Goal: Information Seeking & Learning: Learn about a topic

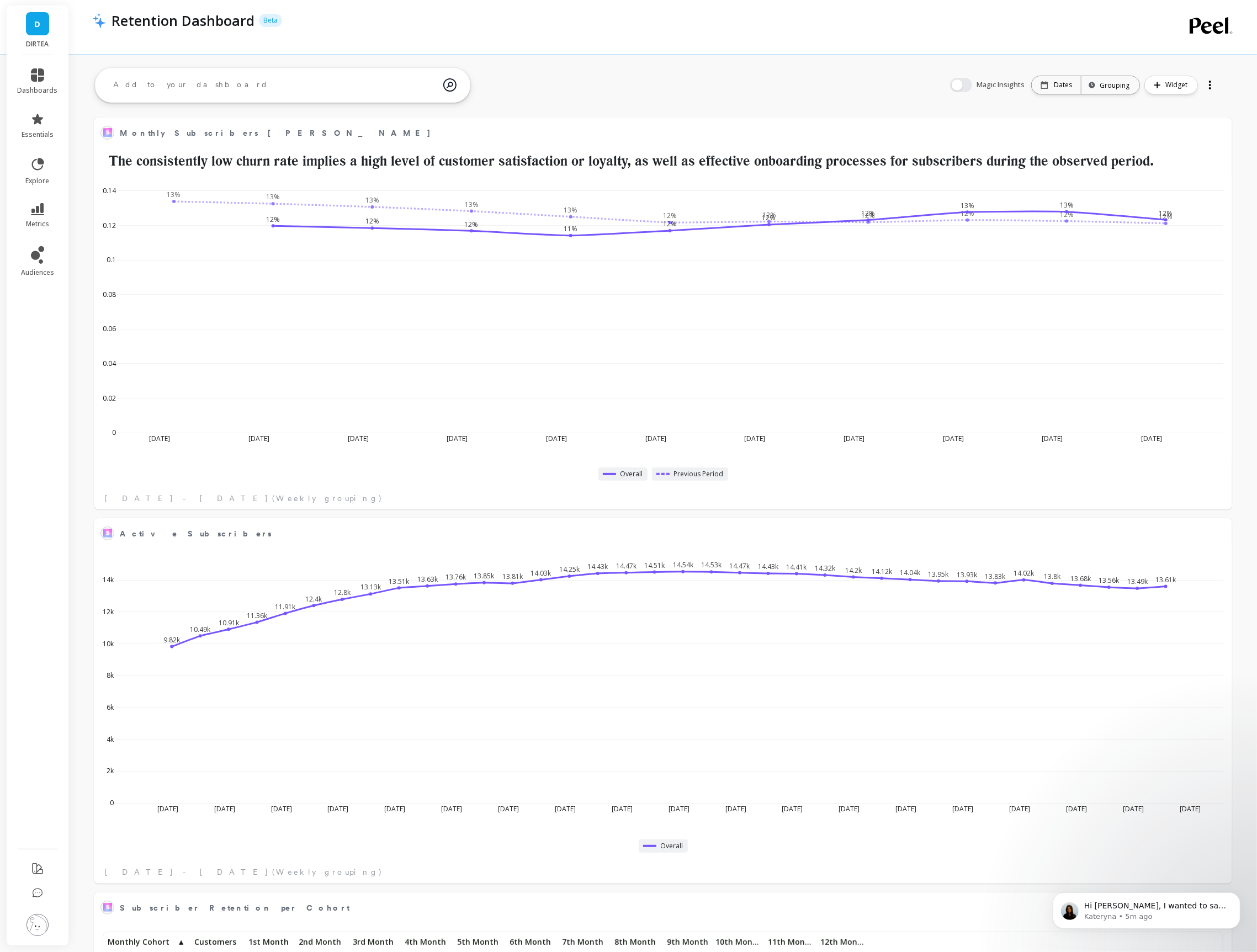
scroll to position [303, 1114]
click at [50, 72] on link "dashboards" at bounding box center [38, 82] width 40 height 27
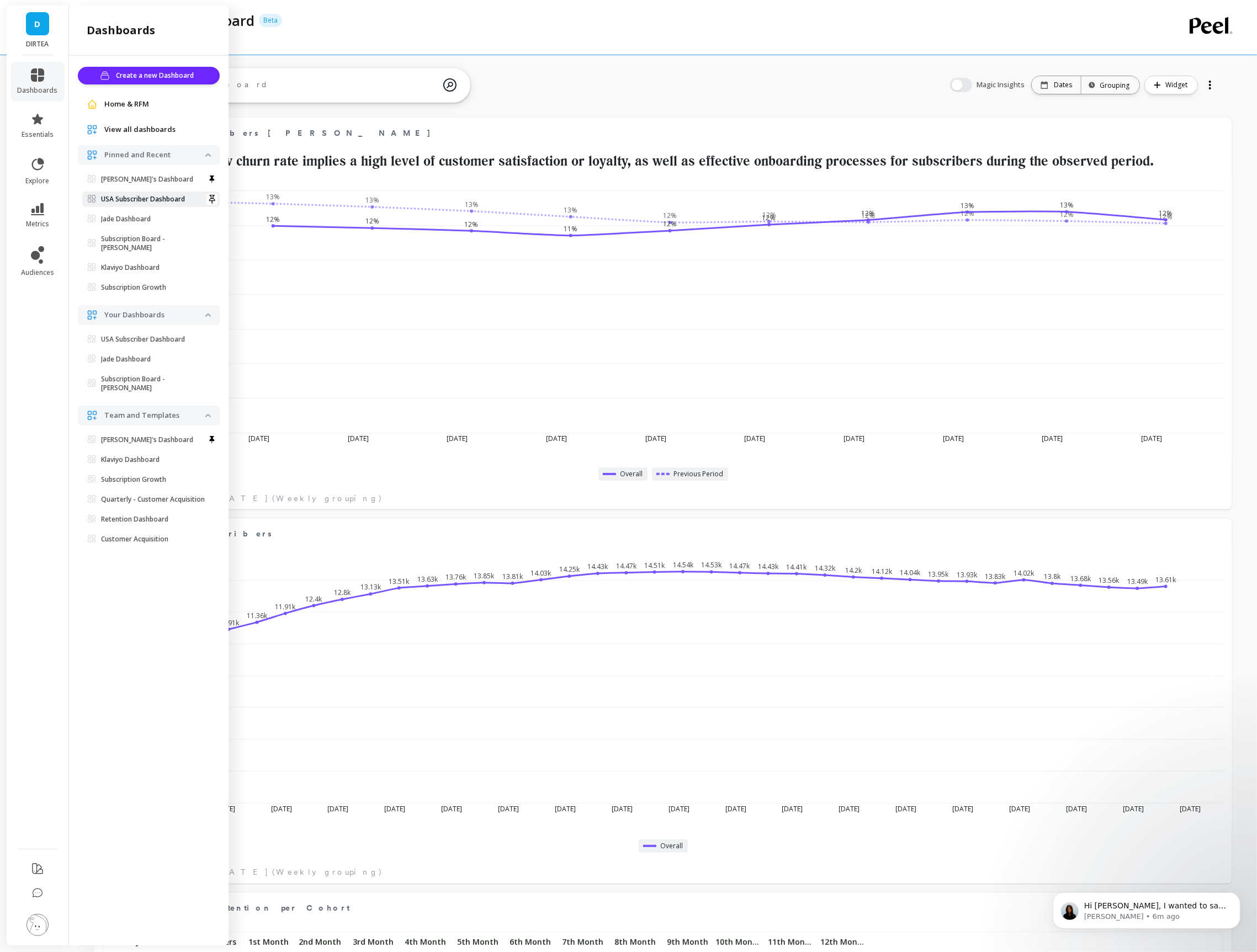
click at [135, 197] on p "USA Subscriber Dashboard" at bounding box center [143, 199] width 84 height 9
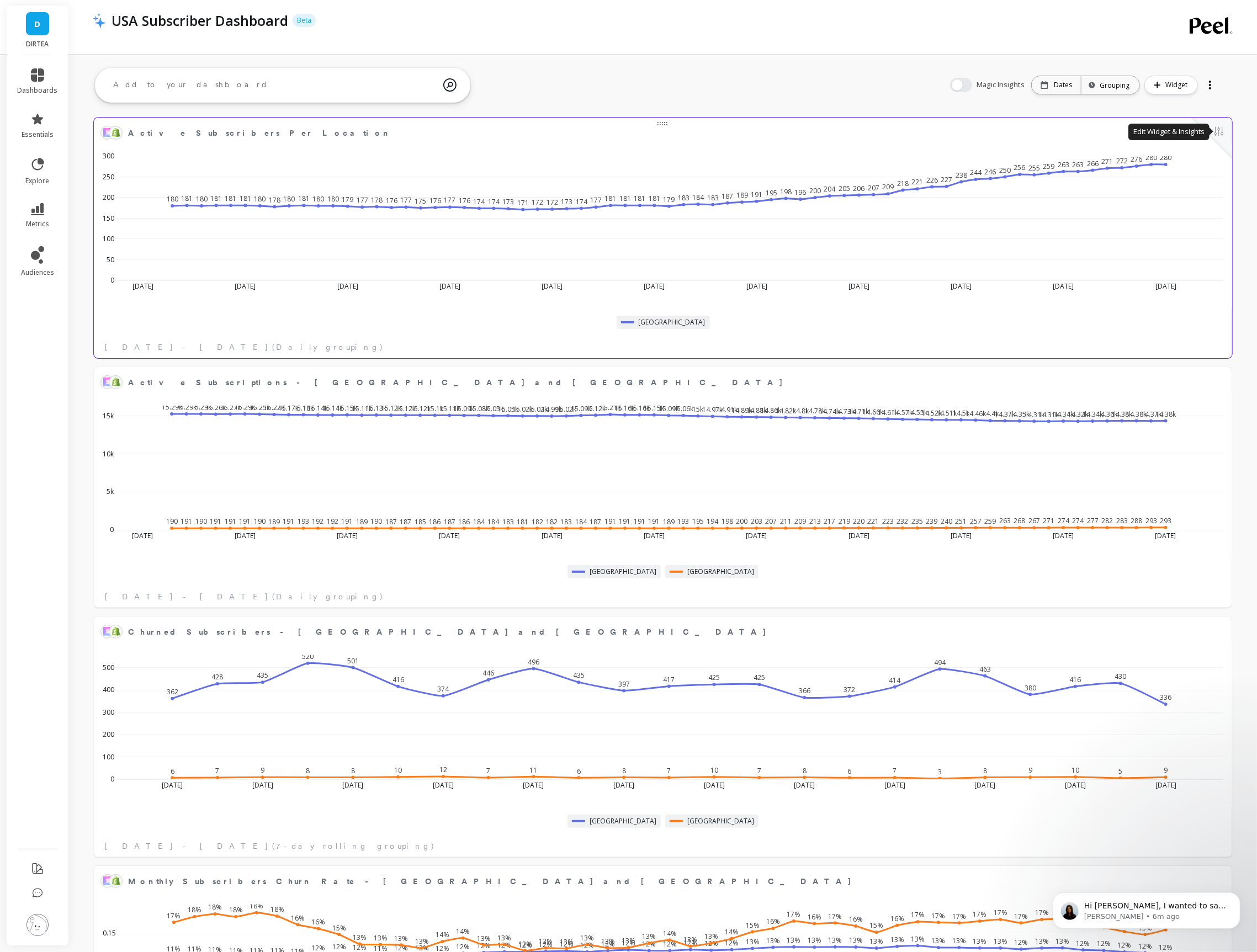
click at [1217, 132] on button at bounding box center [1218, 132] width 13 height 16
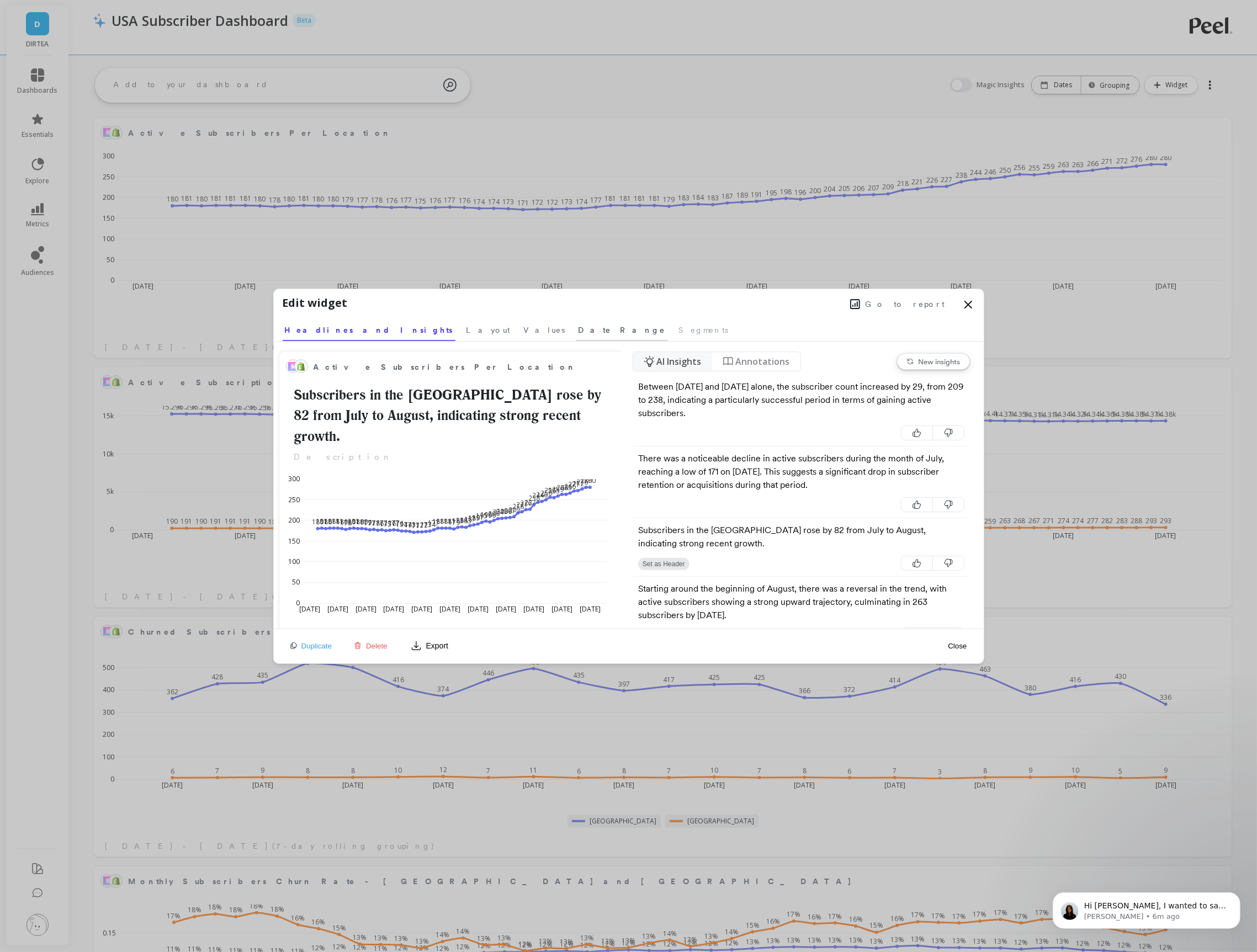
click at [578, 332] on span "Date Range" at bounding box center [622, 329] width 87 height 11
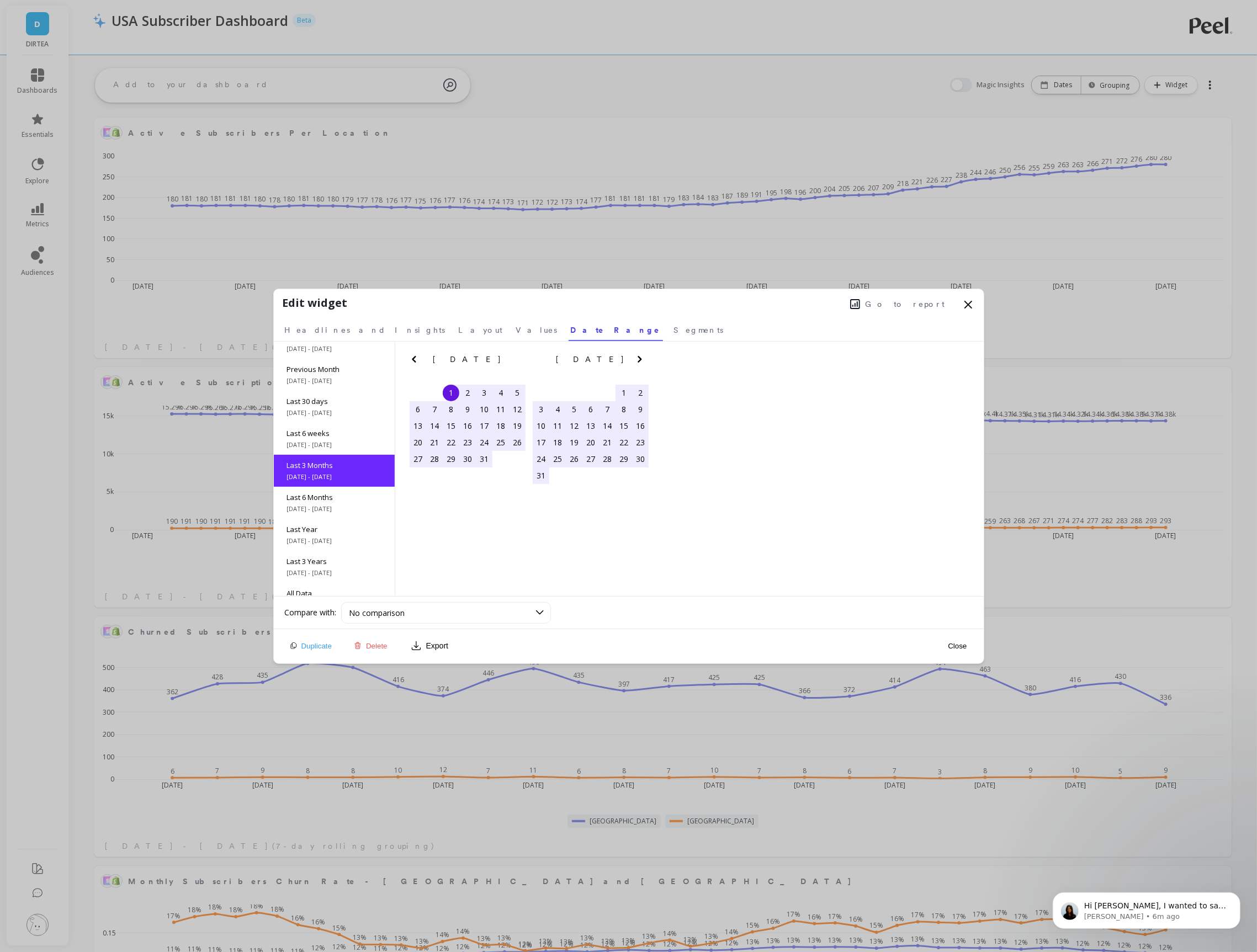
scroll to position [49, 0]
click at [327, 440] on span "7/21/2025 - 9/7/2025" at bounding box center [334, 442] width 94 height 9
click at [959, 644] on button "Close" at bounding box center [957, 646] width 25 height 9
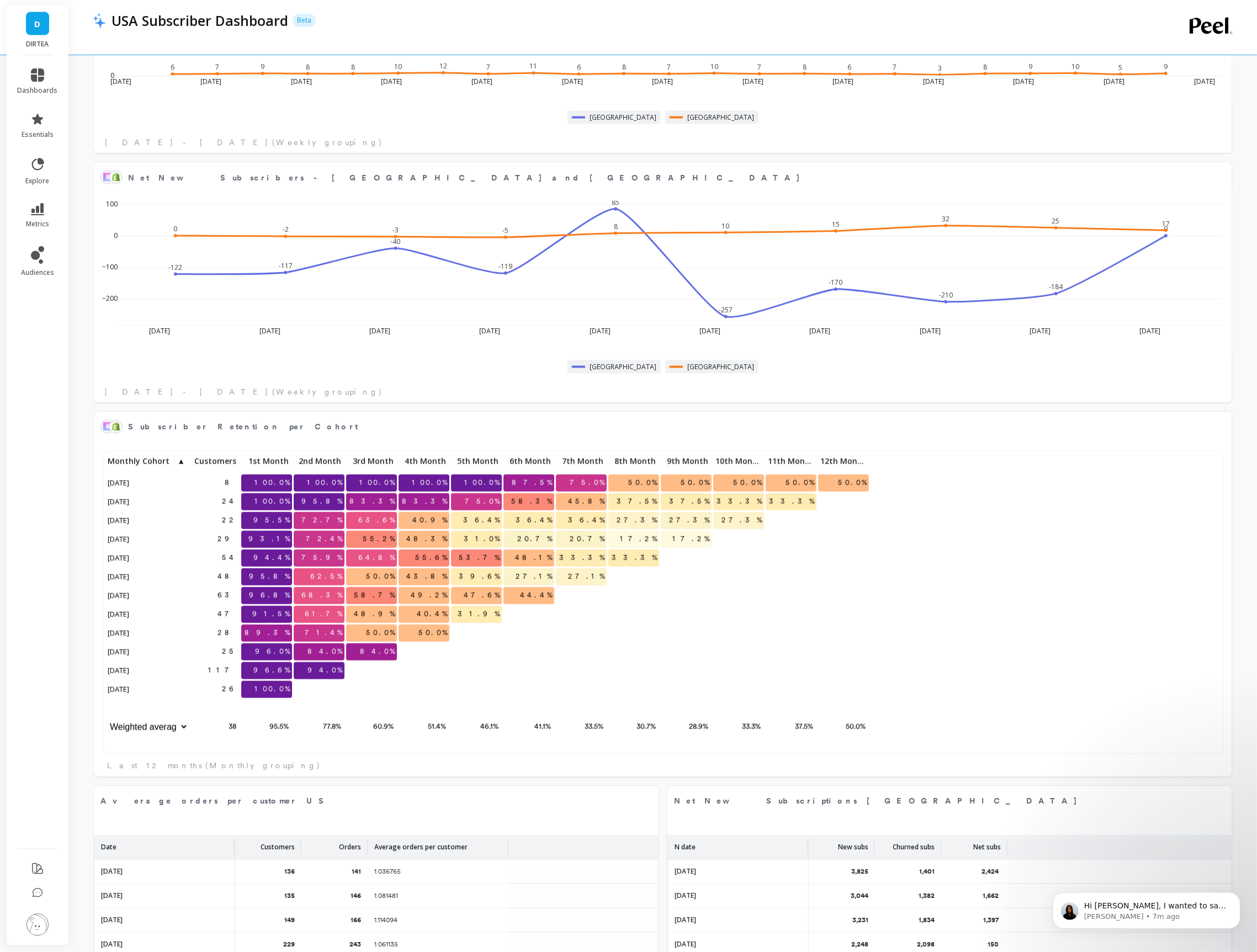
scroll to position [1817, 0]
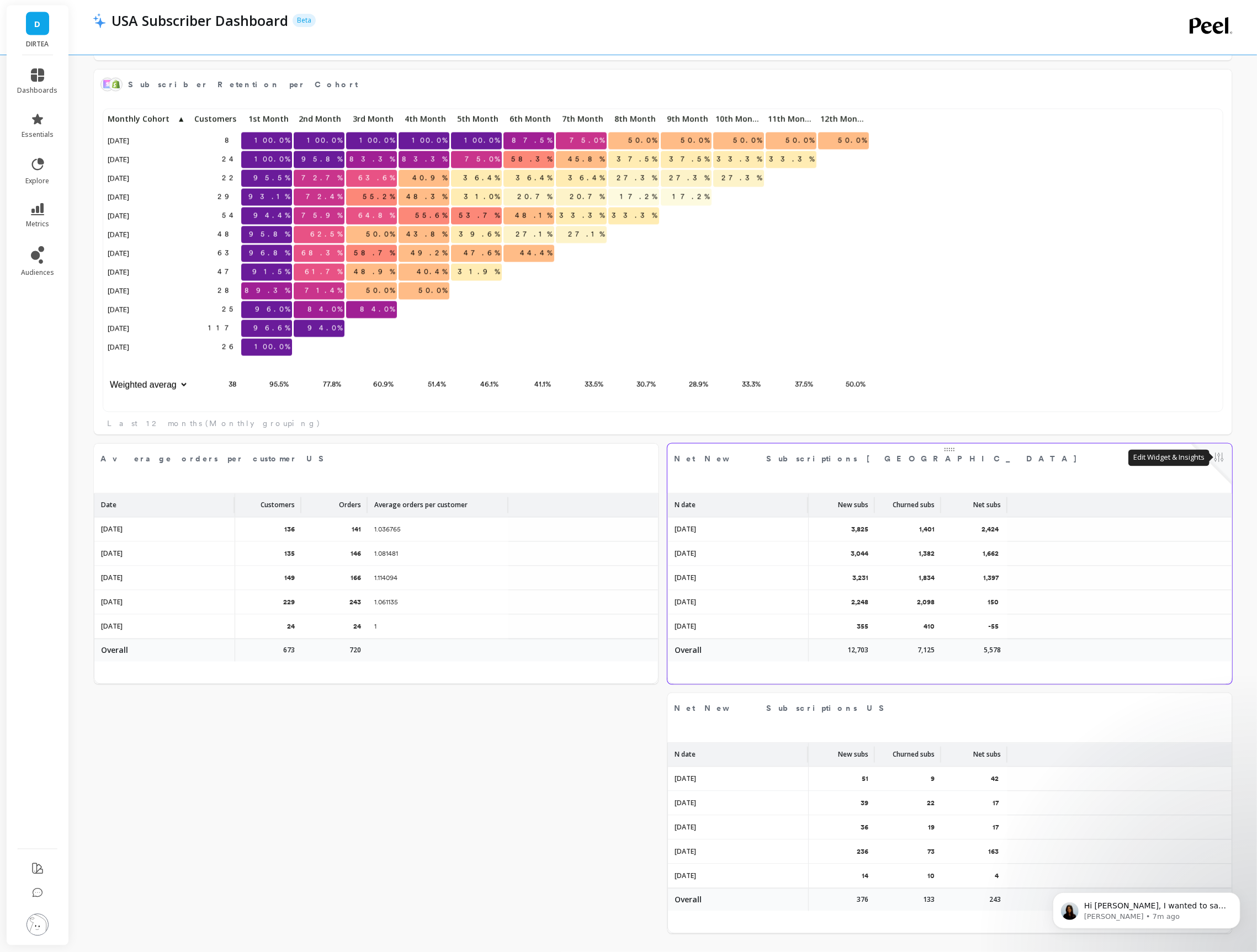
click at [1222, 454] on button at bounding box center [1218, 458] width 13 height 16
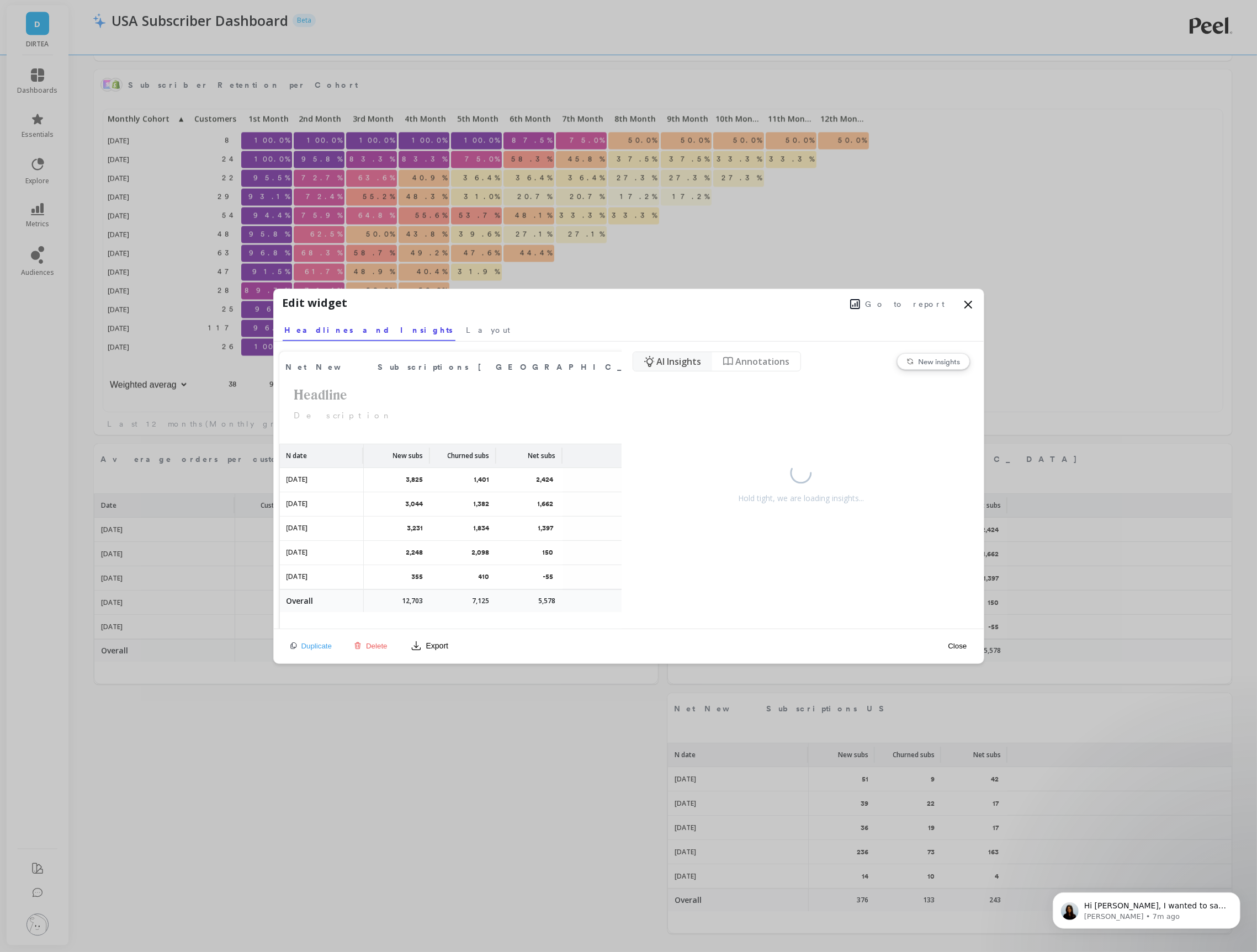
click at [908, 307] on span "Go to report" at bounding box center [905, 303] width 79 height 11
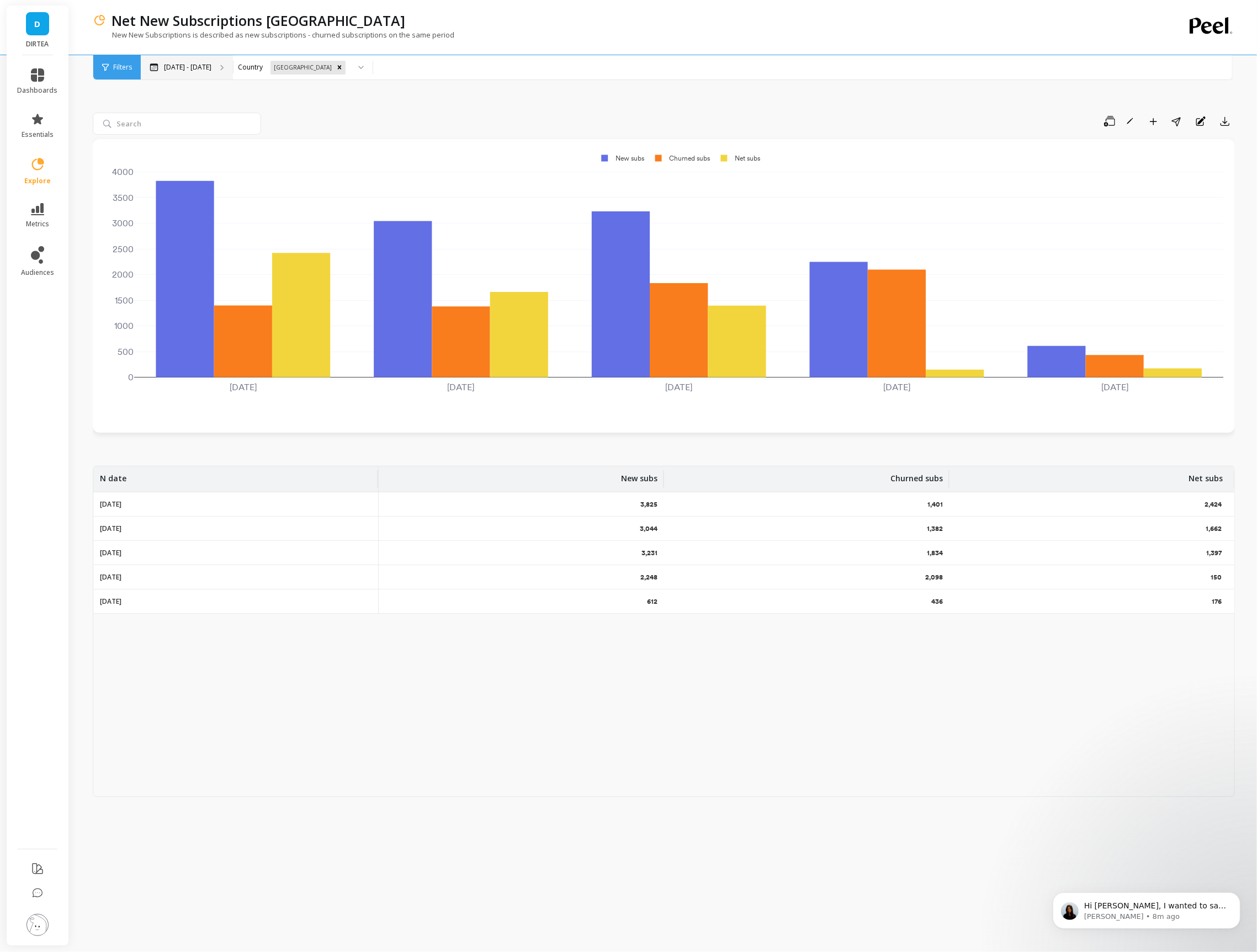
click at [202, 69] on p "May 4 - Sep 7" at bounding box center [188, 67] width 47 height 9
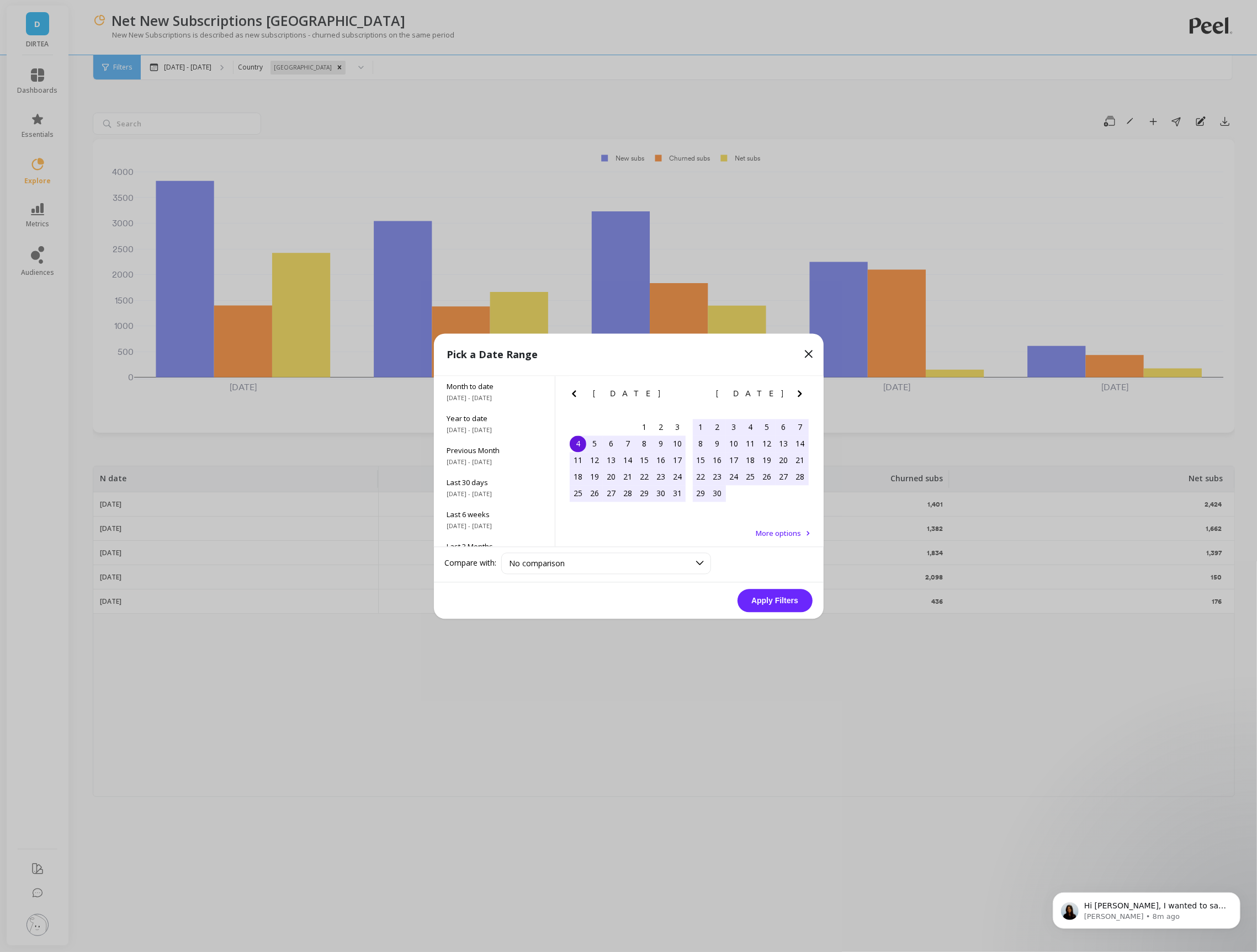
click at [784, 534] on span "More options" at bounding box center [779, 533] width 45 height 10
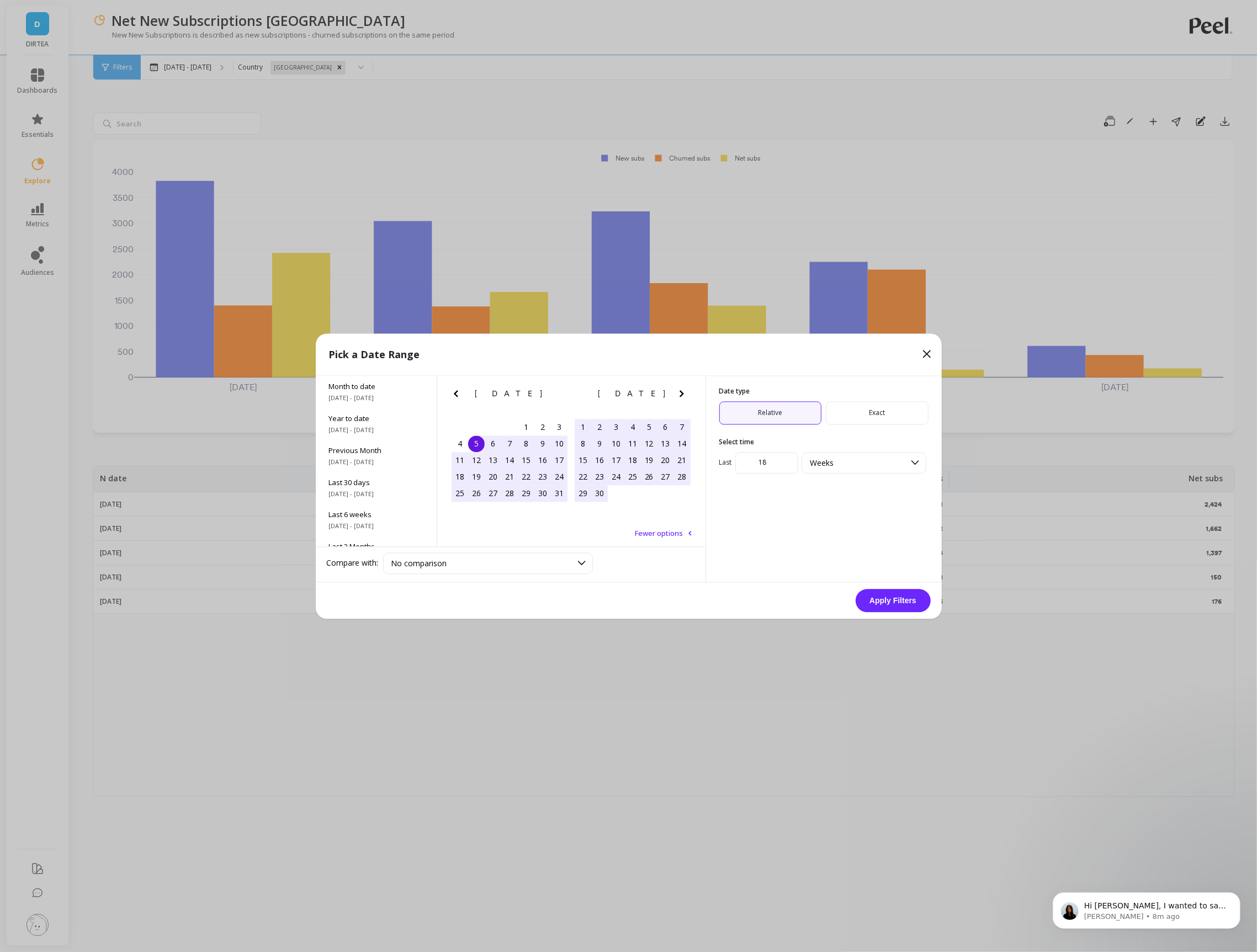
click at [927, 350] on icon at bounding box center [926, 353] width 13 height 13
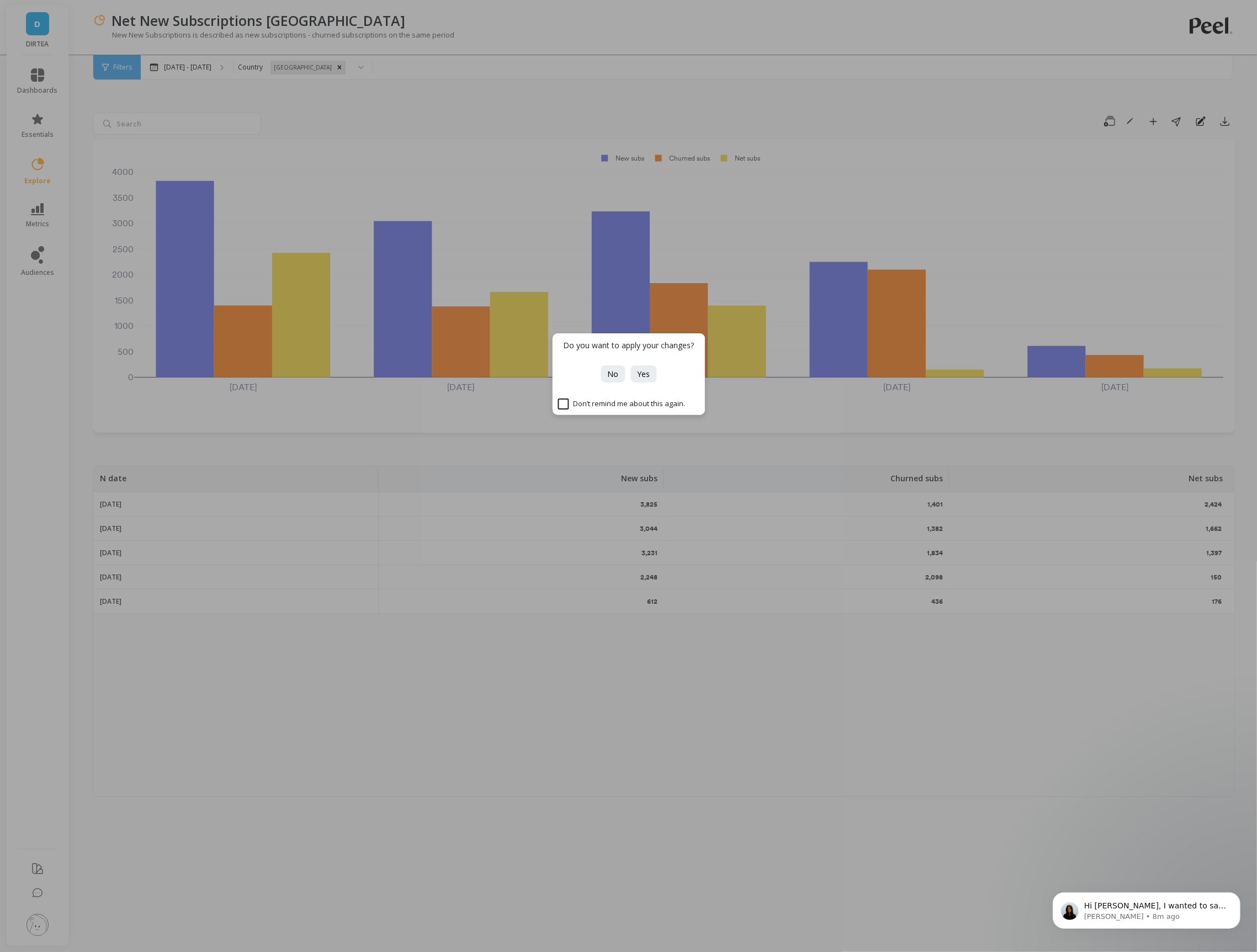
click at [604, 260] on div "Do you want to apply your changes? No Yes Don’t remind me about this again." at bounding box center [628, 476] width 1257 height 952
click at [611, 379] on button "No" at bounding box center [613, 374] width 24 height 17
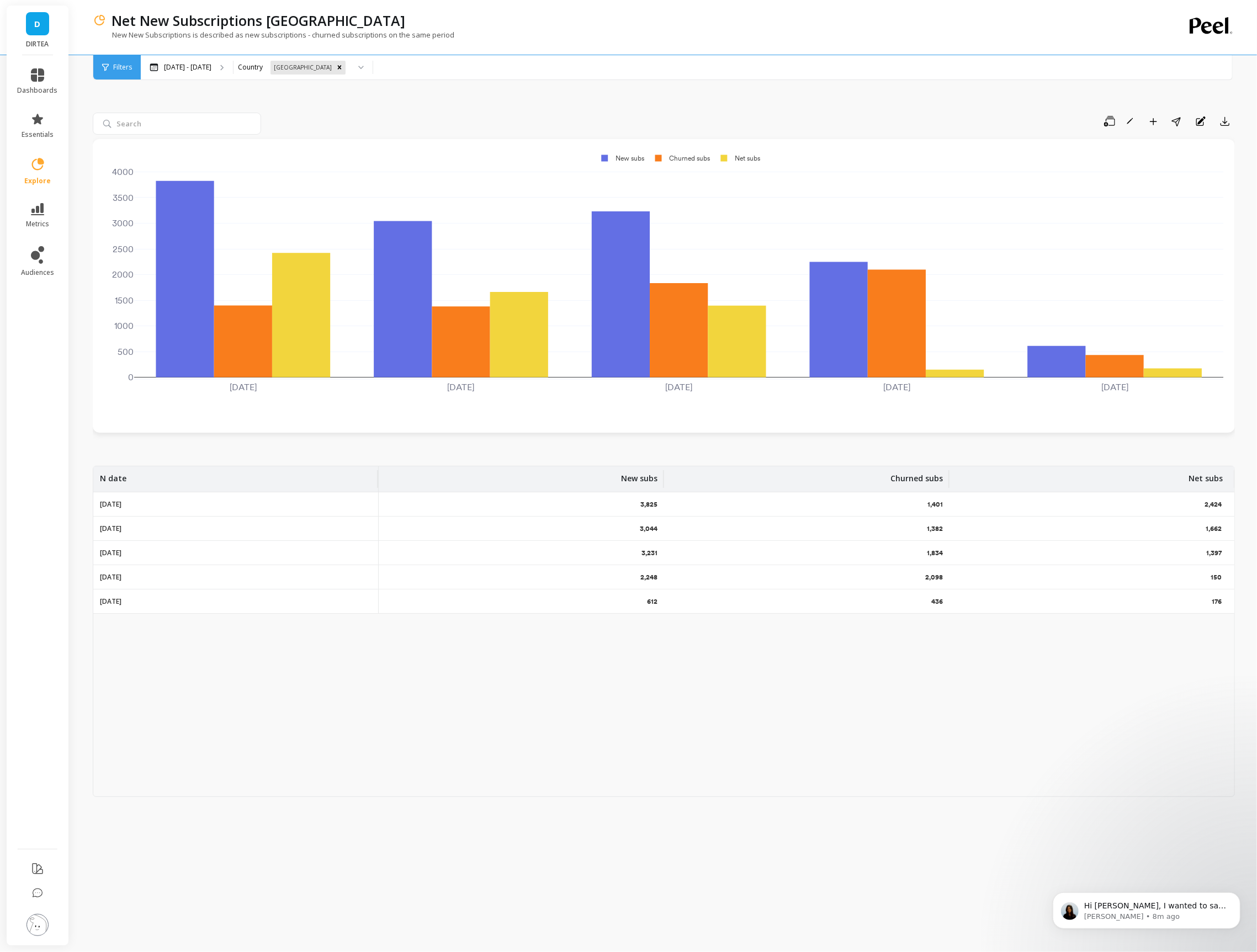
click at [108, 70] on icon at bounding box center [105, 67] width 6 height 8
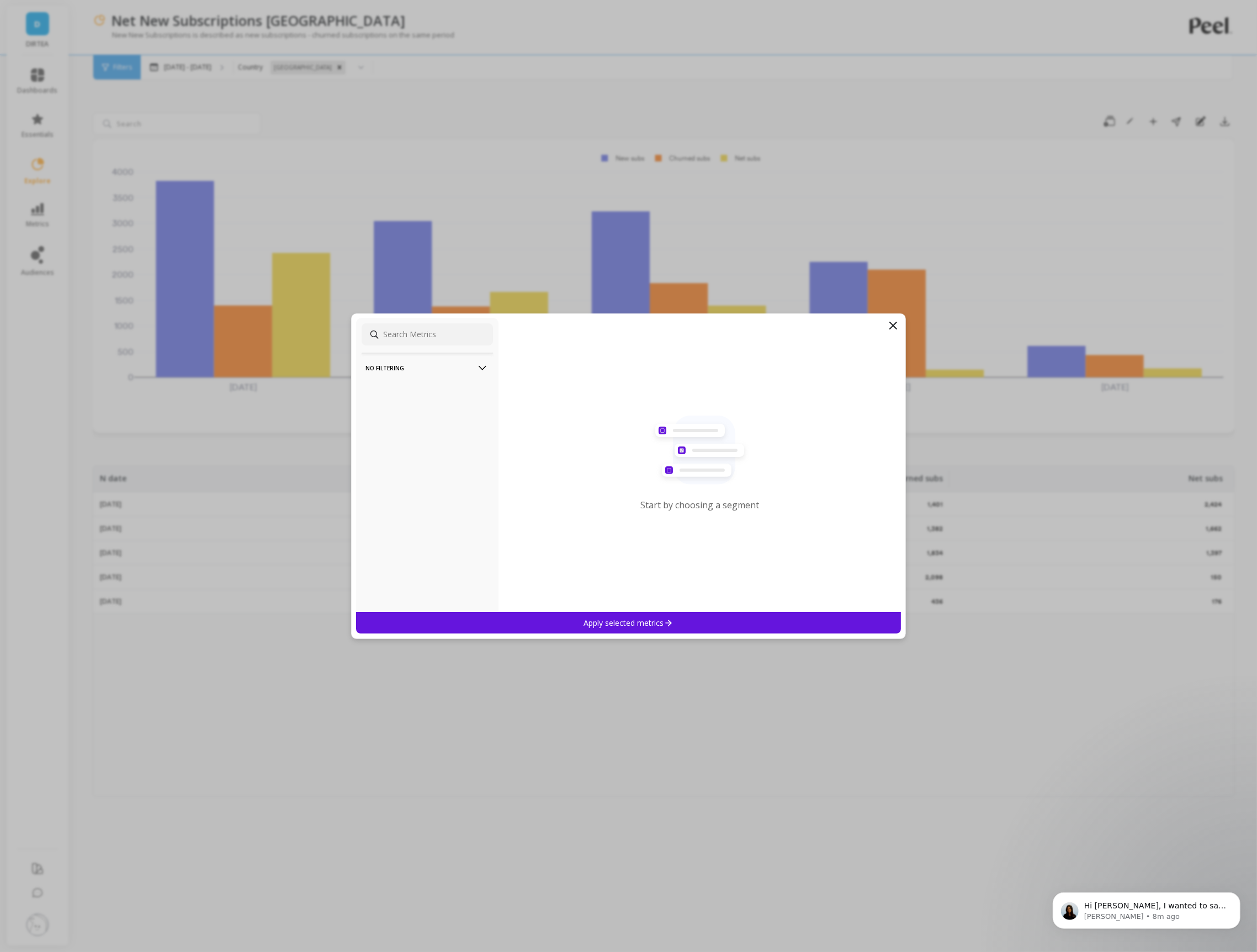
click at [894, 329] on icon at bounding box center [893, 325] width 13 height 13
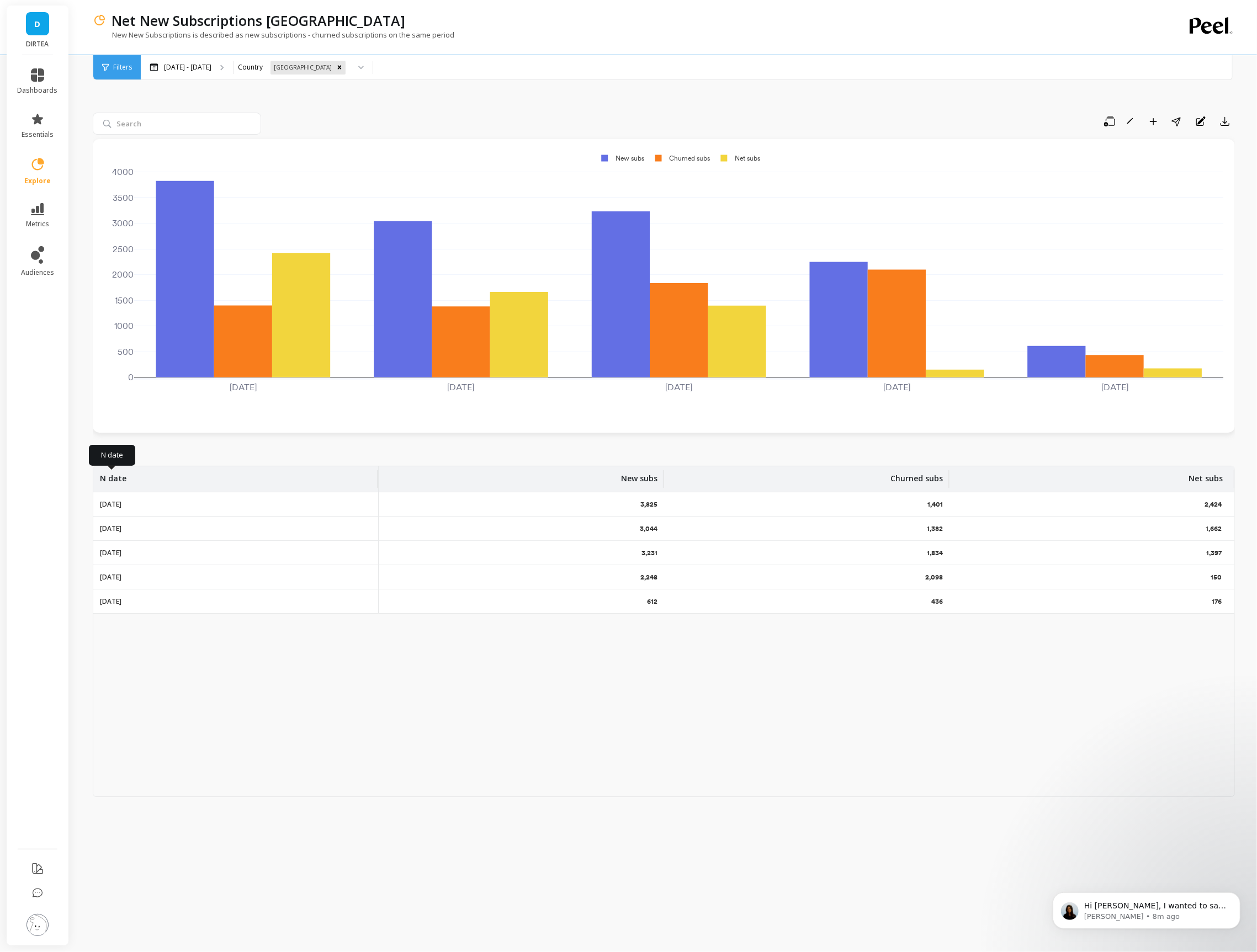
click at [119, 478] on p "N date" at bounding box center [113, 475] width 27 height 18
click at [165, 472] on div "N date" at bounding box center [236, 479] width 272 height 25
click at [1124, 901] on p "Hi Jade, I wanted to say once again, thank you for the review, and follow up on…" at bounding box center [1155, 905] width 142 height 11
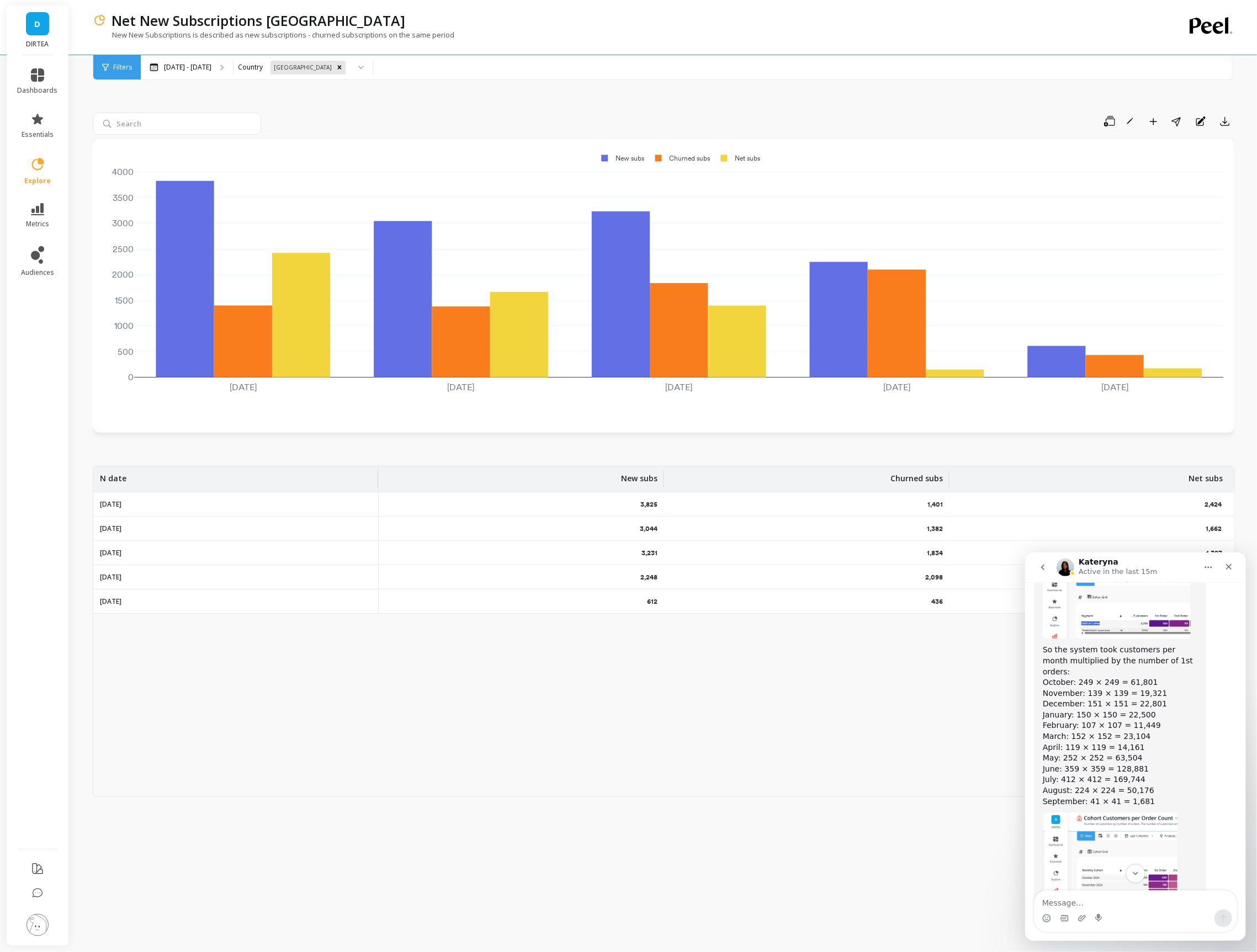
scroll to position [4733, 0]
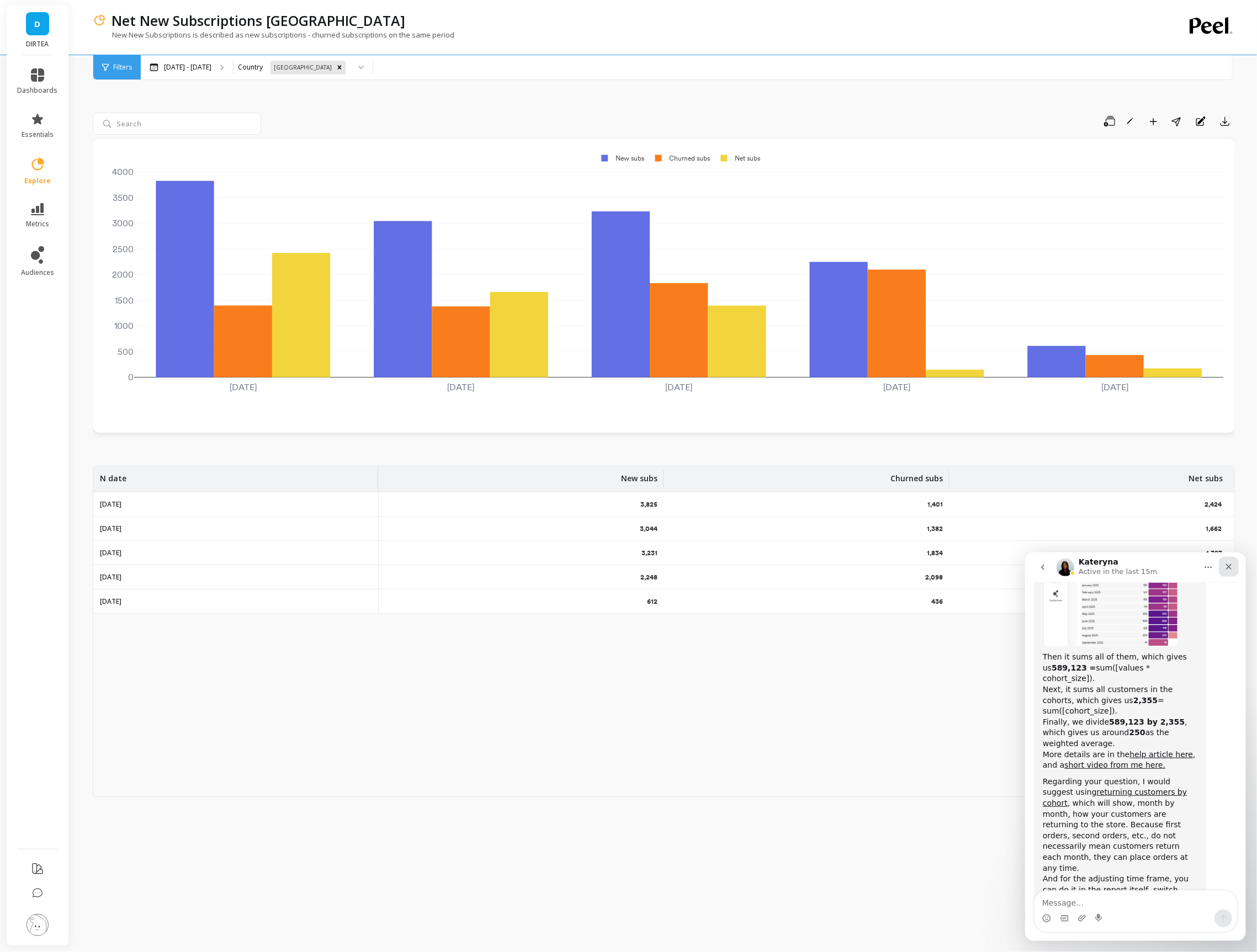
click at [1227, 565] on icon "Close" at bounding box center [1228, 566] width 9 height 9
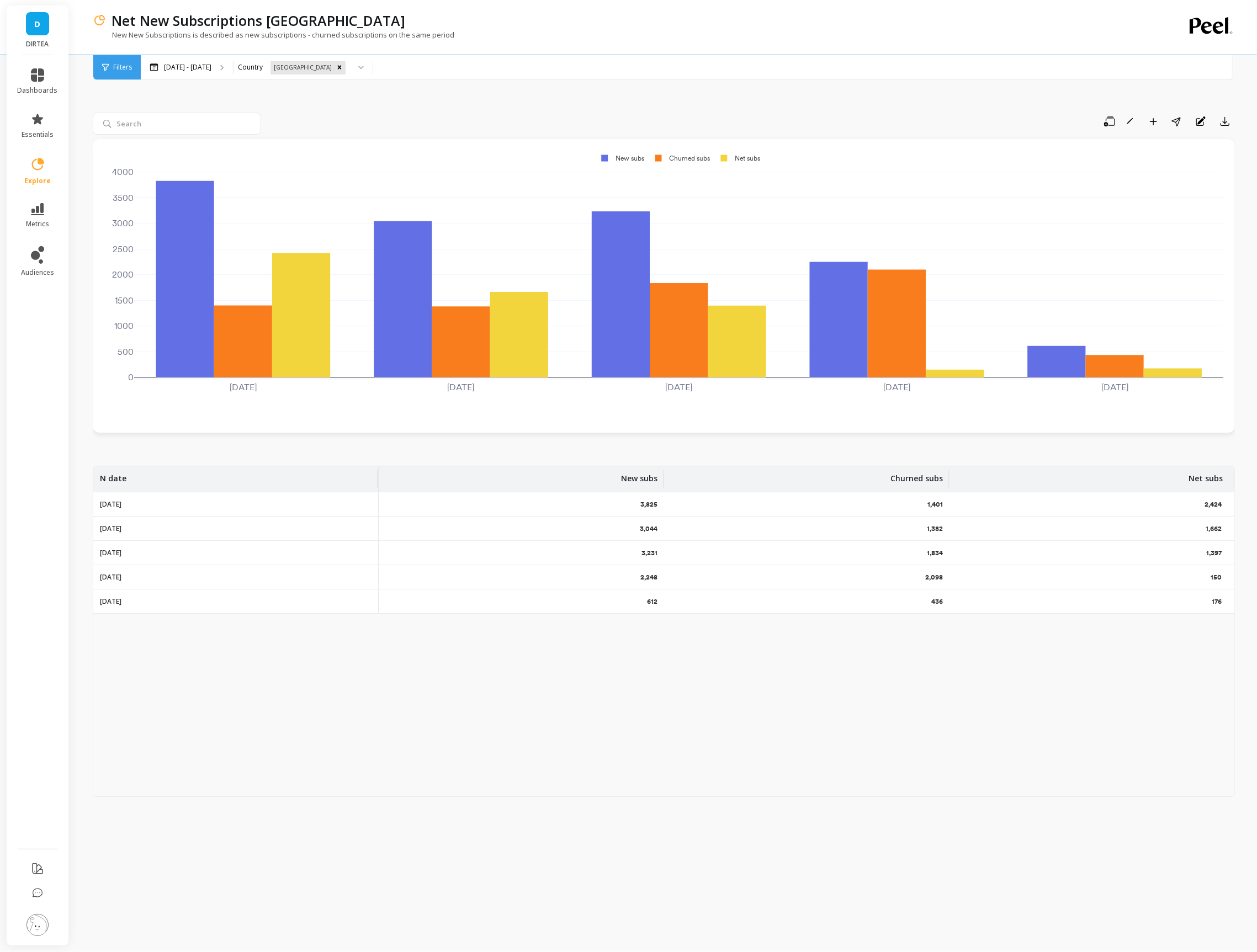
scroll to position [4708, 0]
click at [167, 73] on div "May 4 - Sep 7" at bounding box center [186, 67] width 92 height 24
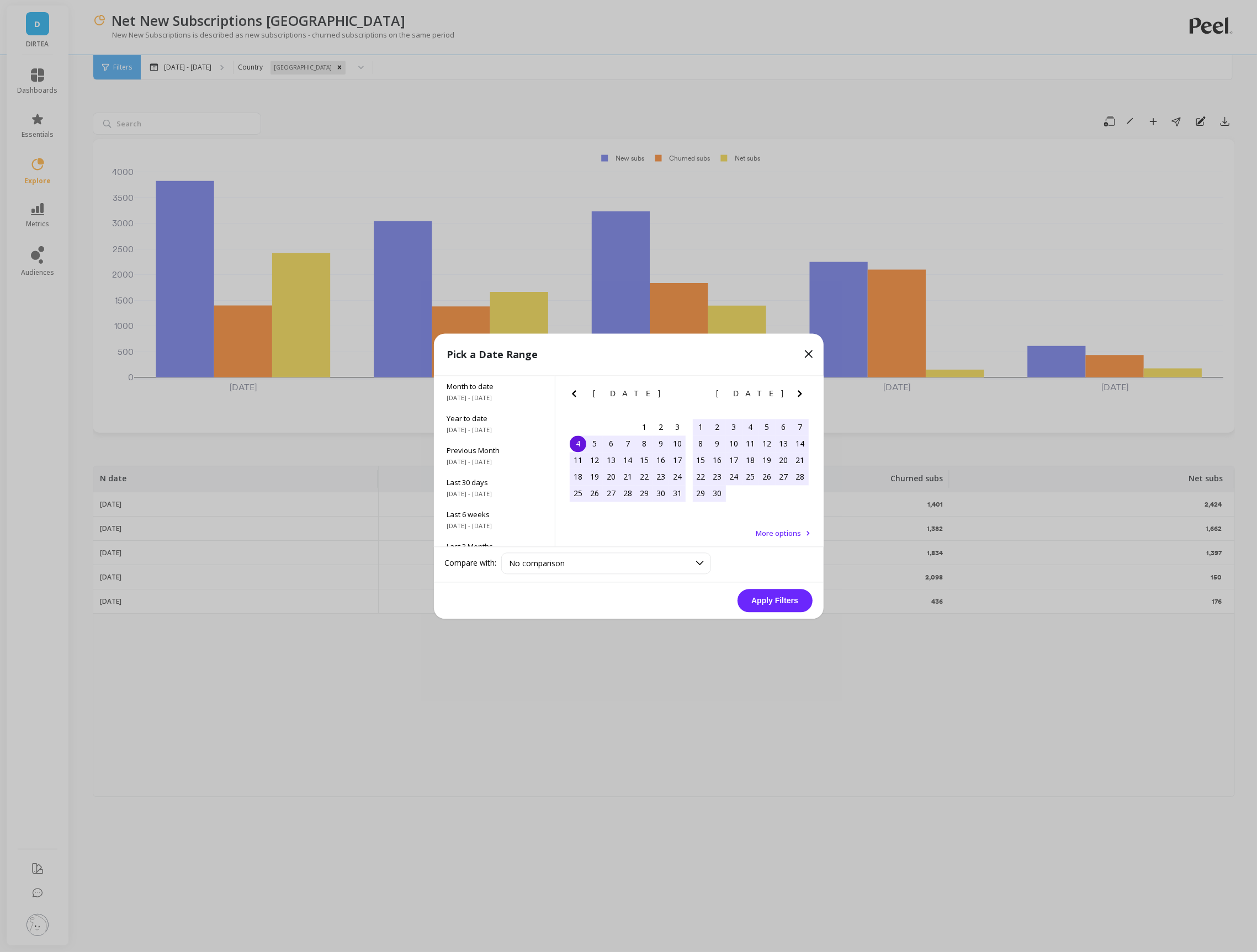
click at [807, 352] on icon at bounding box center [808, 353] width 6 height 6
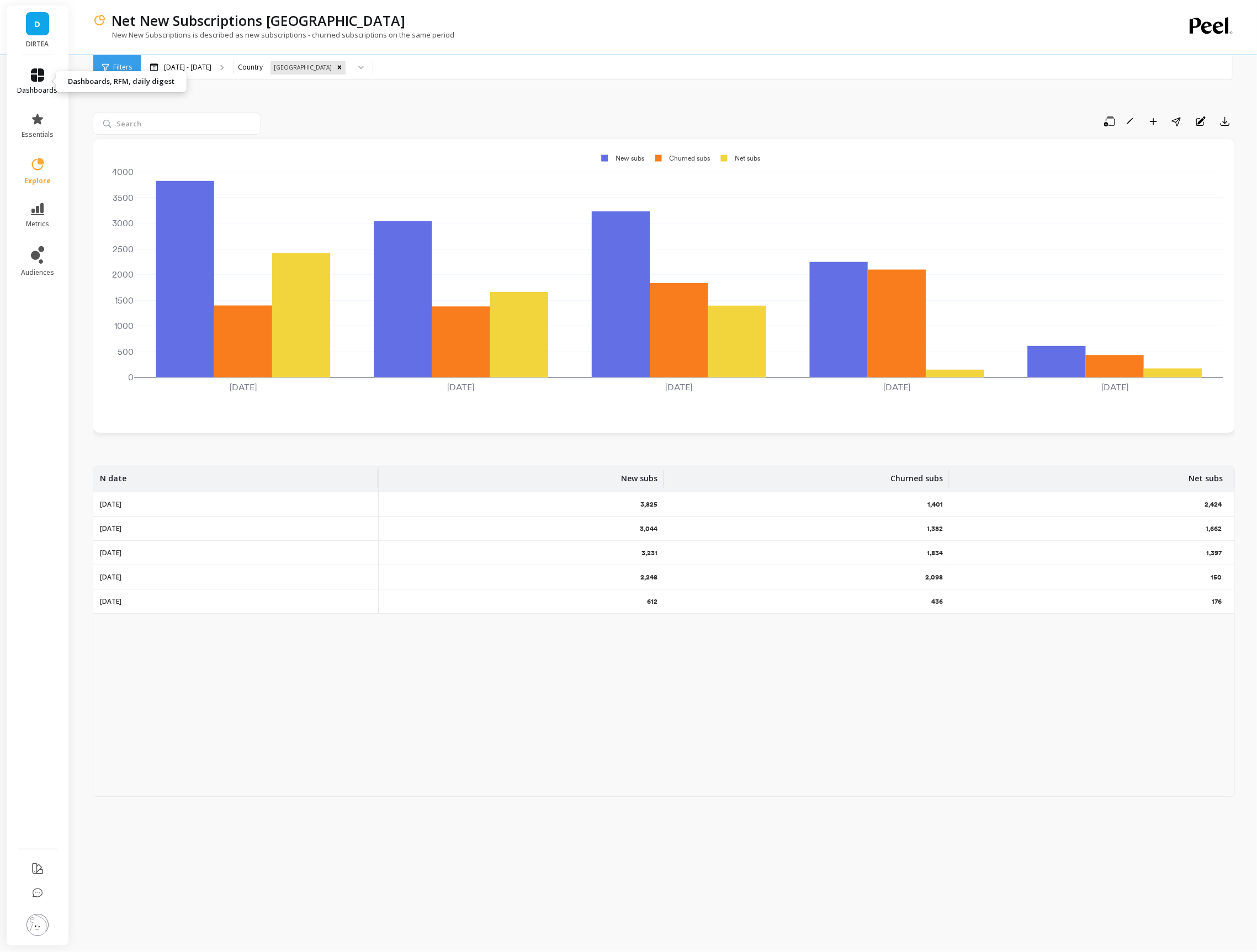
click at [47, 72] on link "dashboards" at bounding box center [38, 82] width 40 height 27
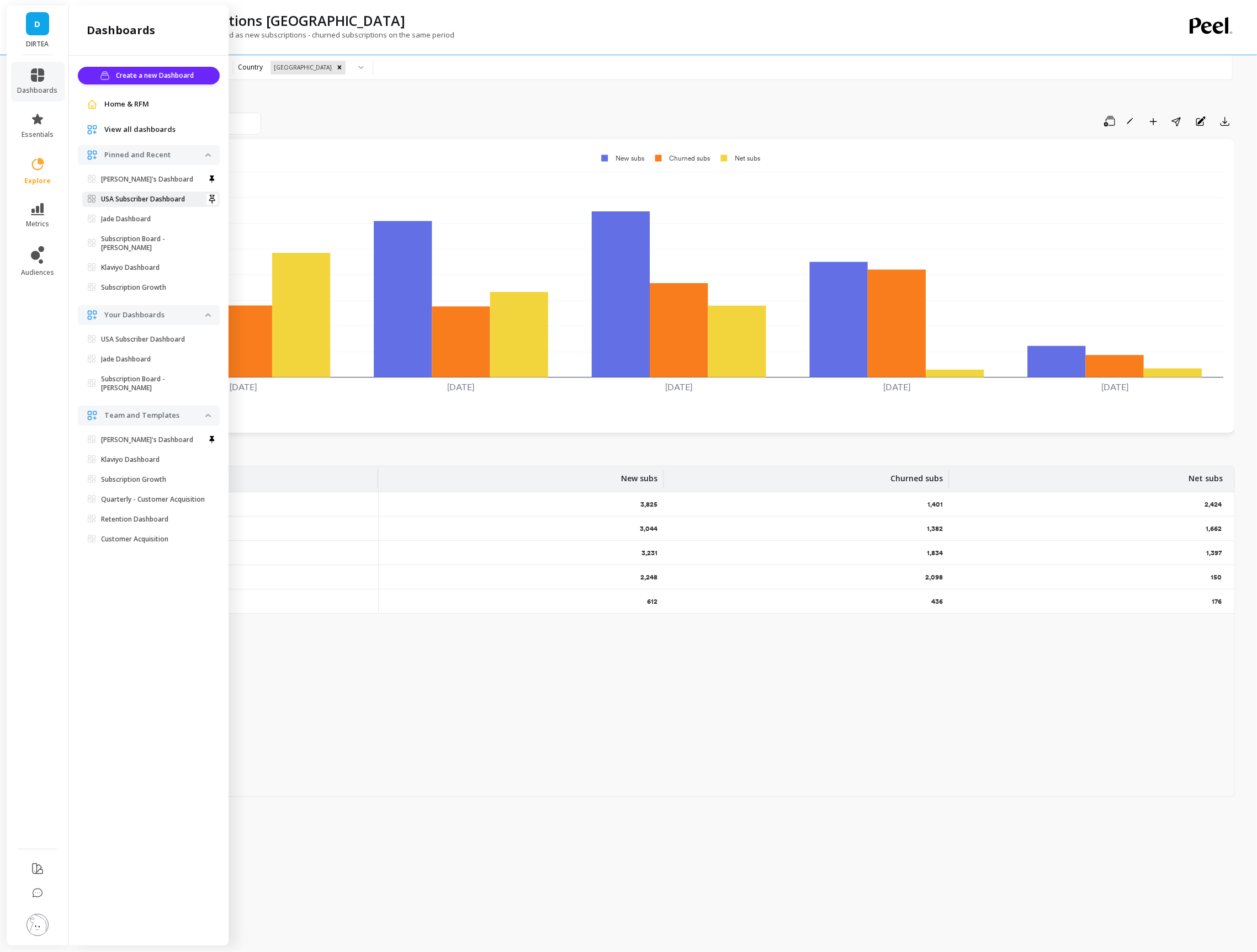
click at [140, 193] on link "USA Subscriber Dashboard" at bounding box center [151, 199] width 138 height 16
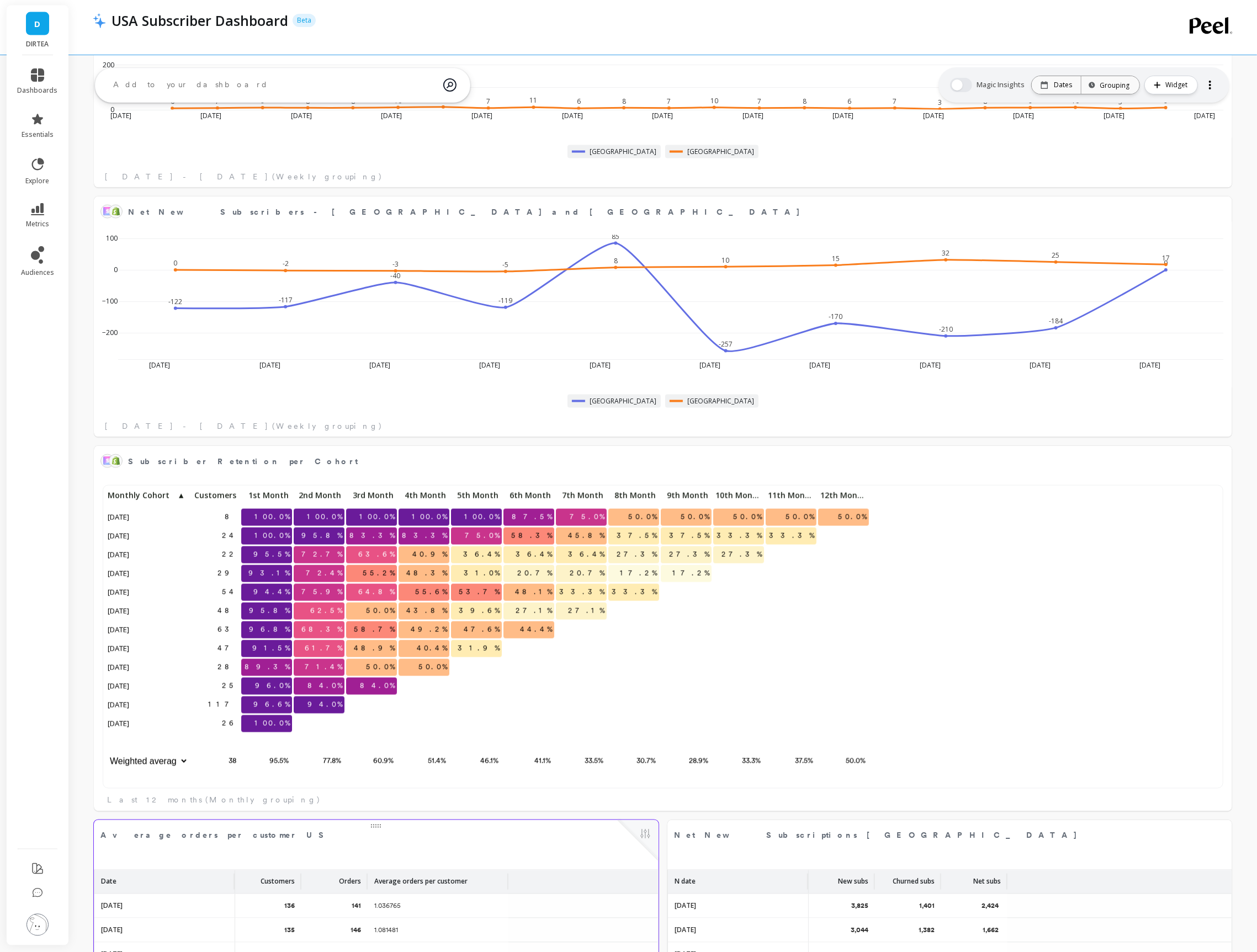
scroll to position [1793, 0]
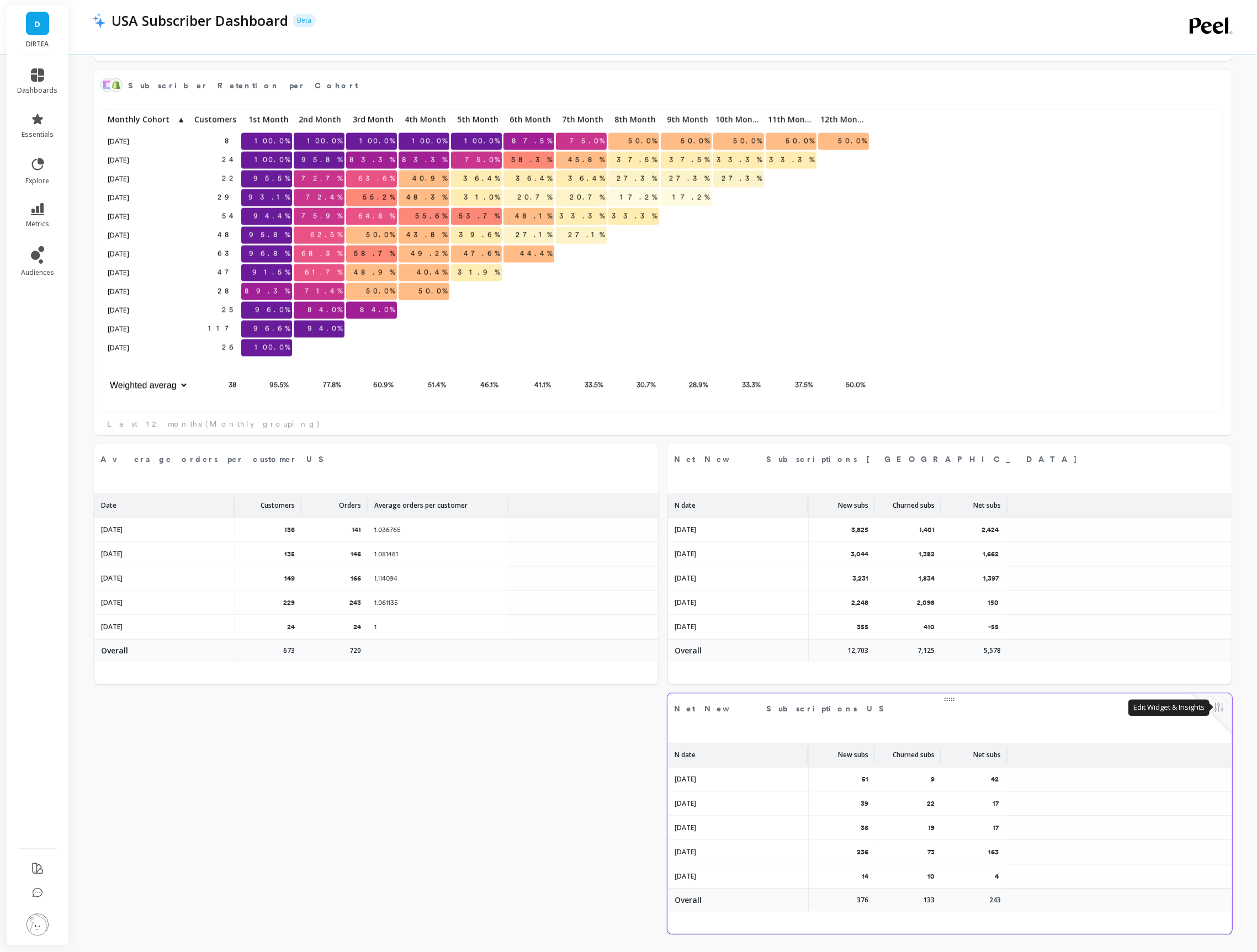
click at [1222, 712] on button at bounding box center [1218, 708] width 13 height 16
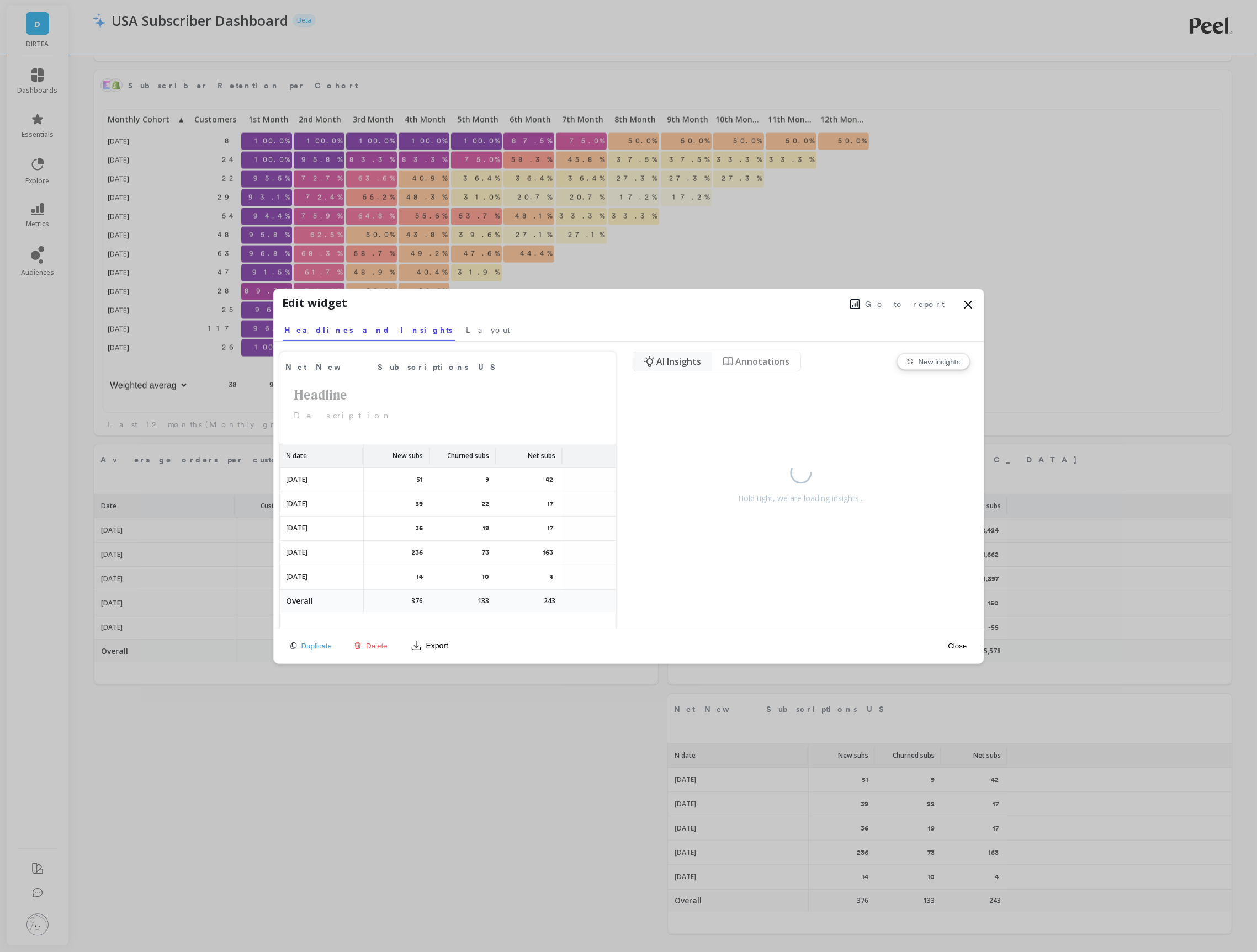
click at [931, 310] on button "Go to report" at bounding box center [897, 304] width 102 height 14
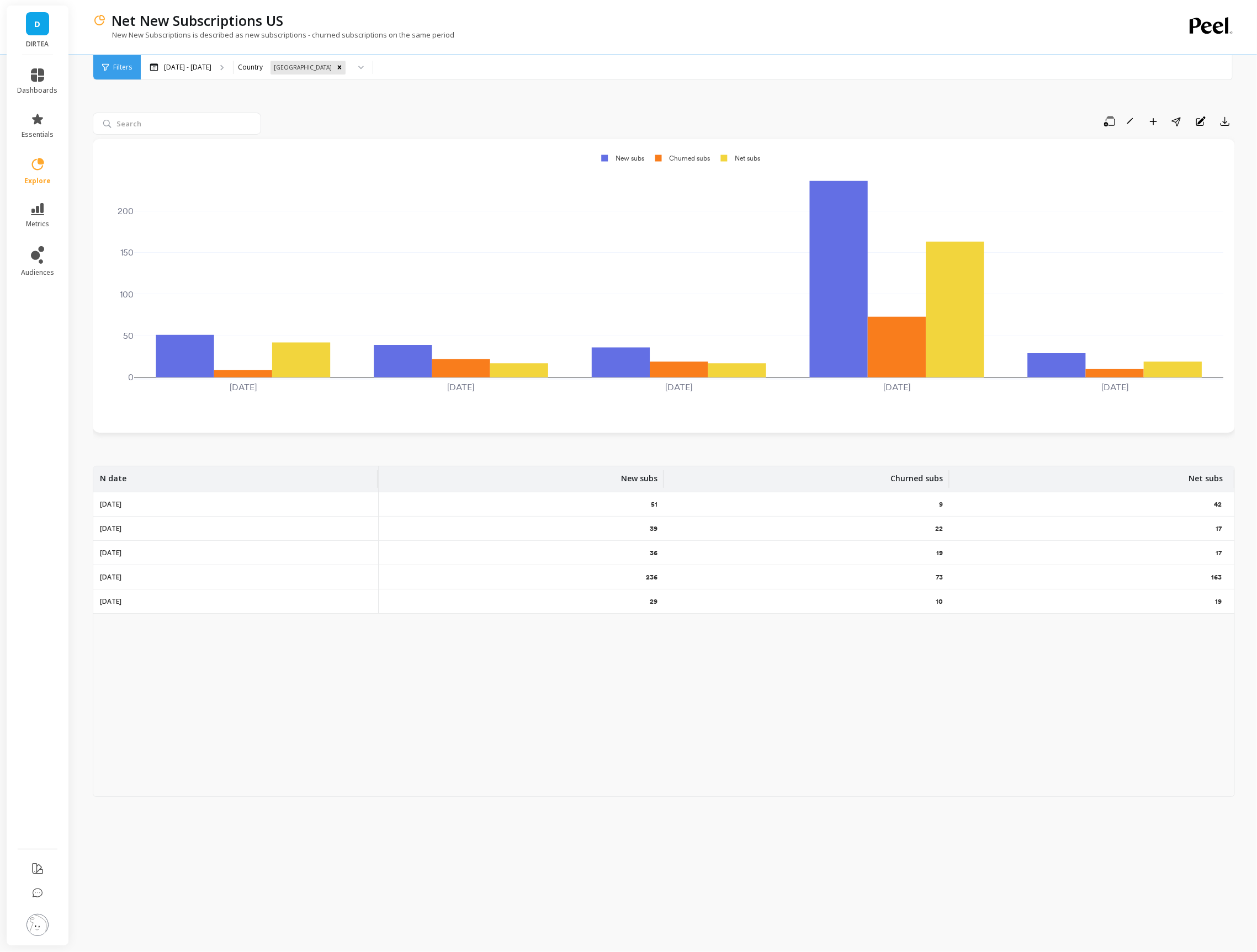
click at [748, 712] on div "N date New subs Churned subs Net subs [DATE] 51 9 42 [DATE] 39 22 17 [DATE] 36 …" at bounding box center [663, 631] width 1142 height 331
click at [34, 72] on icon at bounding box center [37, 75] width 13 height 13
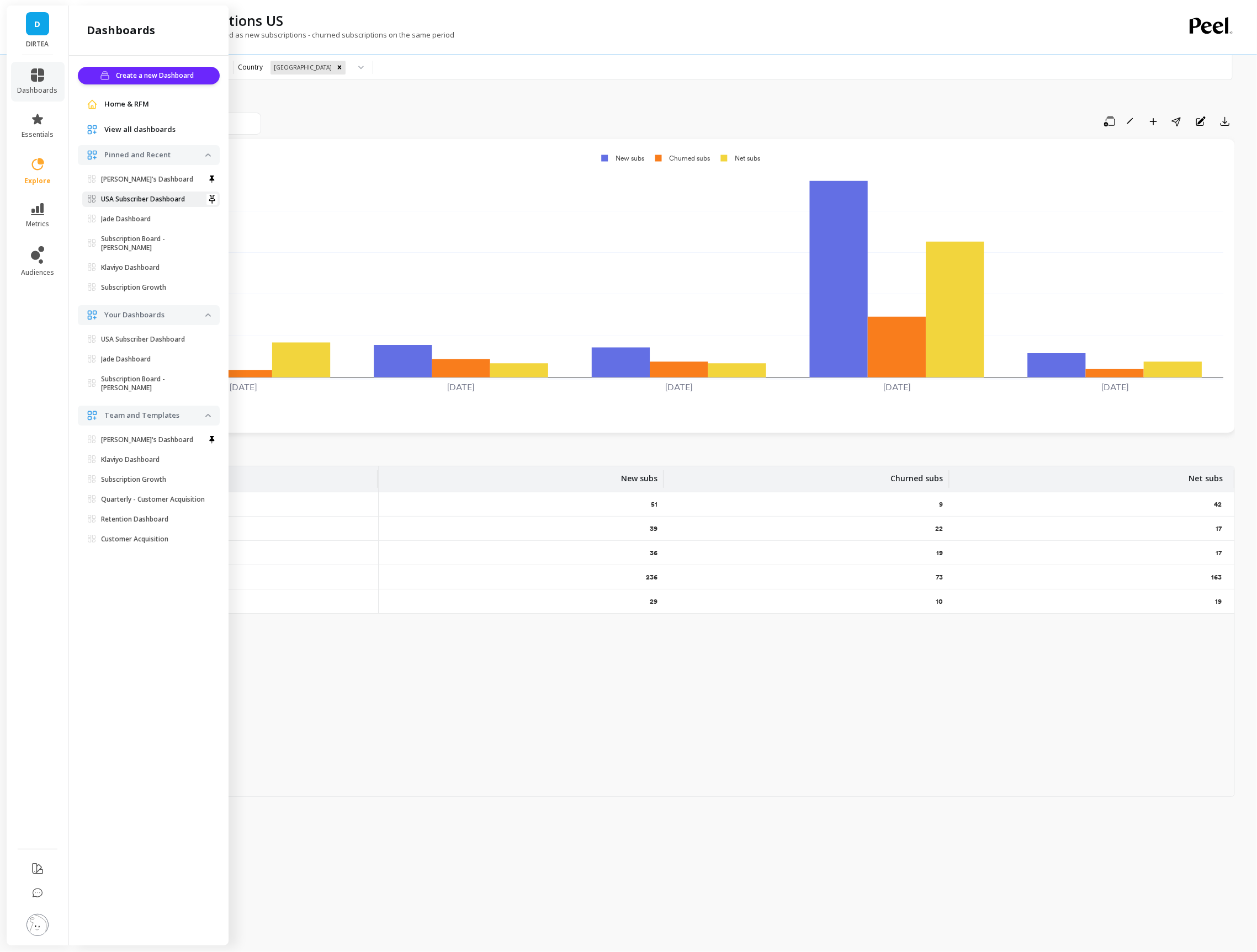
click at [118, 200] on p "USA Subscriber Dashboard" at bounding box center [143, 199] width 84 height 9
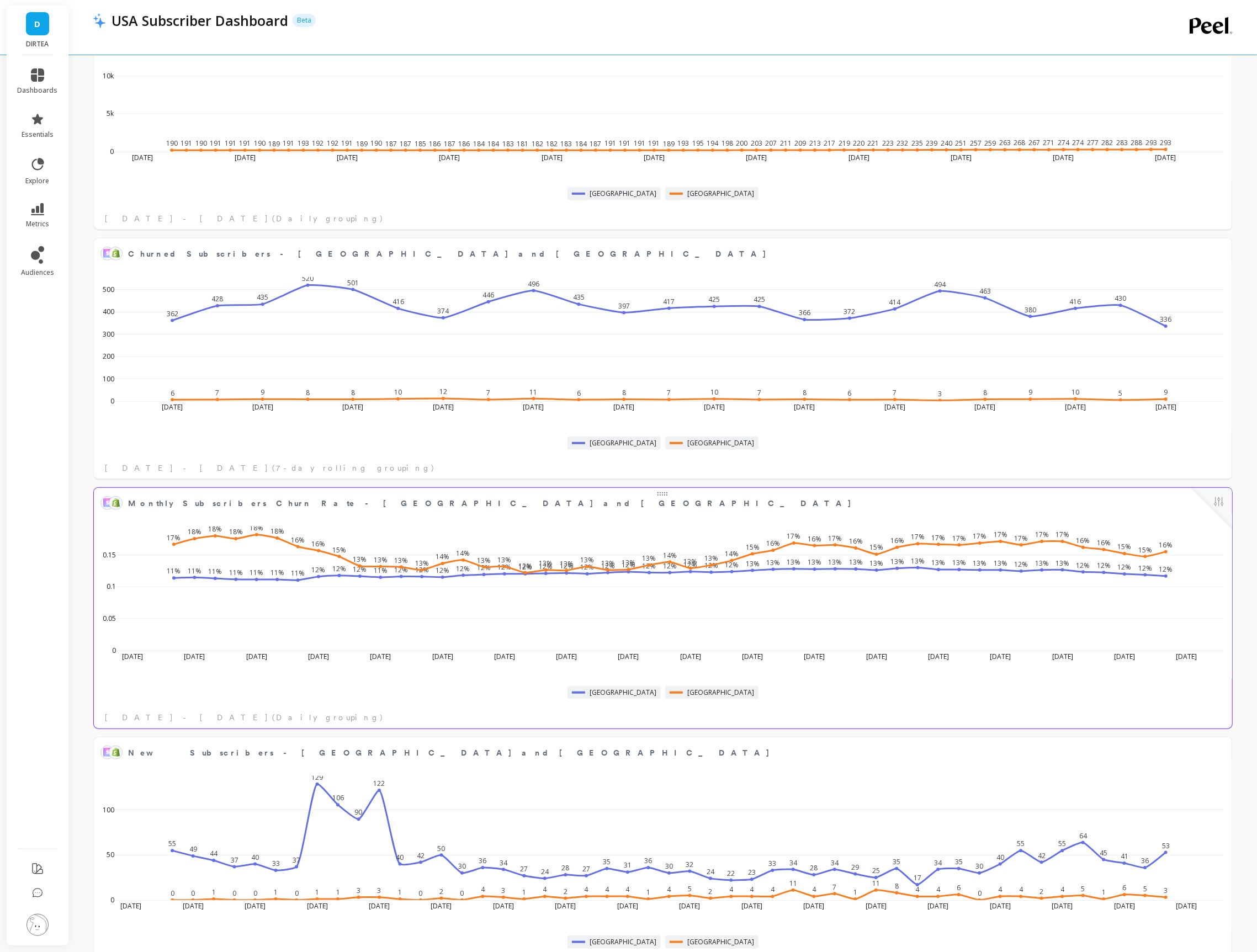
scroll to position [394, 0]
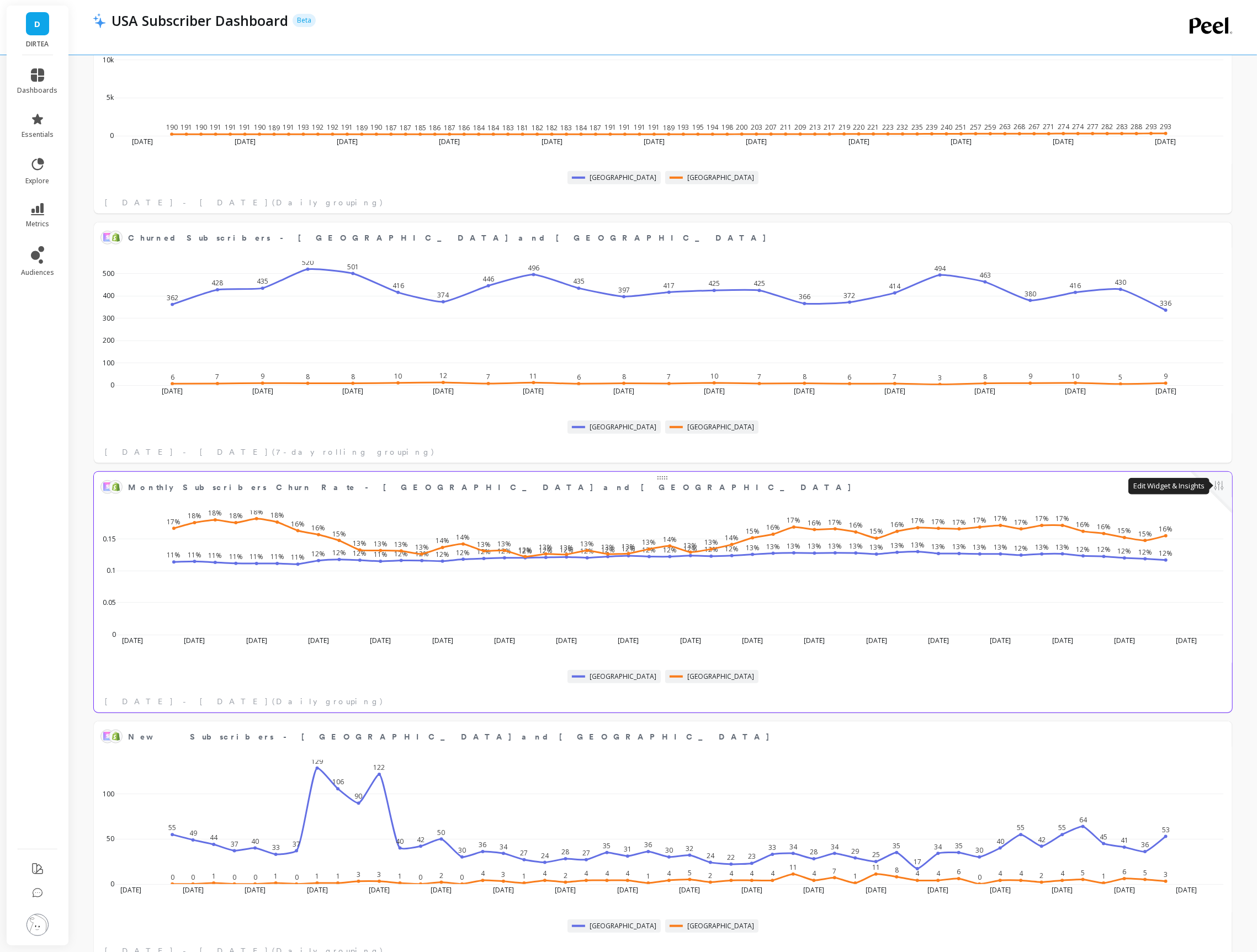
click at [1214, 484] on button at bounding box center [1218, 487] width 13 height 16
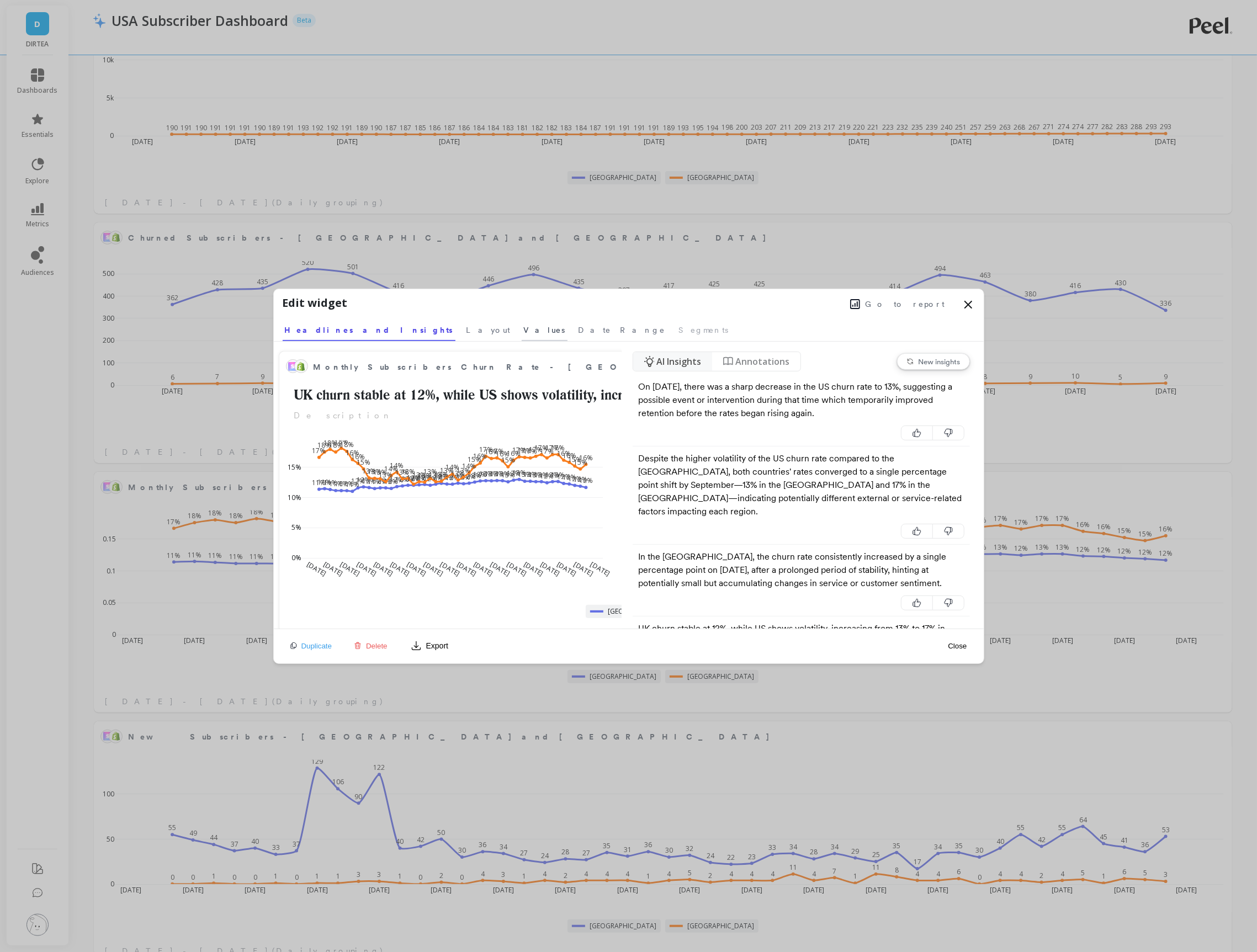
click at [524, 329] on span "Values" at bounding box center [545, 329] width 42 height 11
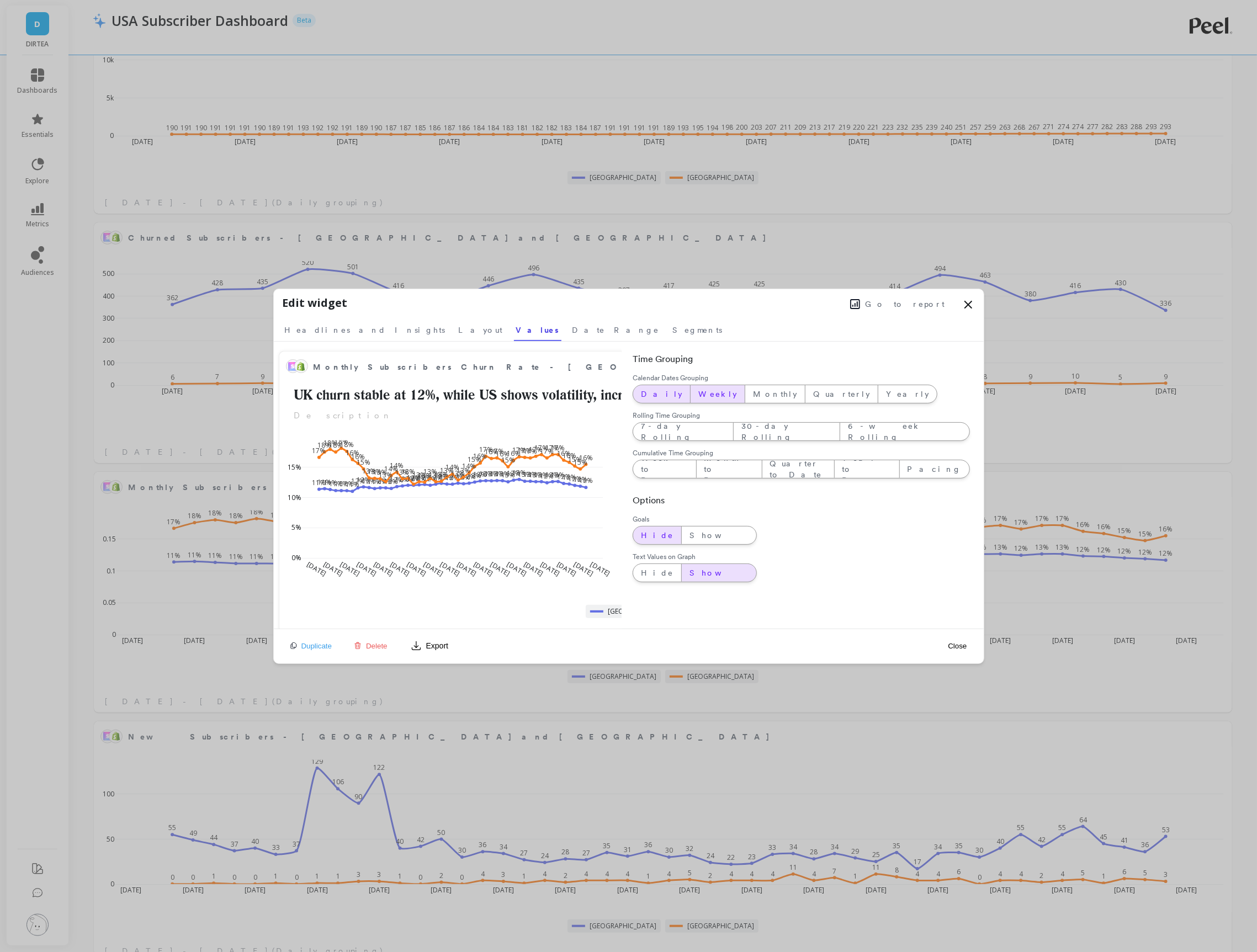
click at [698, 391] on span "Weekly" at bounding box center [718, 394] width 39 height 11
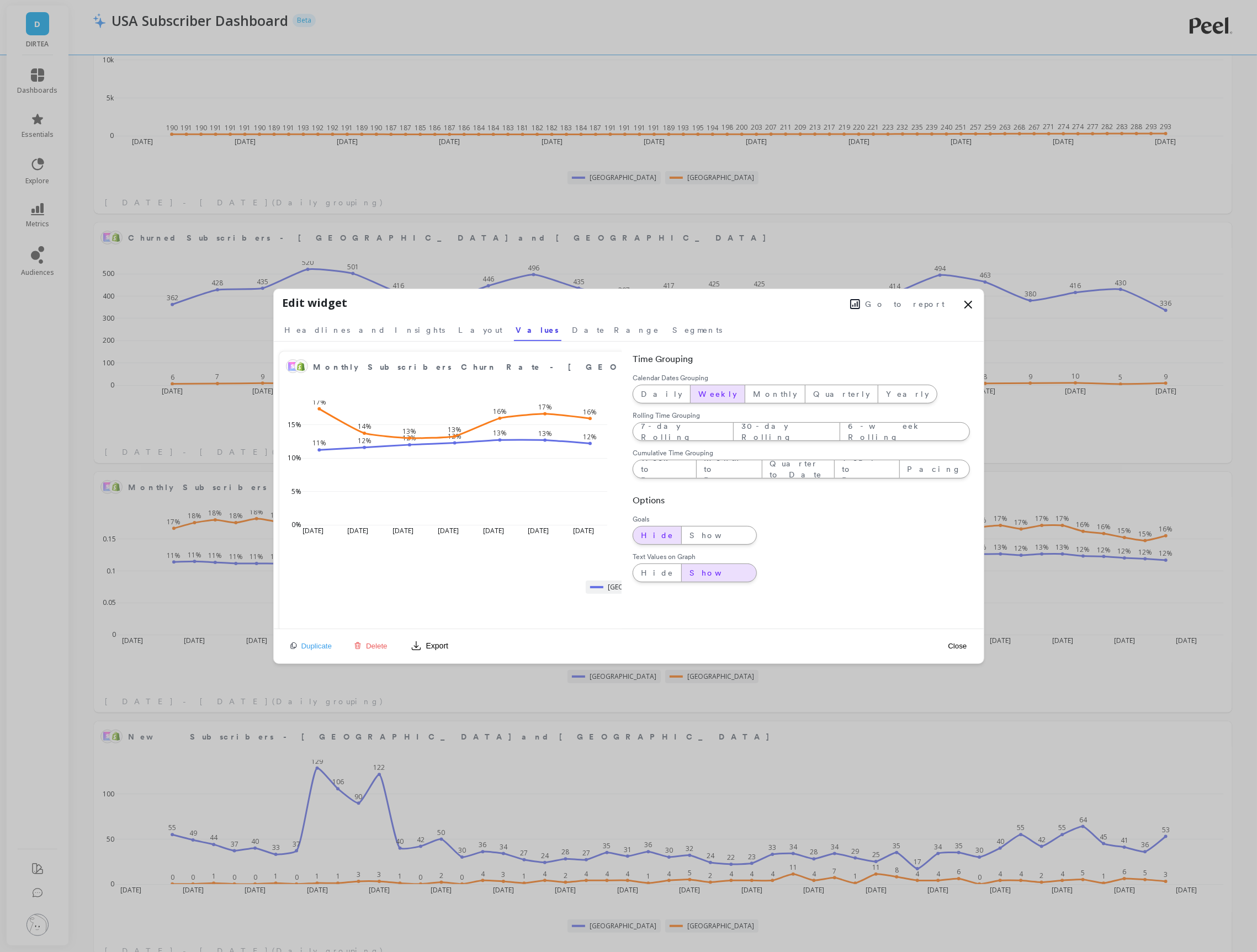
click at [965, 647] on button "Close" at bounding box center [957, 646] width 25 height 9
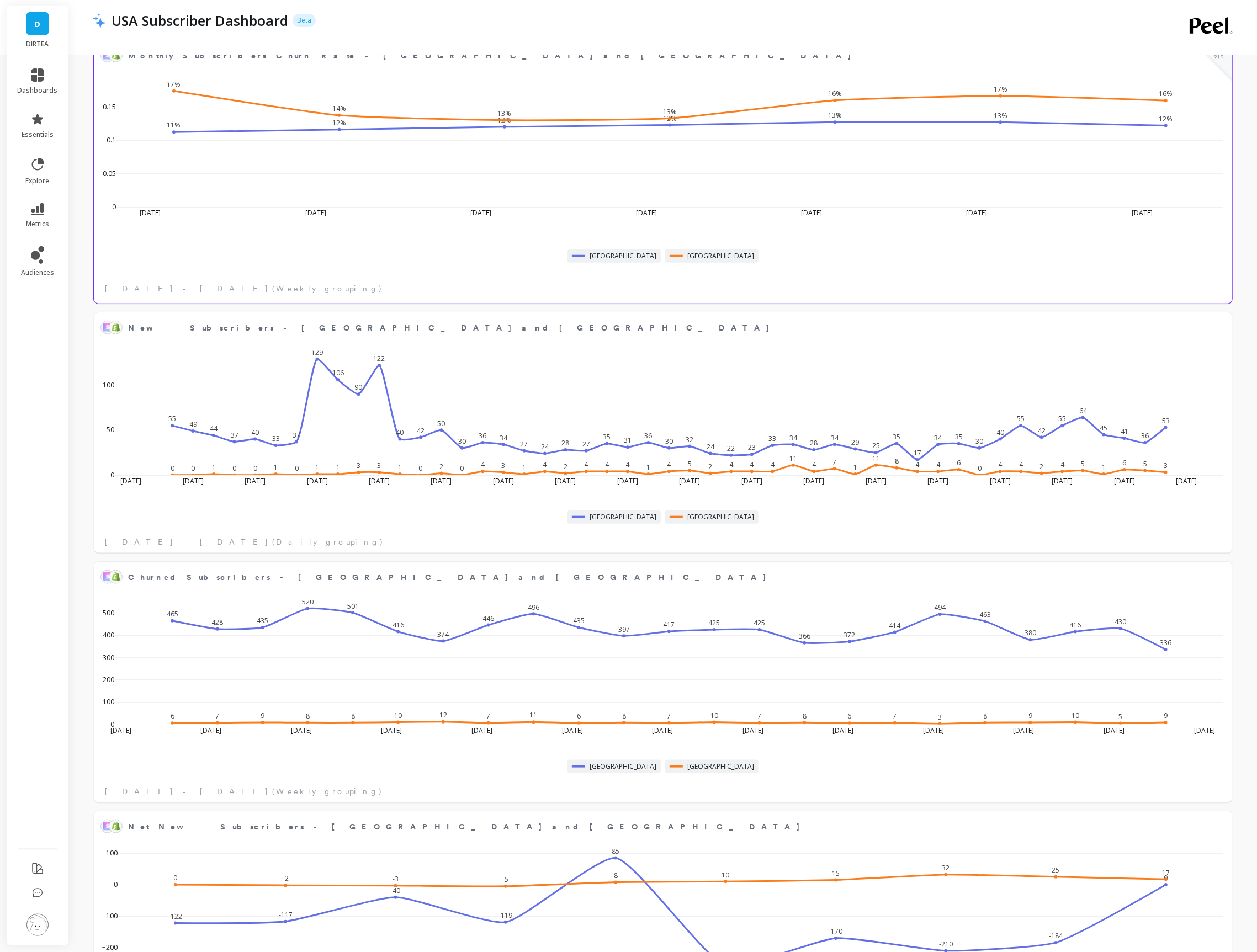
scroll to position [850, 0]
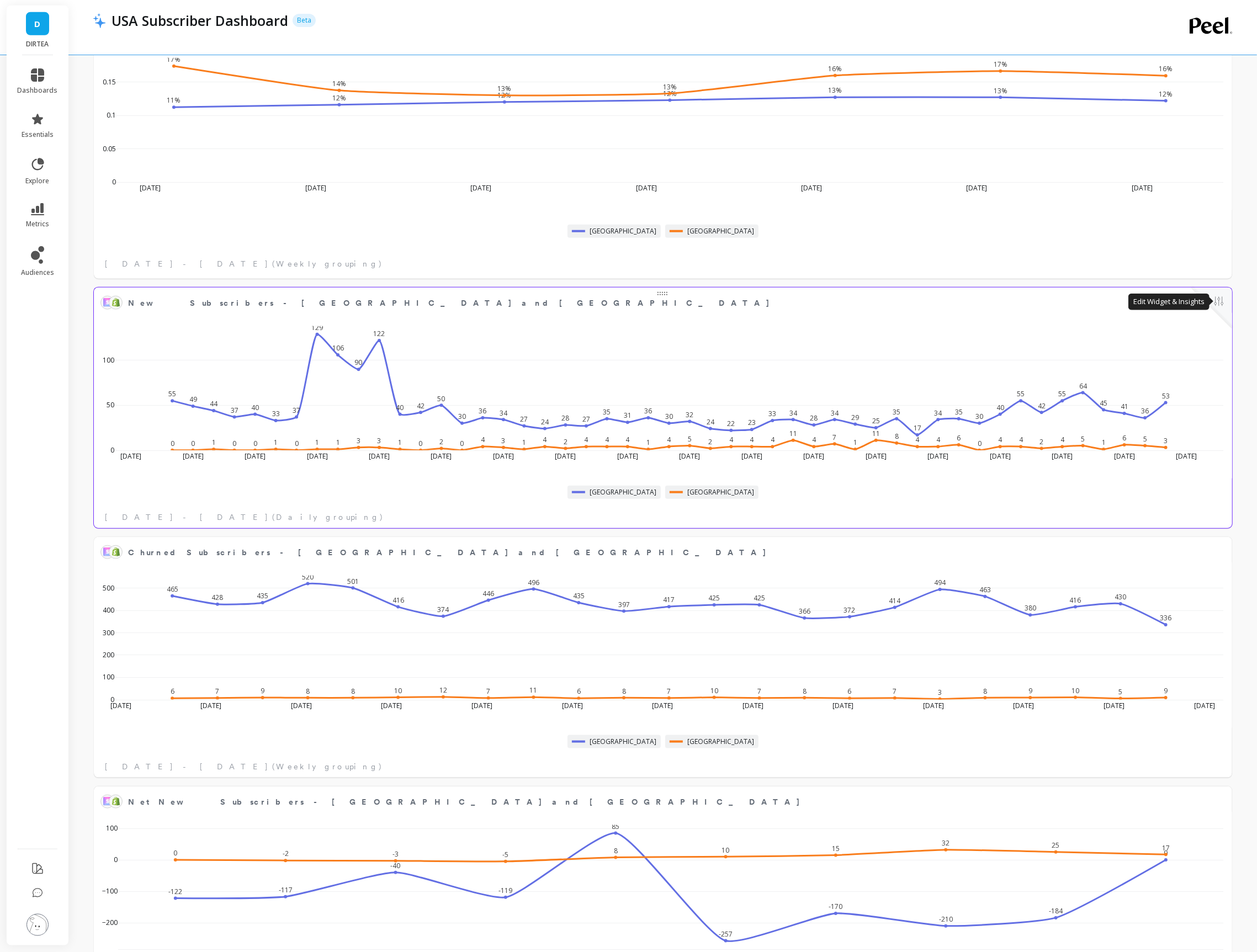
click at [1219, 305] on button at bounding box center [1218, 302] width 13 height 16
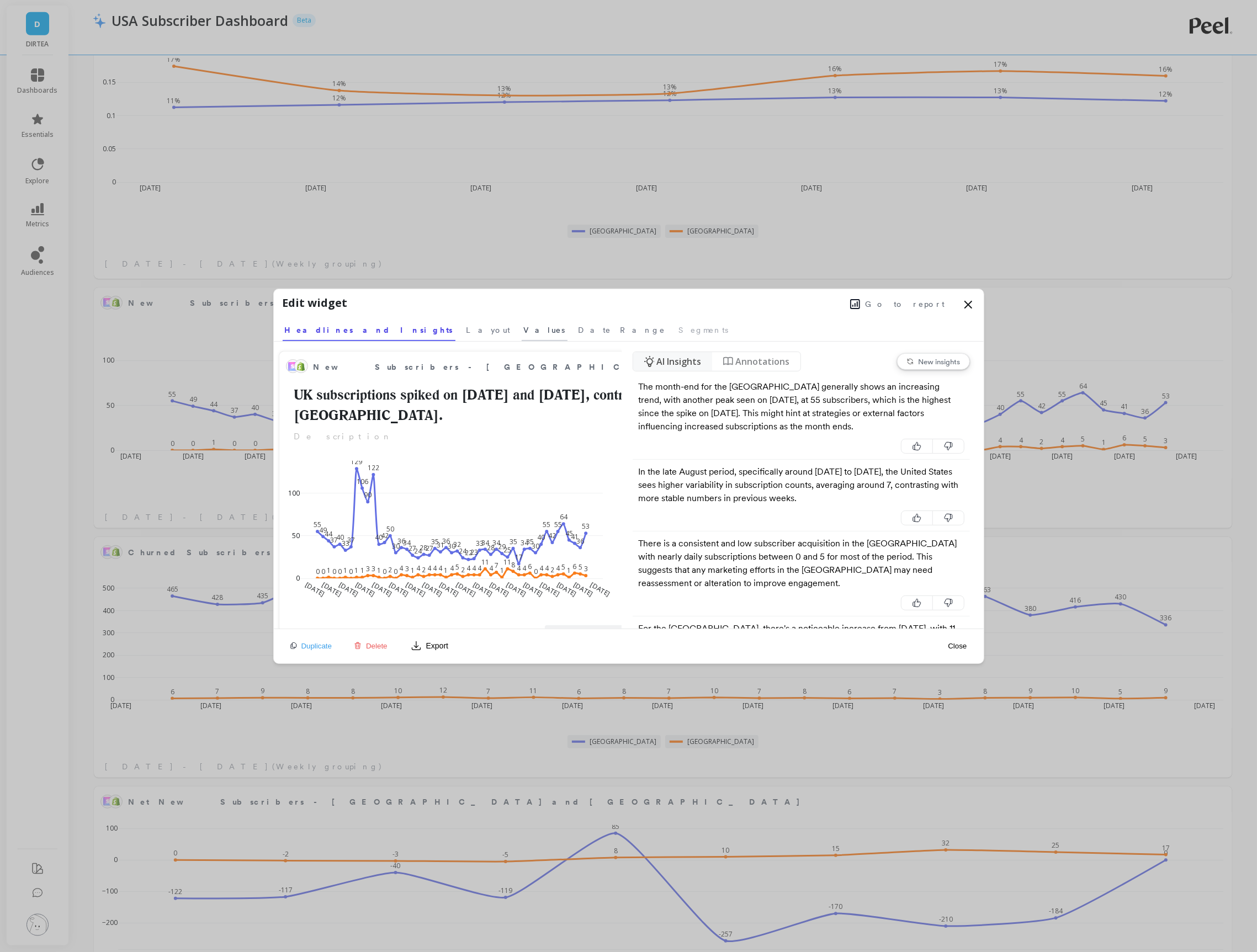
click at [524, 327] on span "Values" at bounding box center [545, 329] width 42 height 11
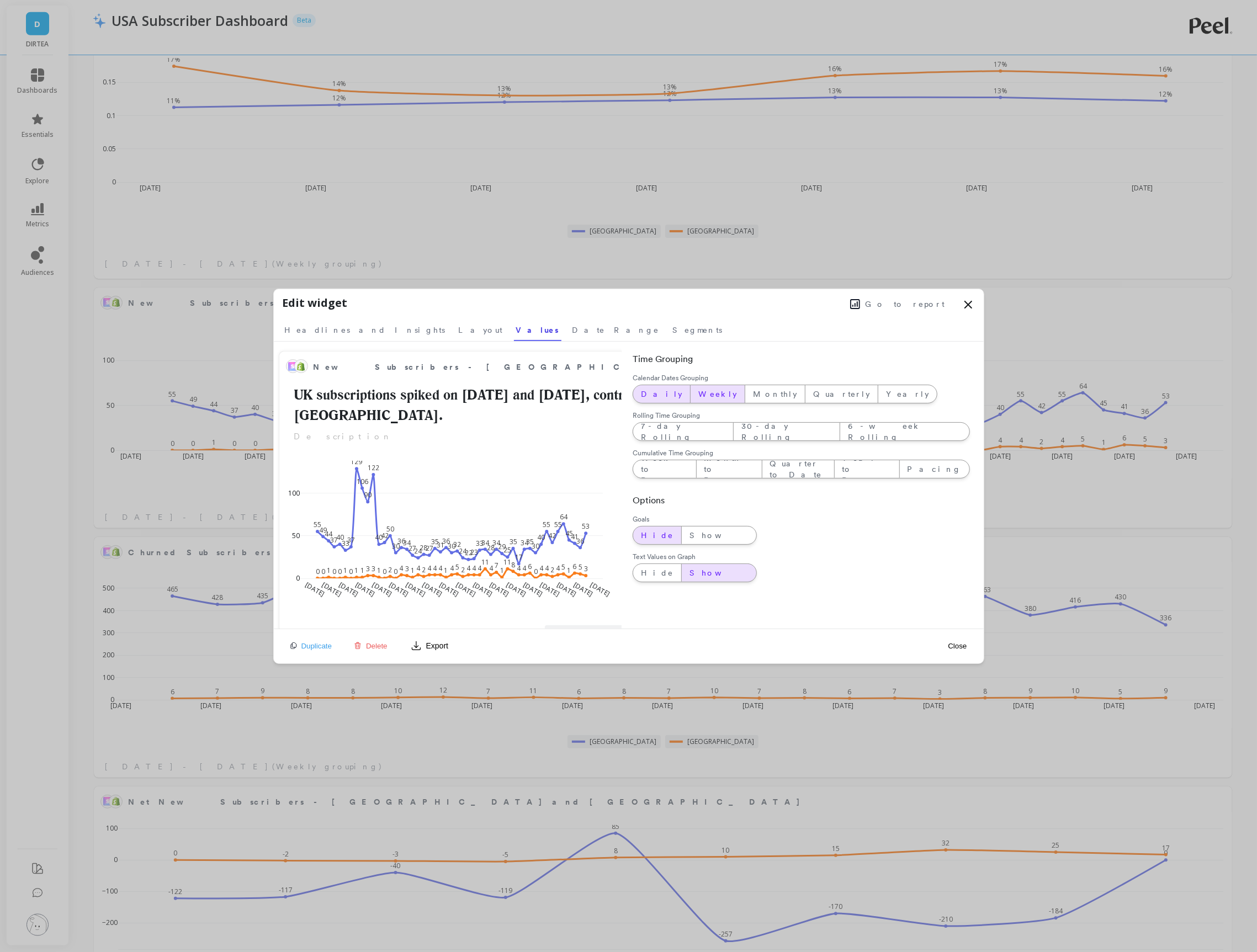
click at [698, 393] on span "Weekly" at bounding box center [718, 394] width 39 height 11
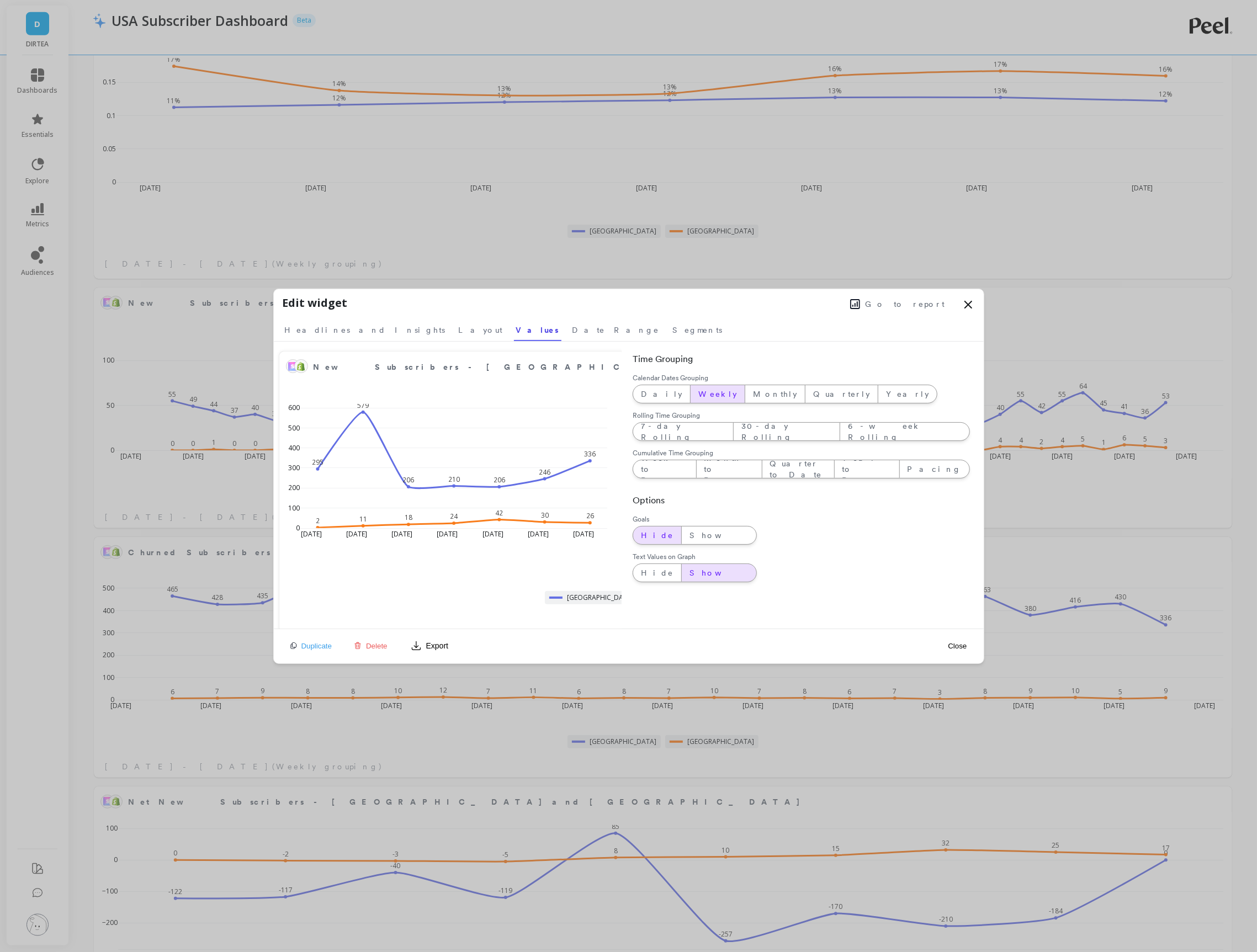
click at [960, 645] on button "Close" at bounding box center [957, 646] width 25 height 9
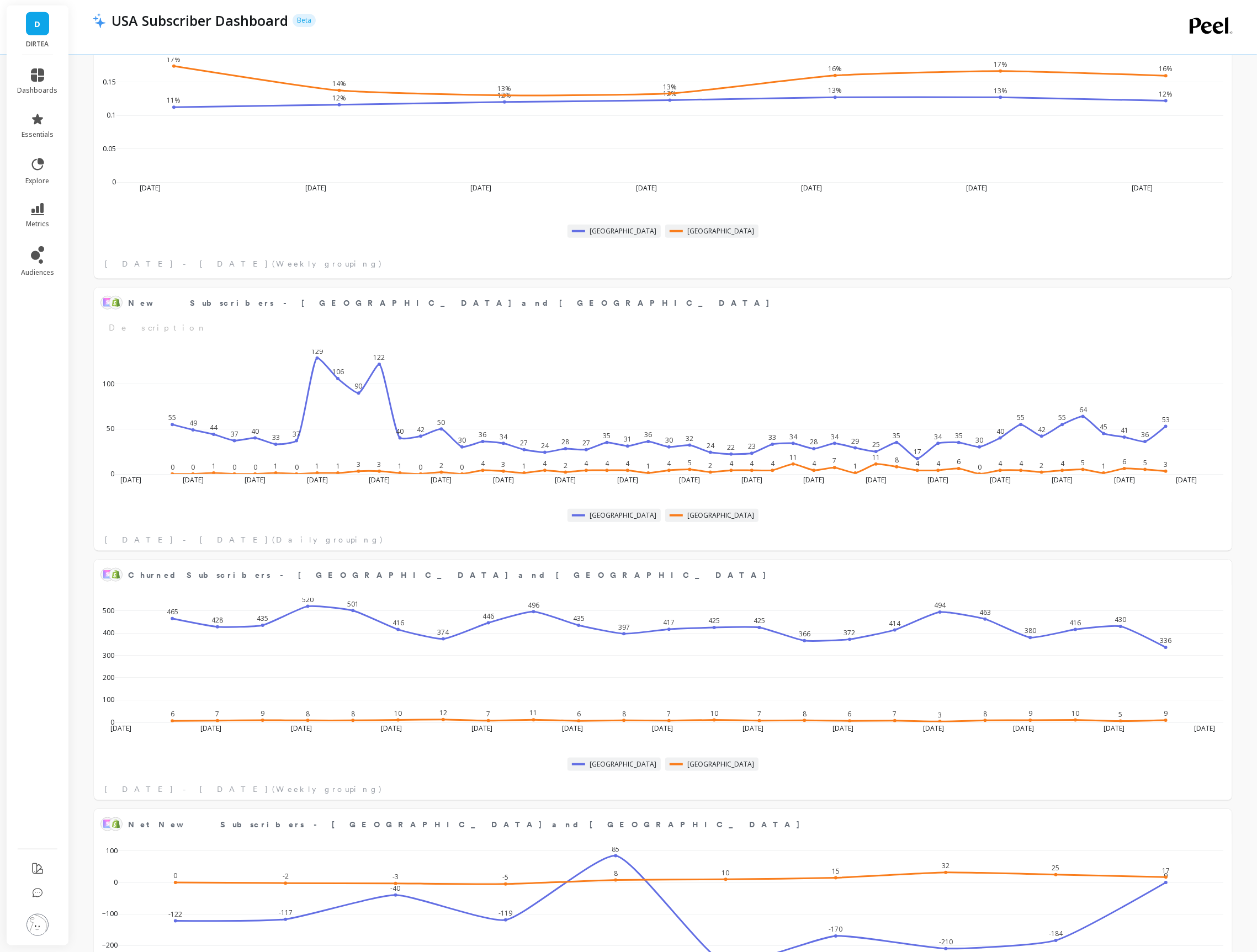
scroll to position [303, 1114]
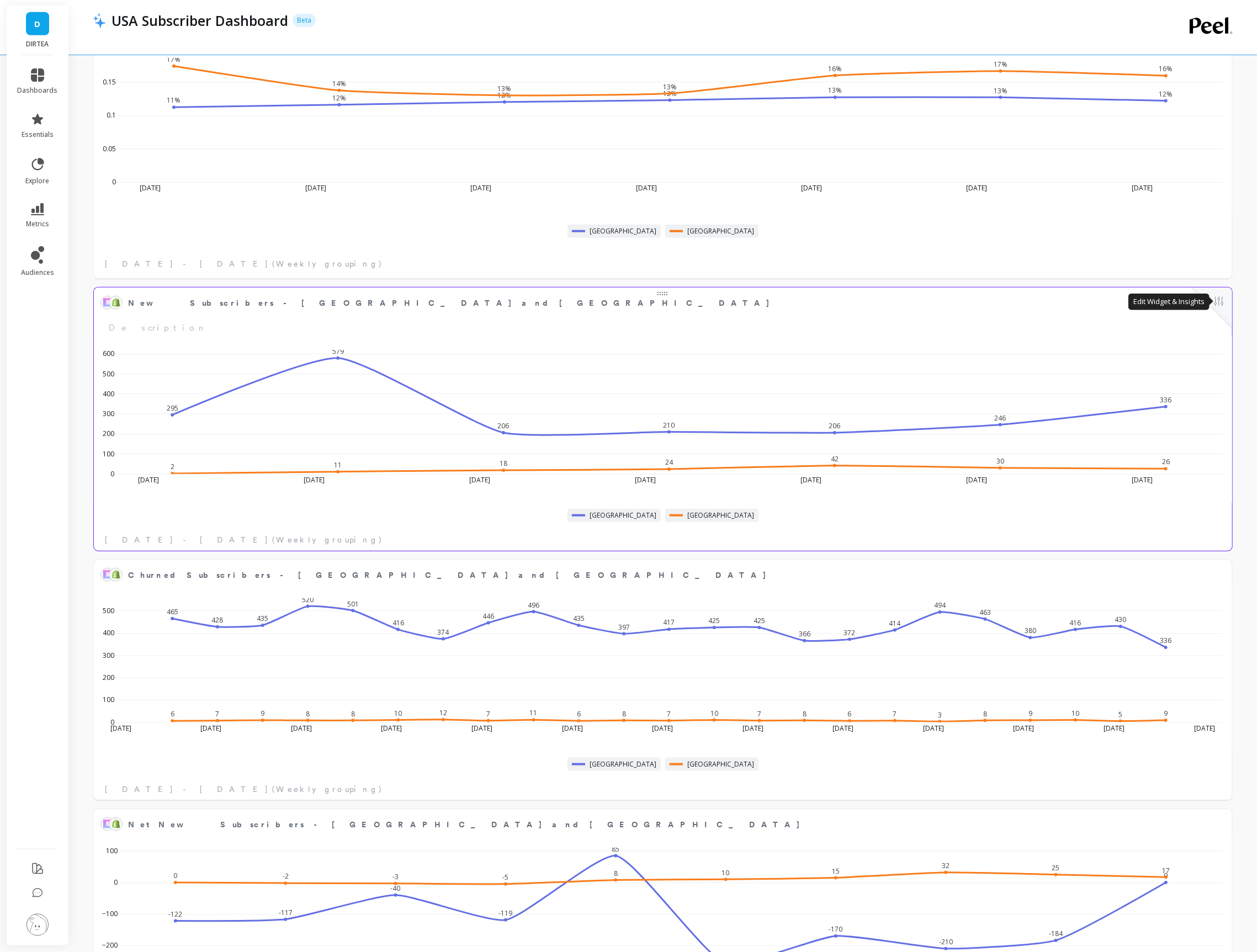
click at [1222, 306] on button at bounding box center [1218, 302] width 13 height 16
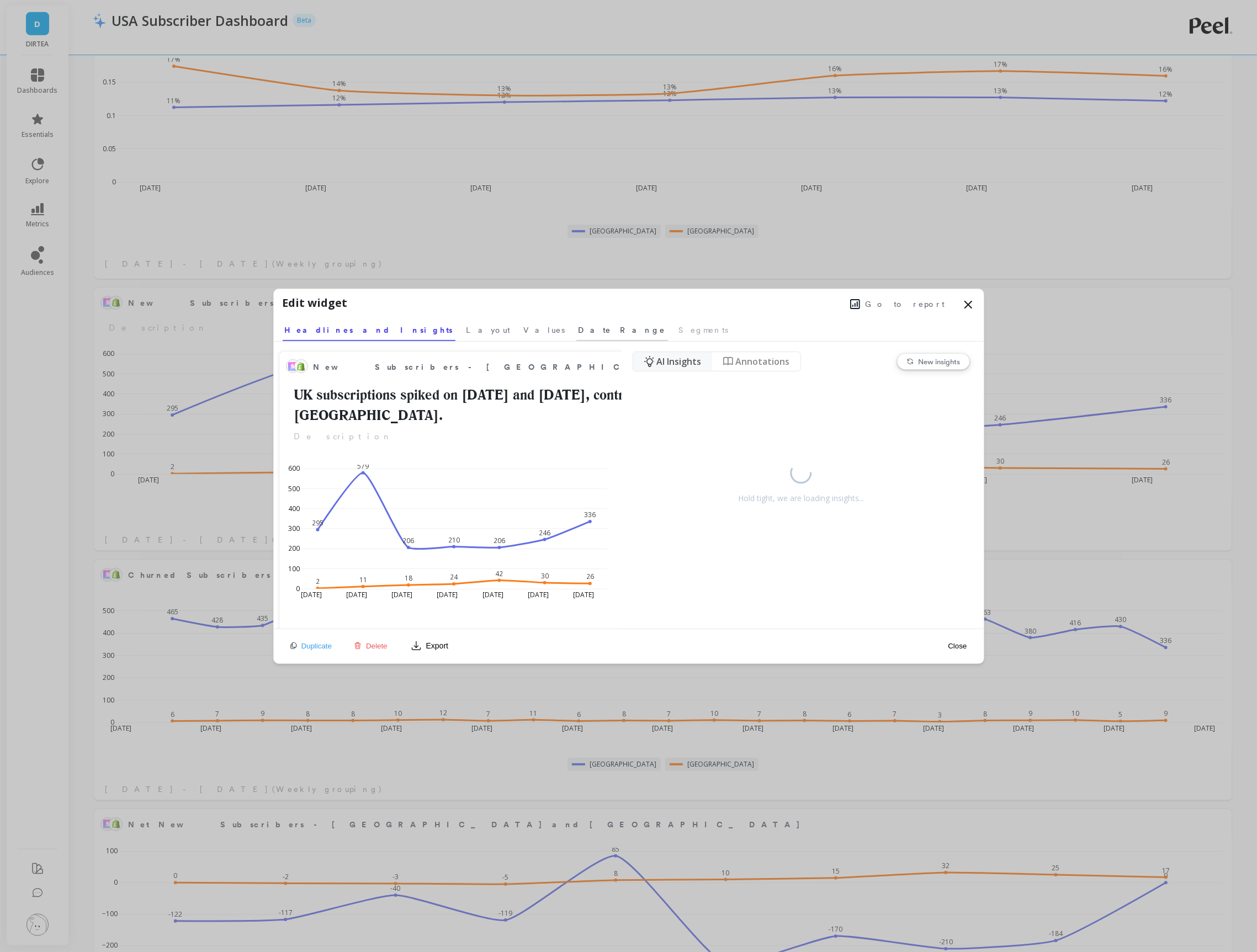
click at [578, 334] on span "Date Range" at bounding box center [622, 329] width 87 height 11
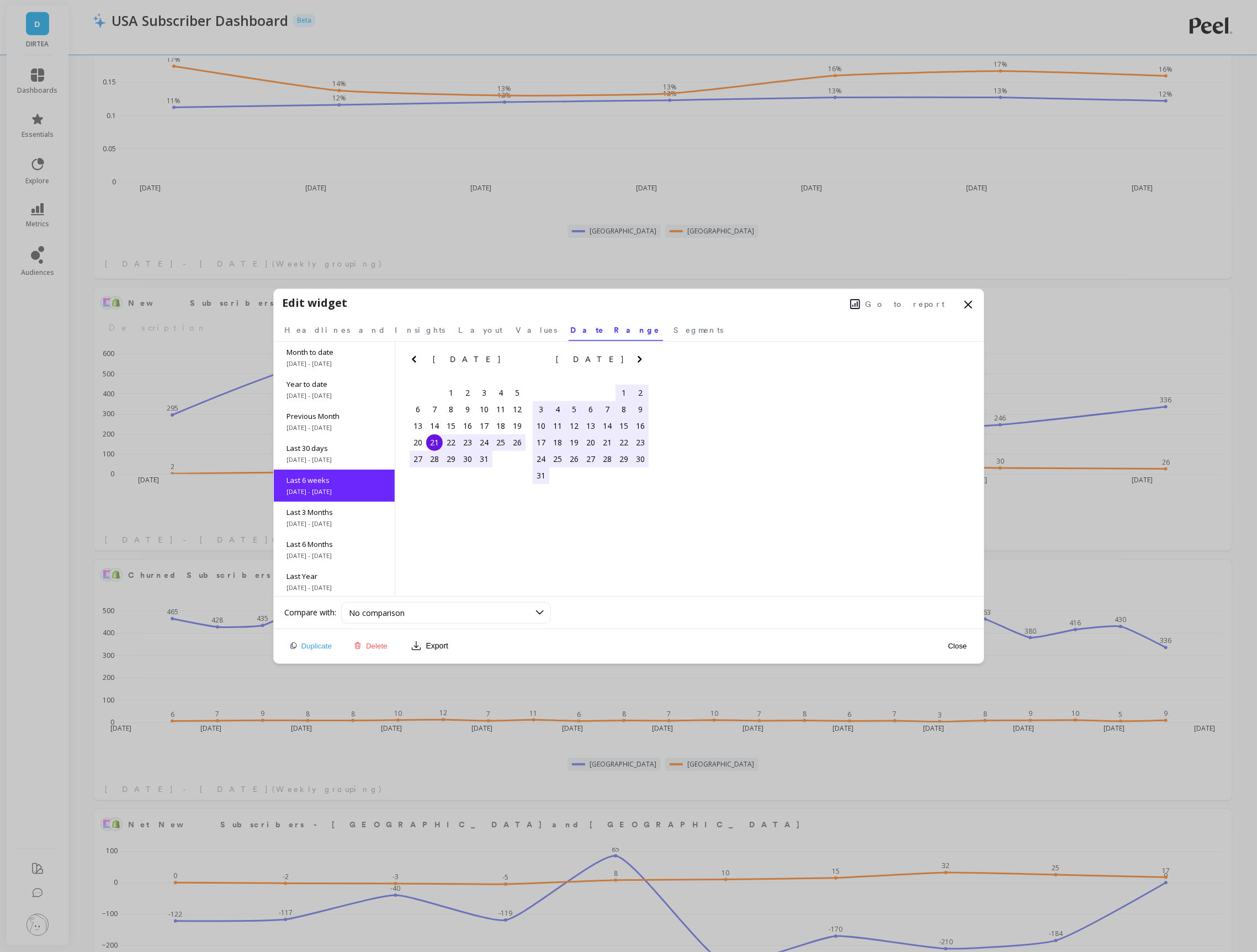
scroll to position [17, 0]
click at [964, 303] on icon at bounding box center [968, 304] width 13 height 13
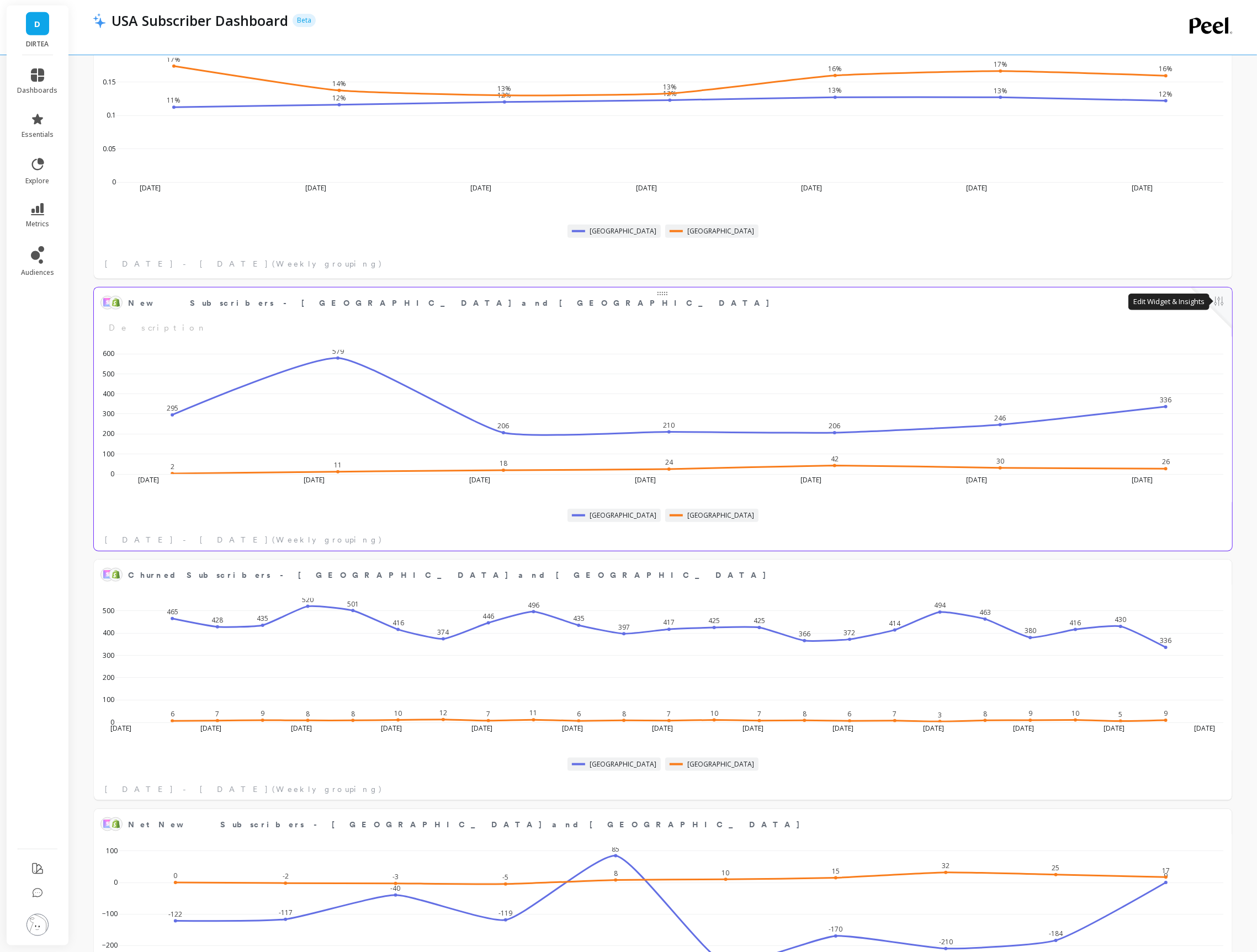
click at [1224, 298] on button at bounding box center [1218, 302] width 13 height 16
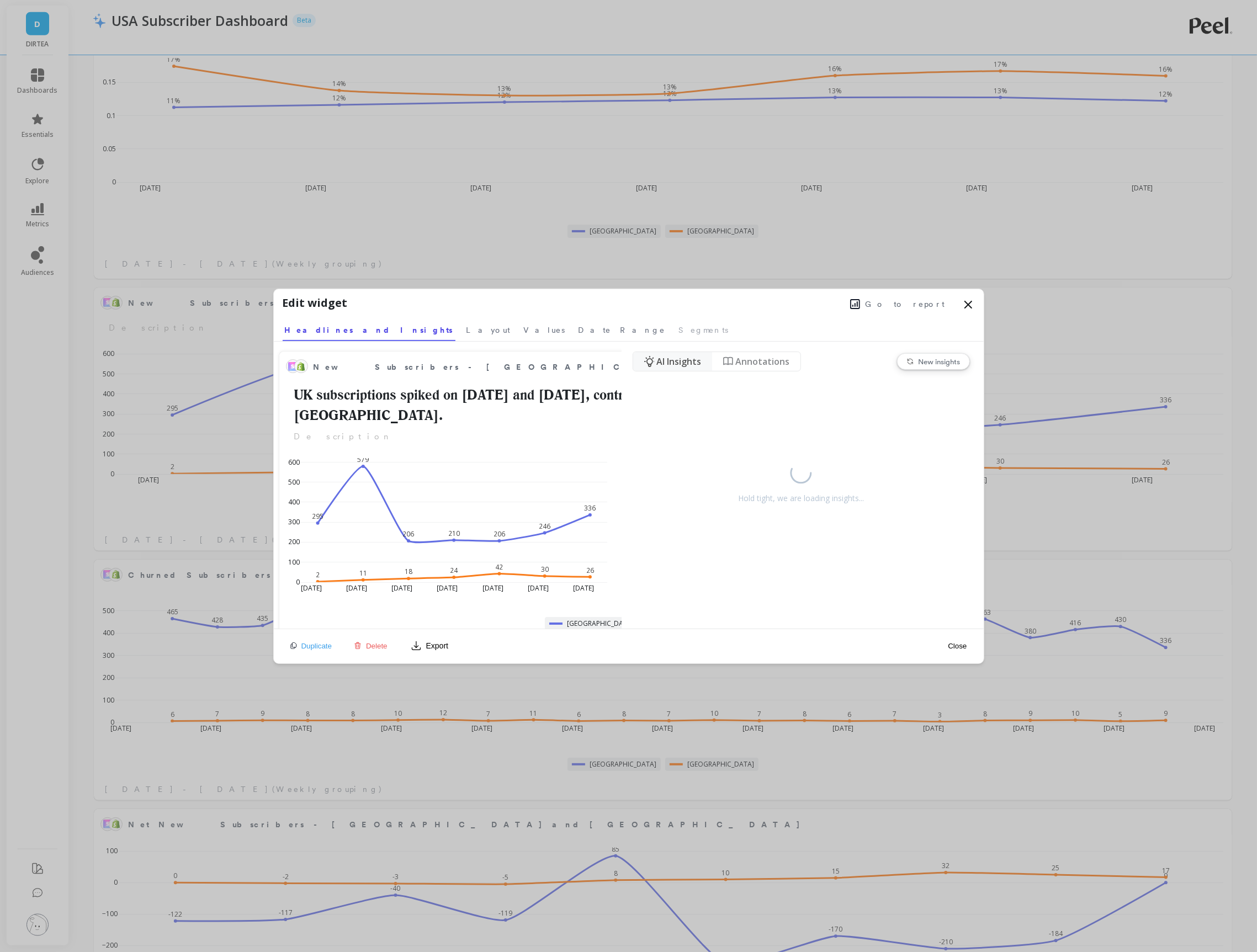
click at [910, 305] on span "Go to report" at bounding box center [905, 303] width 79 height 11
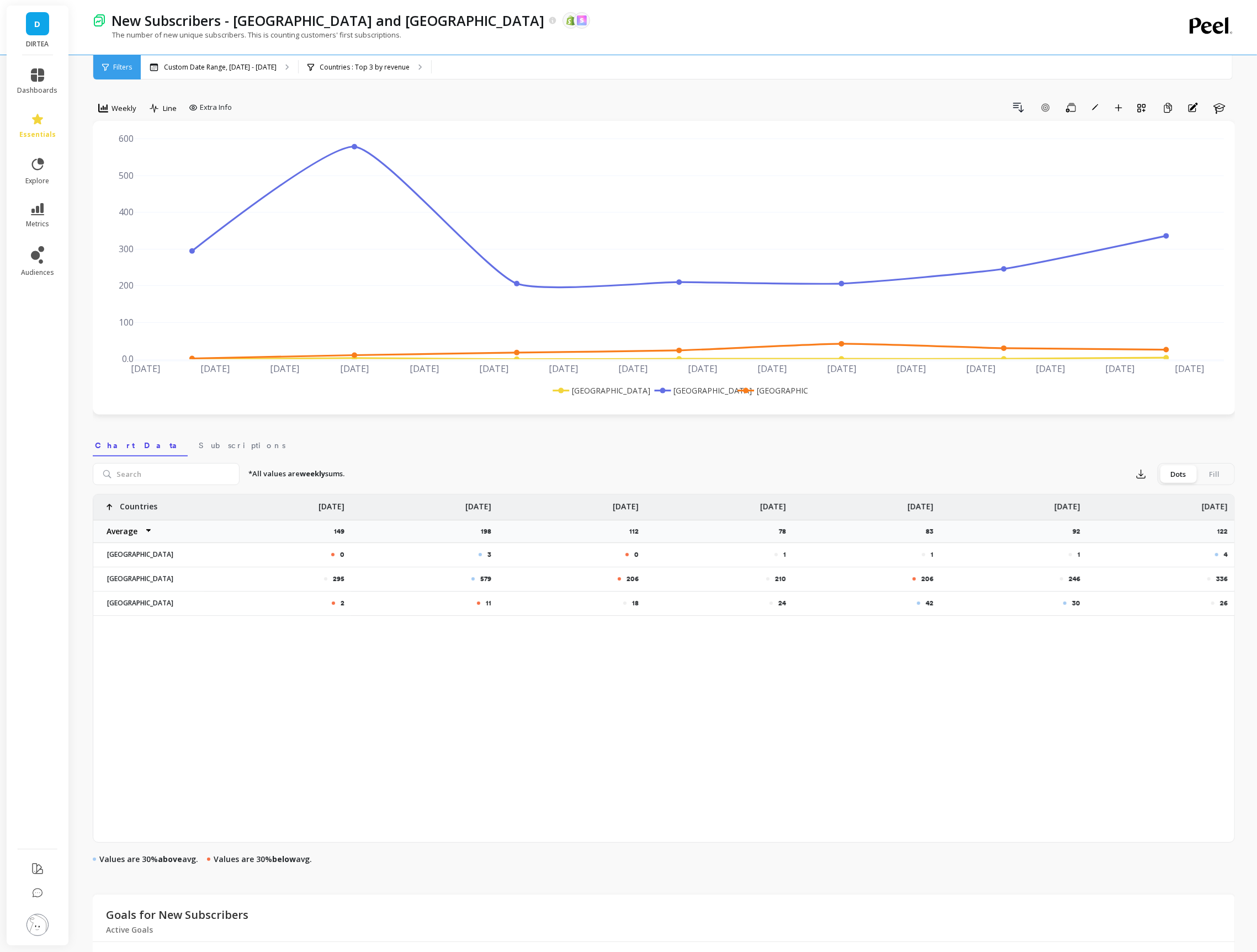
click at [885, 447] on nav "Chart Data Subscriptions" at bounding box center [663, 444] width 1142 height 25
drag, startPoint x: 1212, startPoint y: 603, endPoint x: 1233, endPoint y: 603, distance: 21.0
click at [1233, 603] on div "26" at bounding box center [1160, 603] width 147 height 23
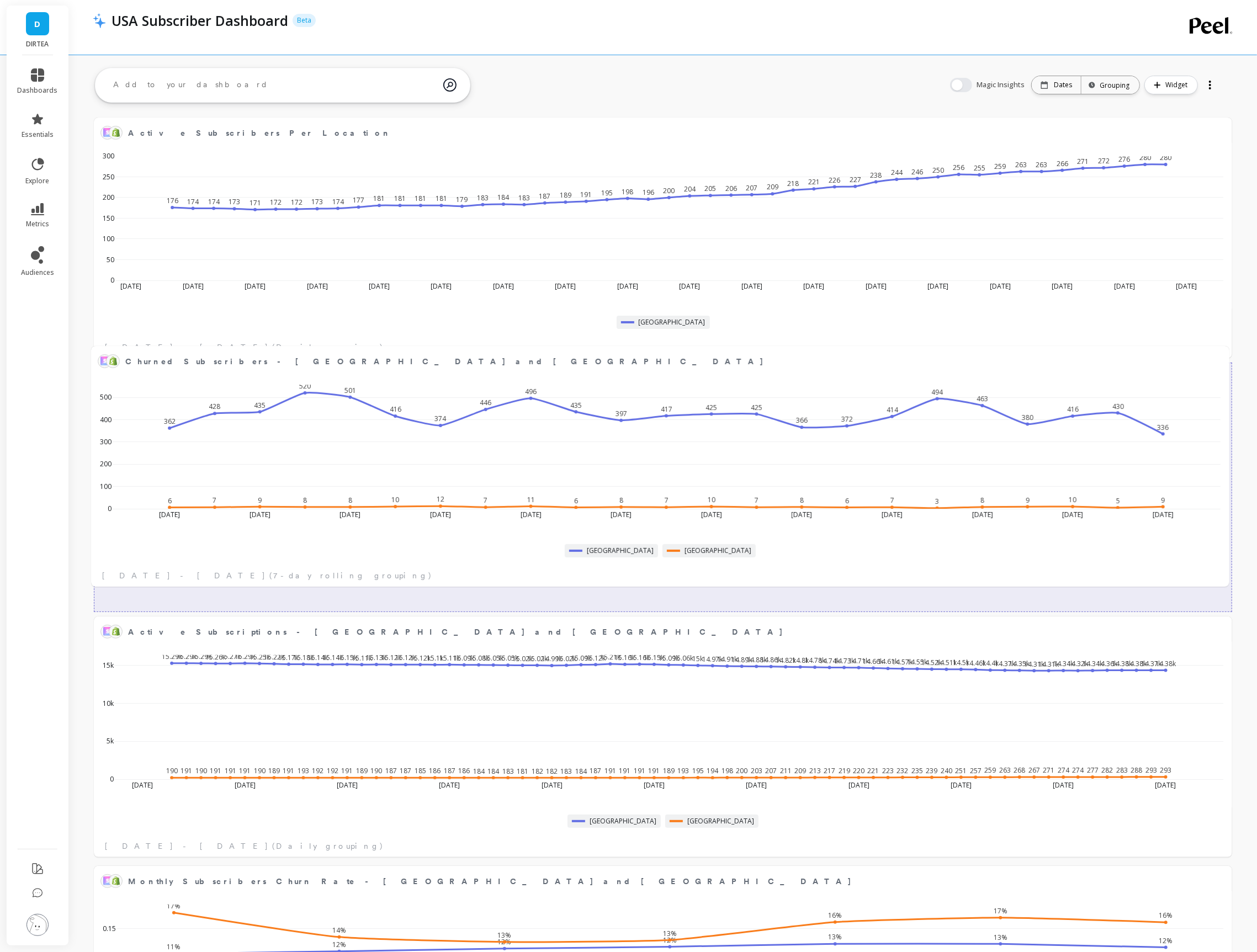
drag, startPoint x: 685, startPoint y: 636, endPoint x: 682, endPoint y: 365, distance: 271.0
click at [682, 365] on span "Churned Subscribers - US and UK" at bounding box center [656, 361] width 1062 height 16
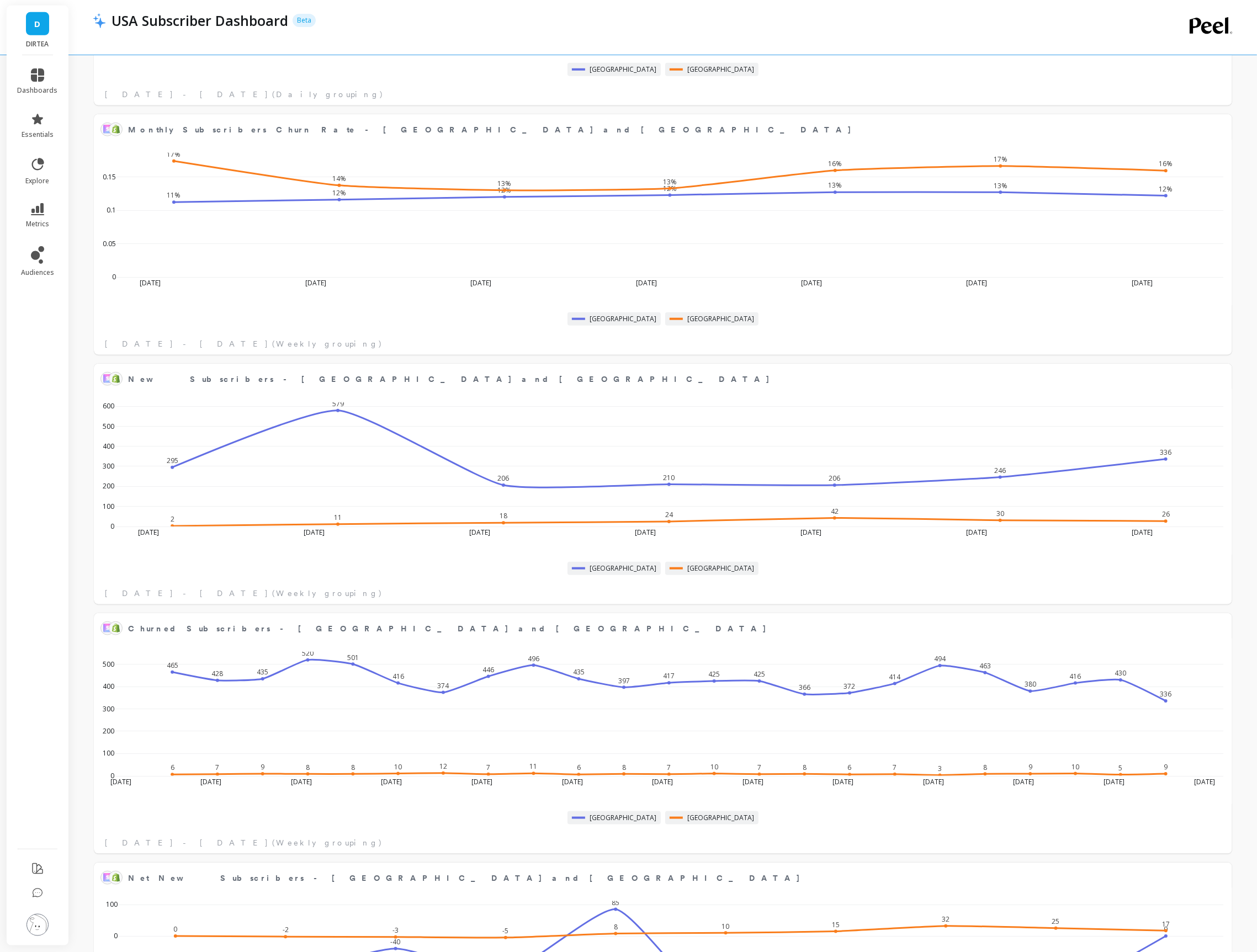
scroll to position [872, 0]
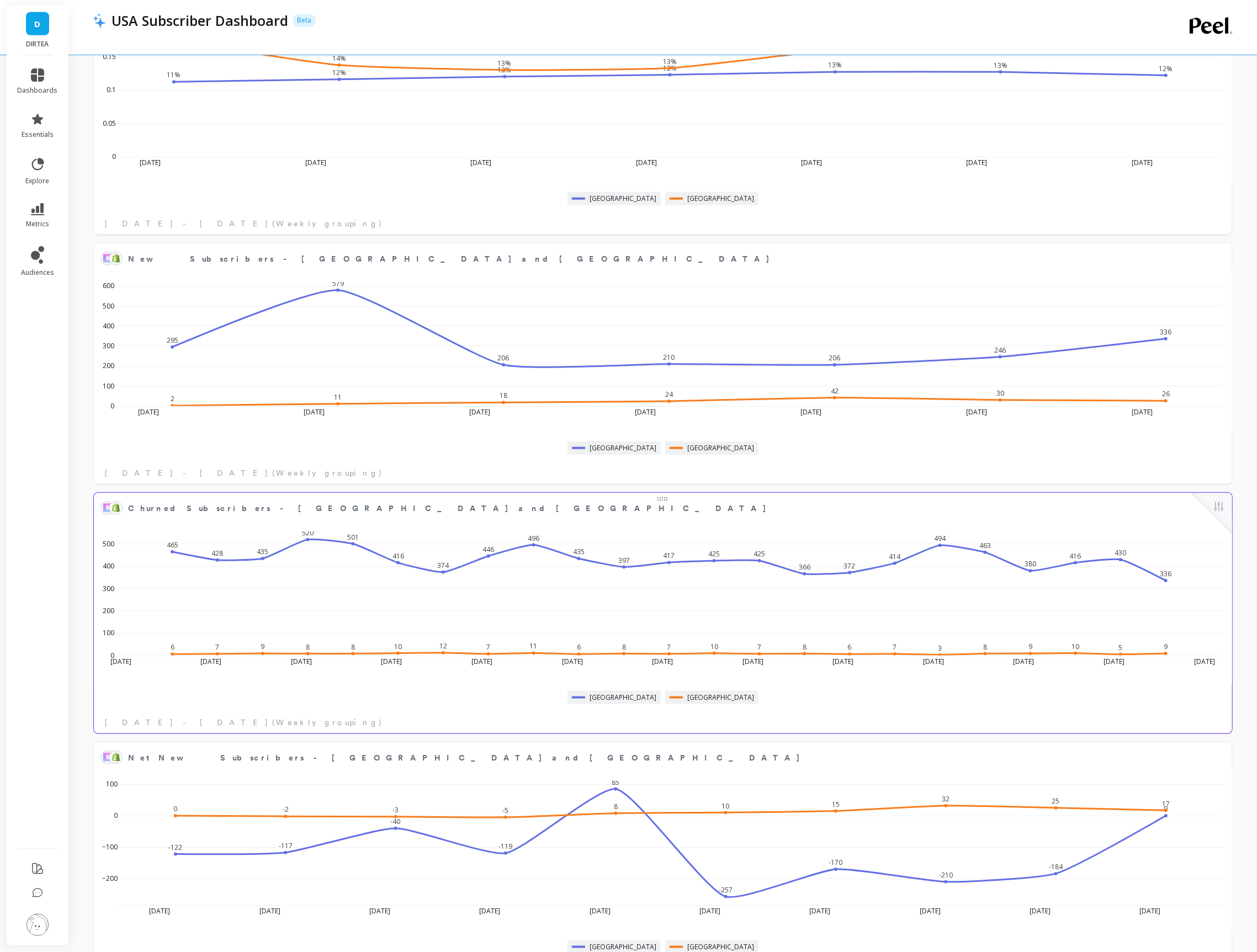
click at [1183, 527] on div "465 428 435 520 501 416 374 446 496 435 397 417 425 425 366 372 414 494 463 380…" at bounding box center [663, 599] width 1132 height 162
click at [1216, 505] on button at bounding box center [1218, 508] width 13 height 16
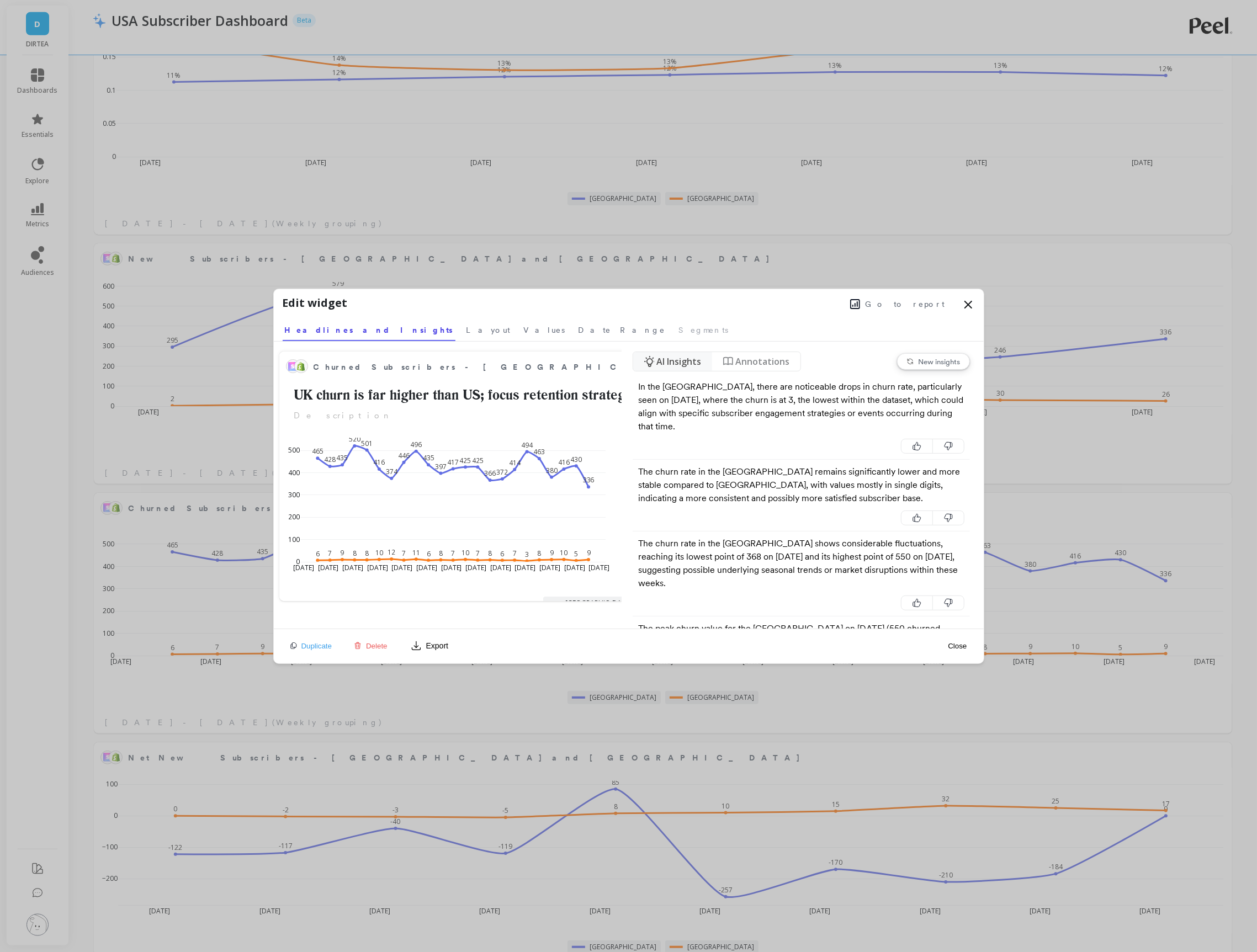
click at [365, 647] on button "Delete" at bounding box center [371, 646] width 40 height 9
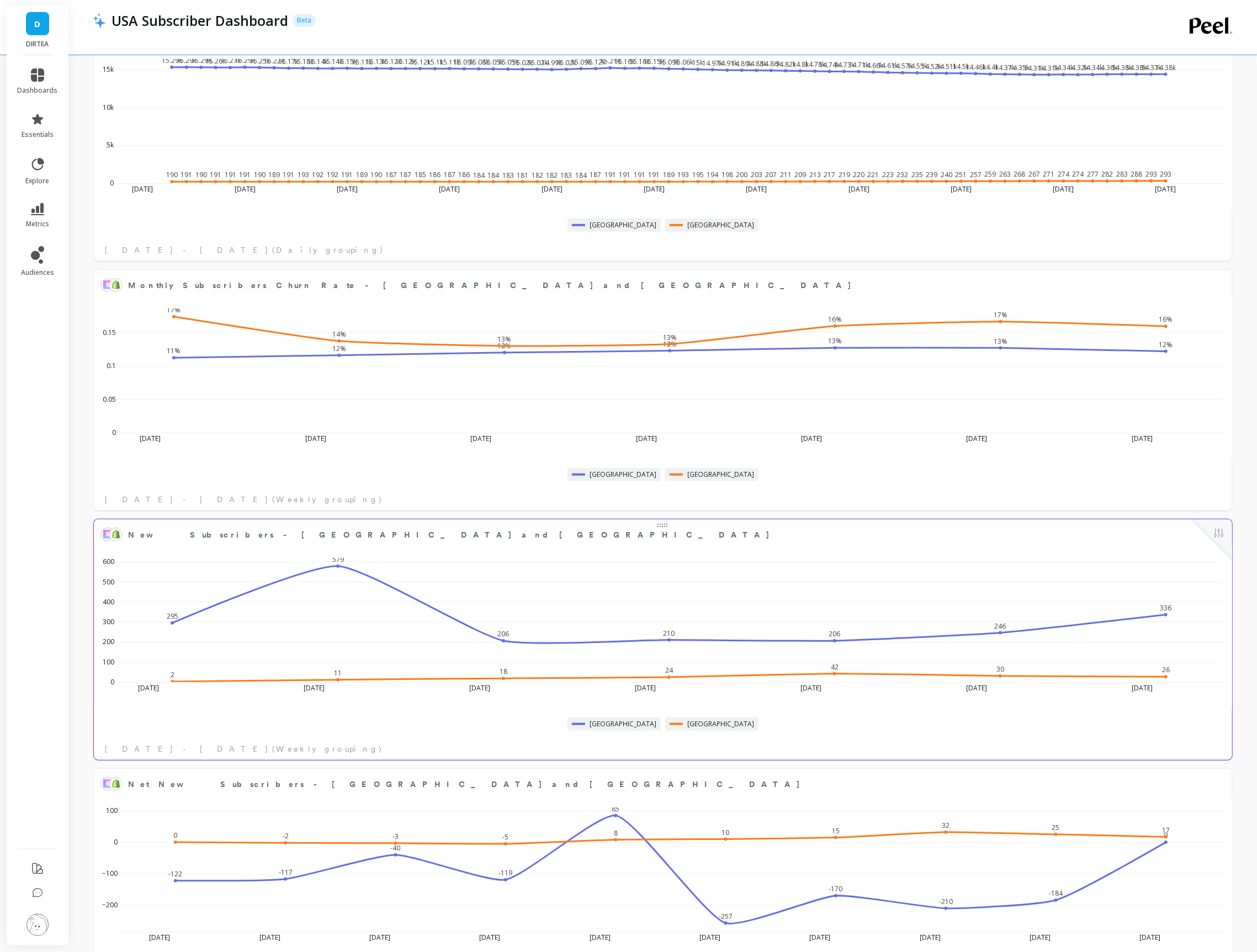
scroll to position [597, 0]
click at [1217, 530] on button at bounding box center [1218, 534] width 13 height 16
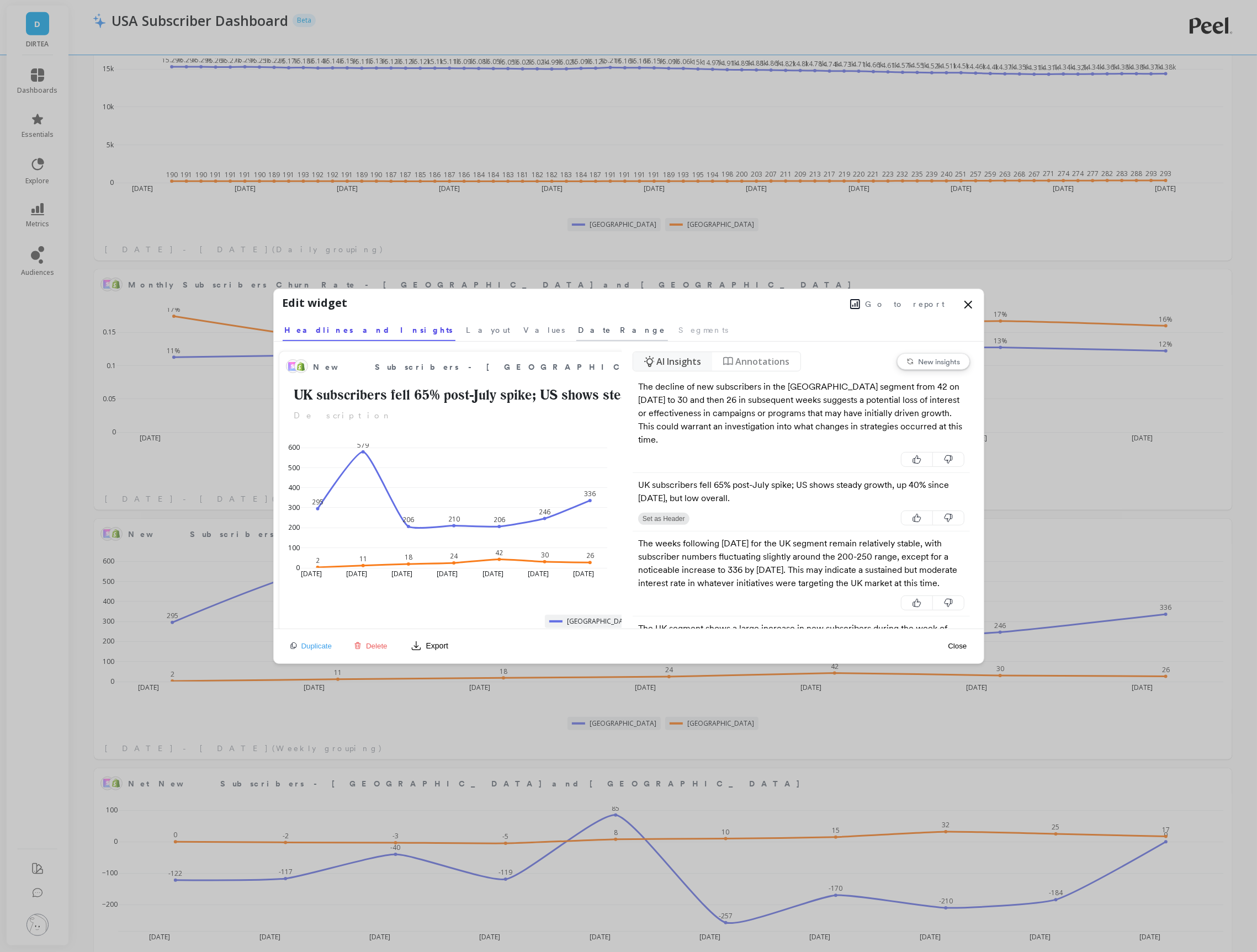
click at [578, 325] on span "Date Range" at bounding box center [622, 329] width 87 height 11
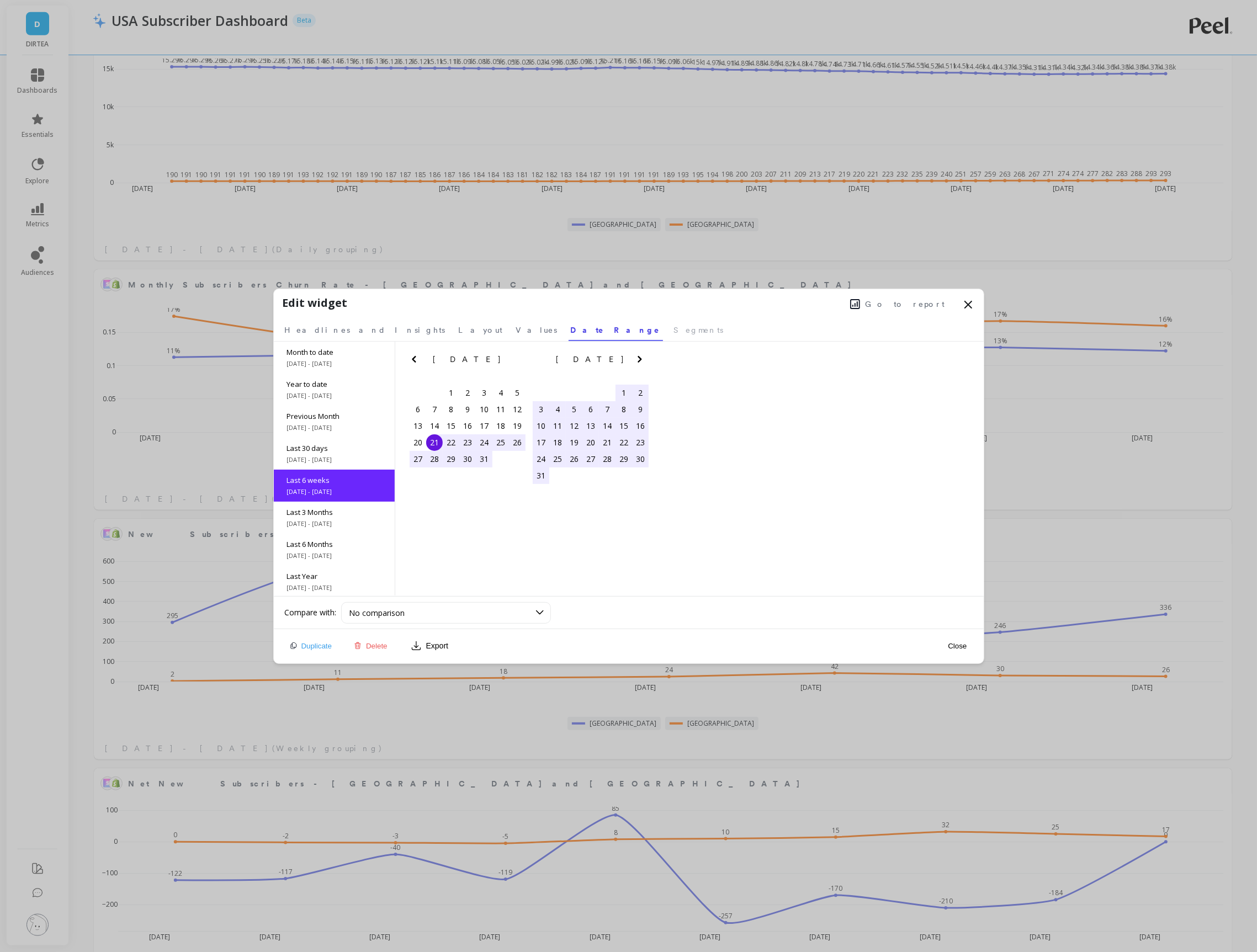
scroll to position [17, 0]
click at [349, 499] on span "Last 3 Months" at bounding box center [334, 495] width 94 height 10
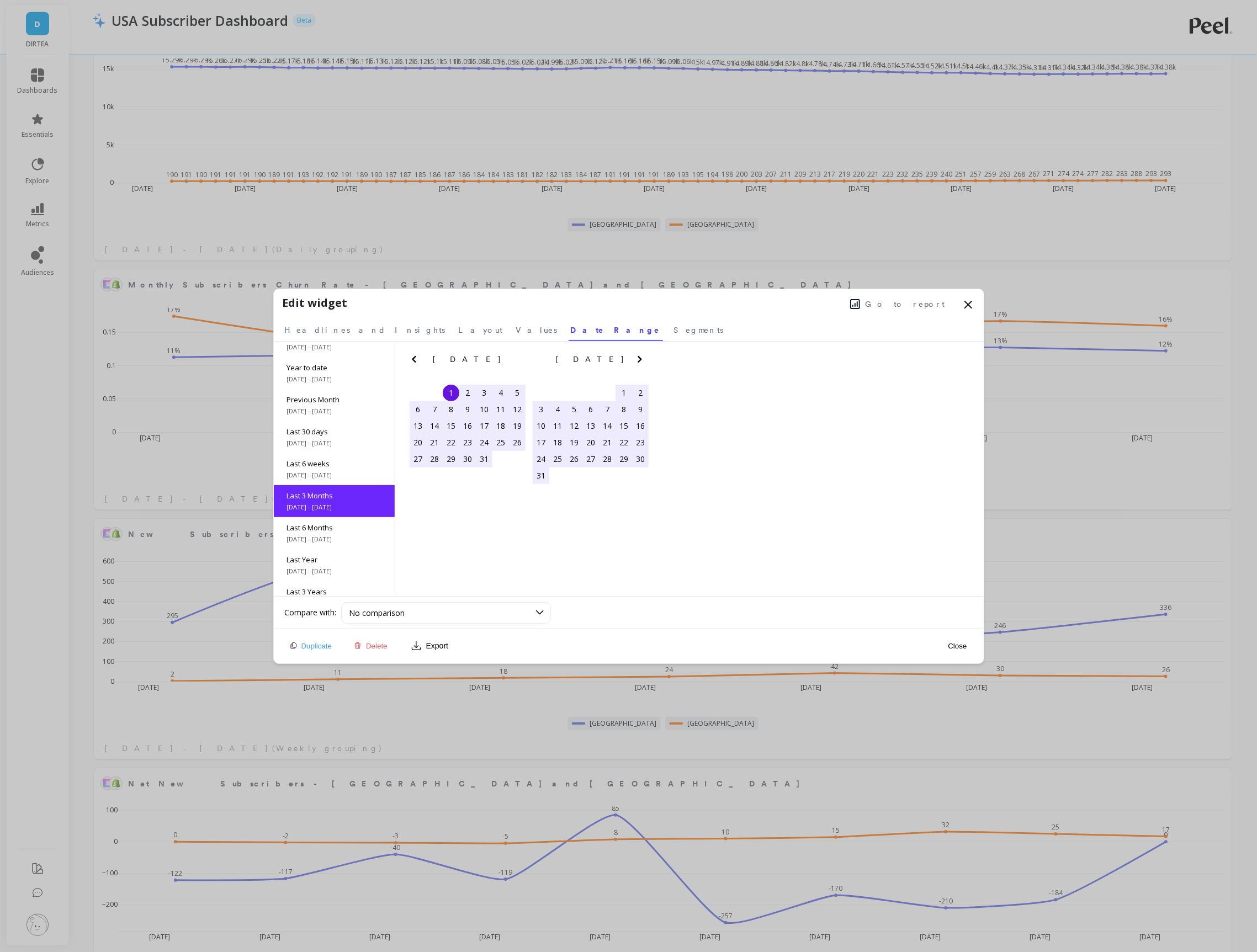
scroll to position [49, 0]
click at [459, 328] on span "Layout" at bounding box center [480, 329] width 44 height 11
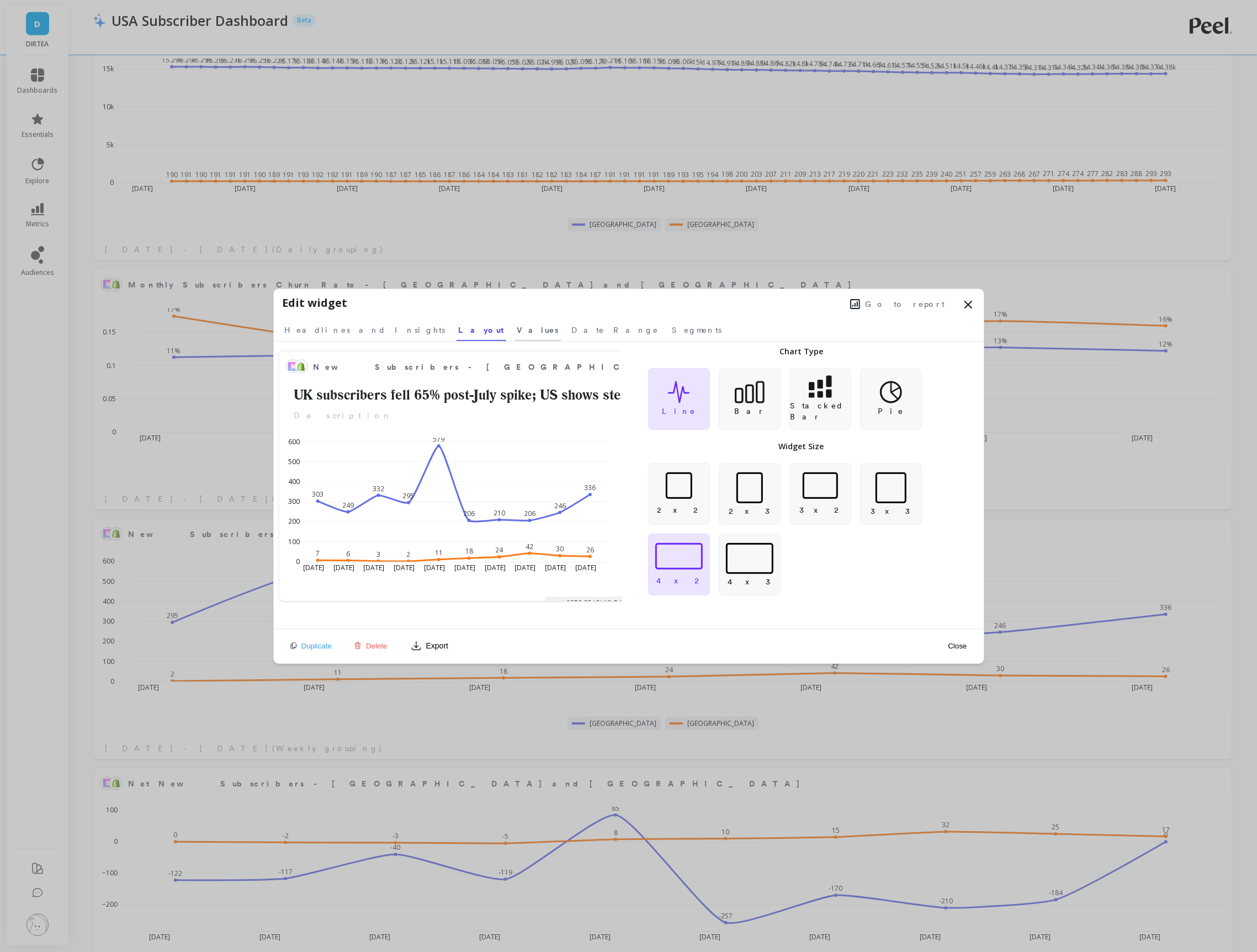
click at [517, 329] on span "Values" at bounding box center [538, 329] width 42 height 11
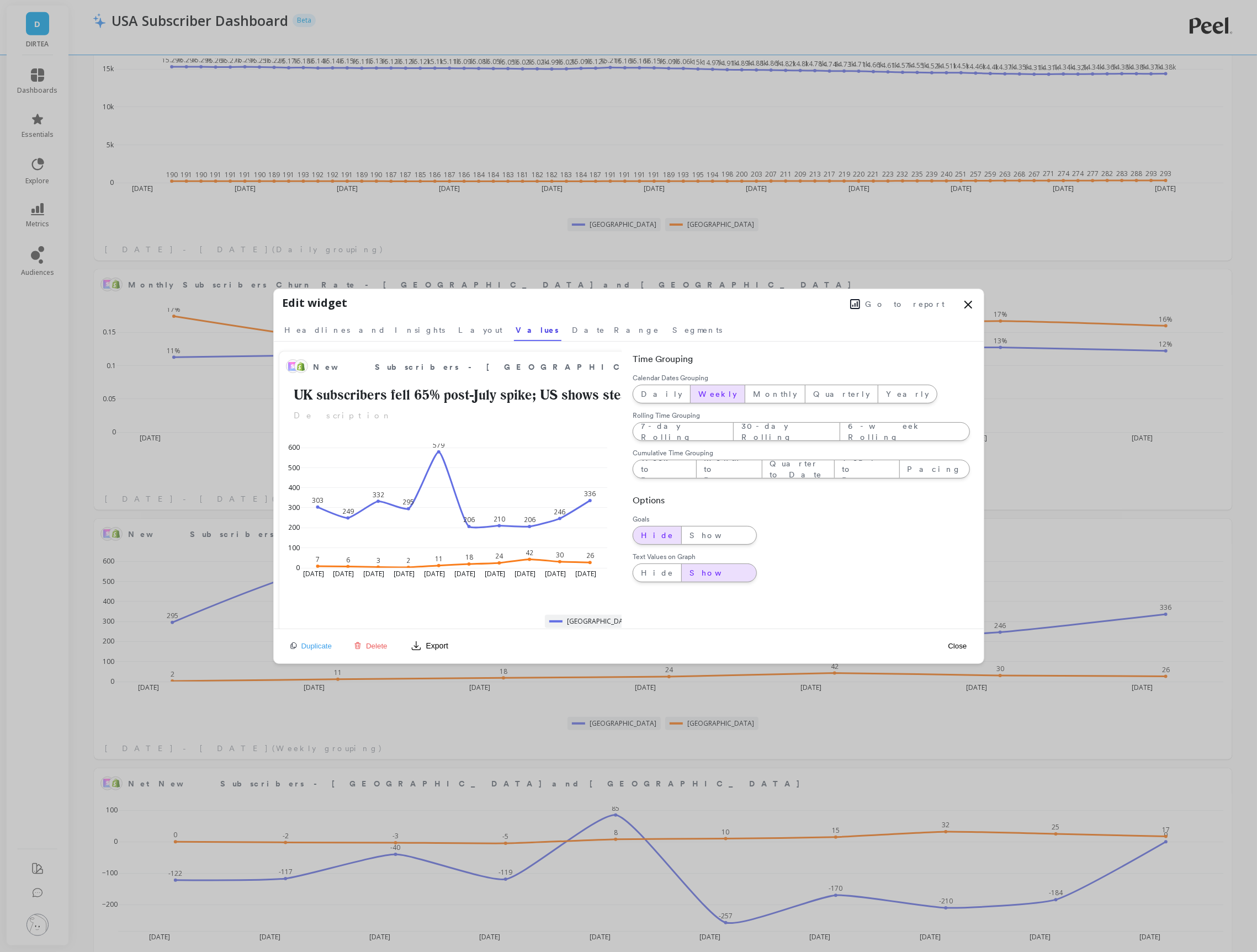
click at [953, 646] on button "Close" at bounding box center [957, 646] width 25 height 9
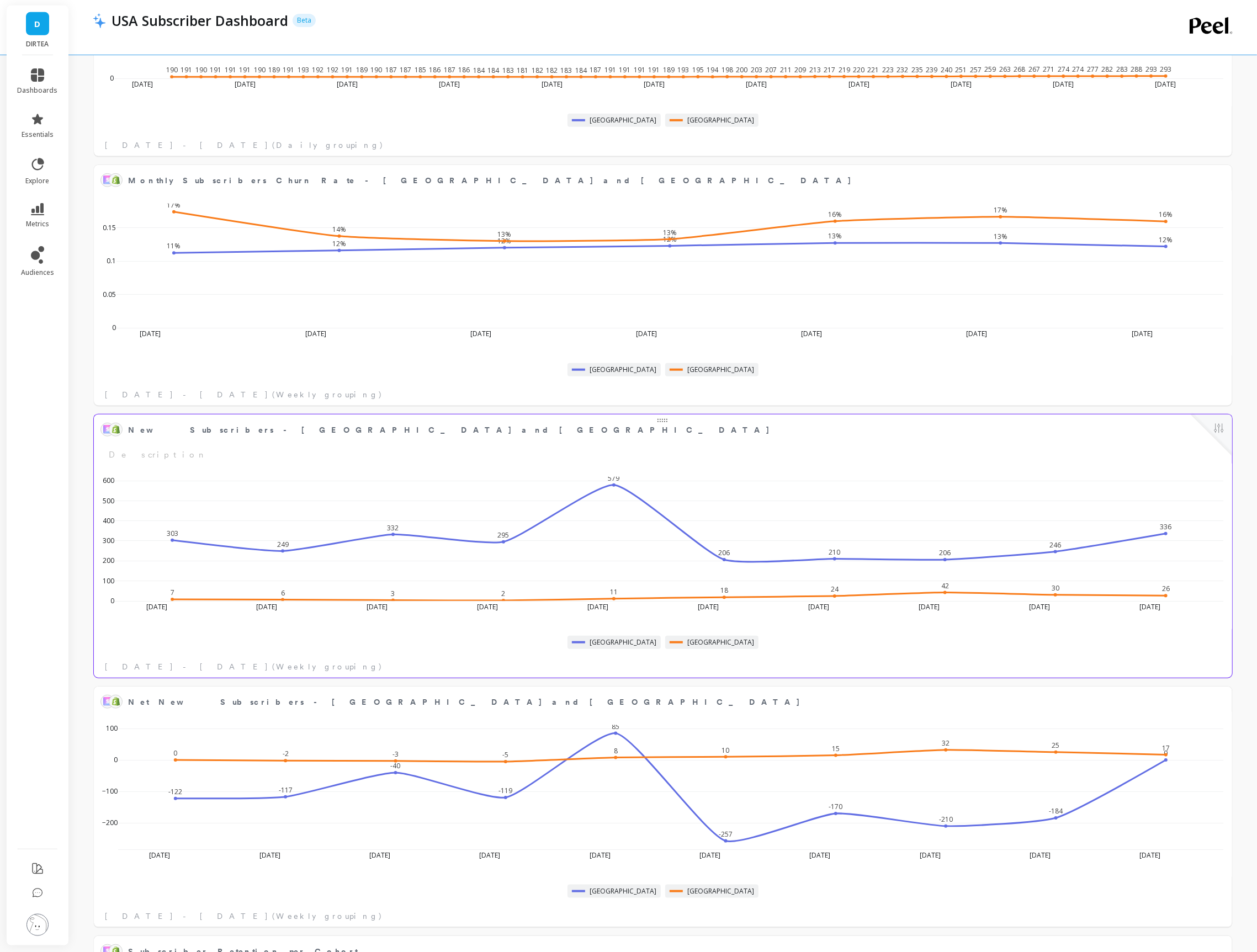
scroll to position [742, 0]
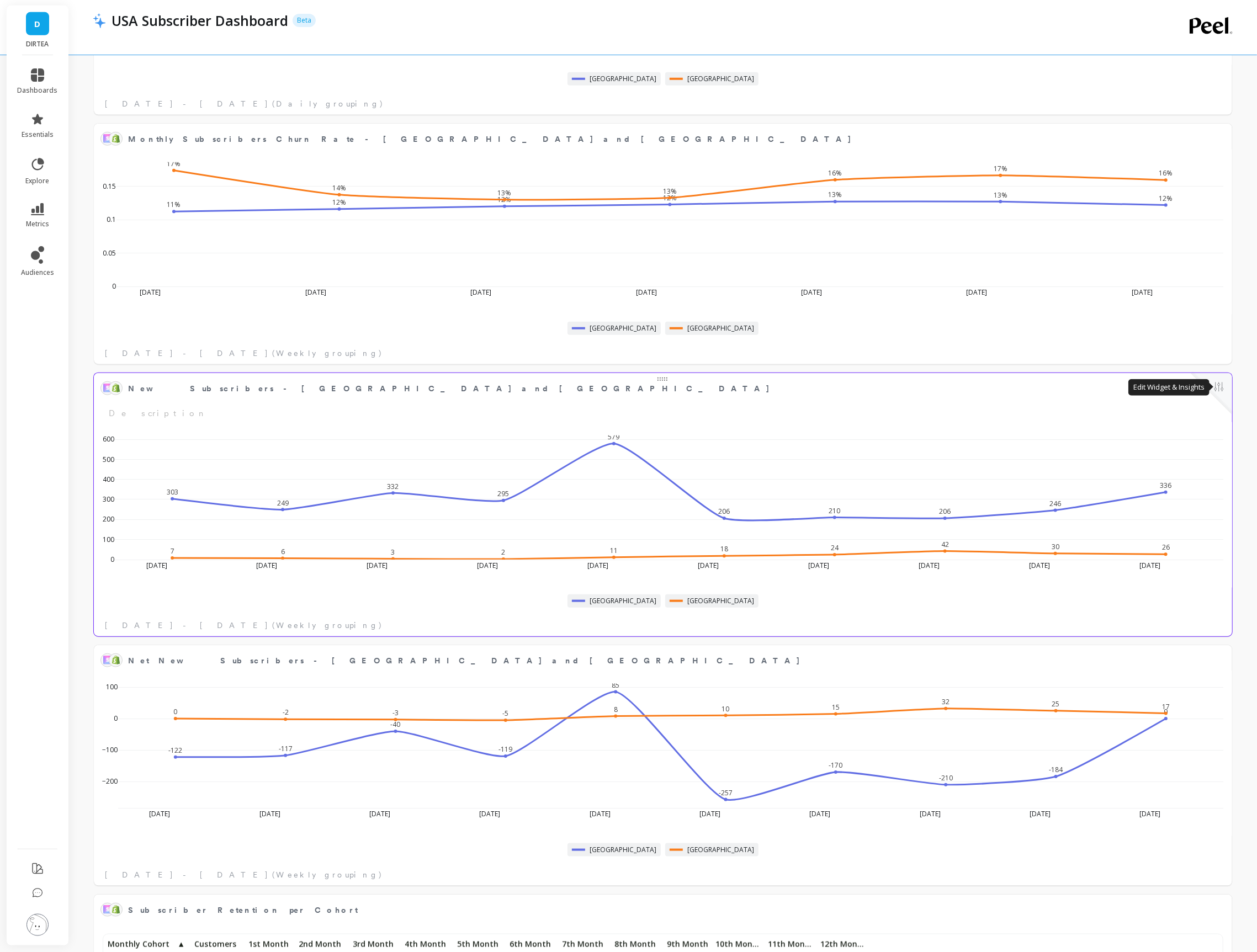
click at [1215, 387] on button at bounding box center [1218, 388] width 13 height 16
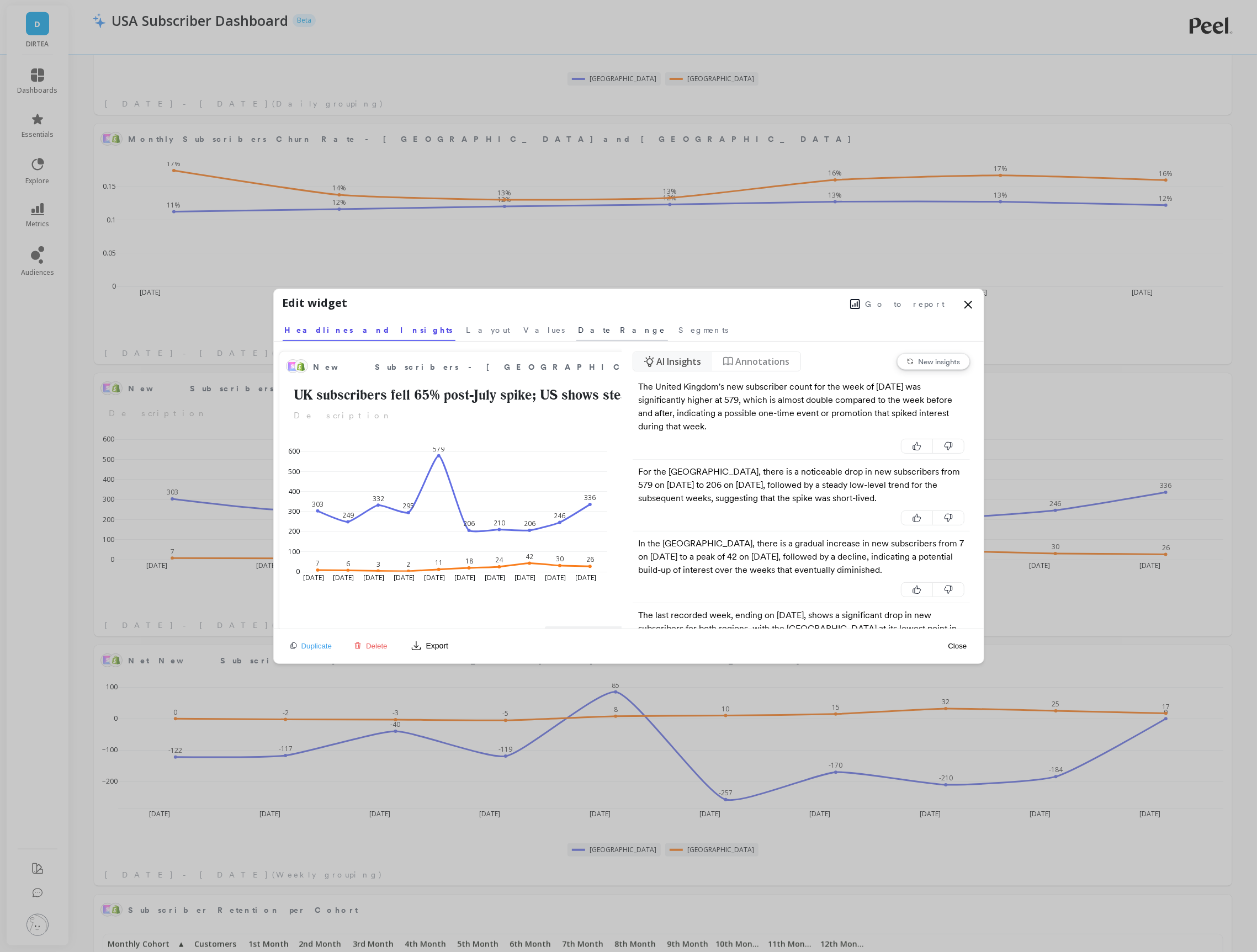
click at [578, 332] on span "Date Range" at bounding box center [622, 329] width 87 height 11
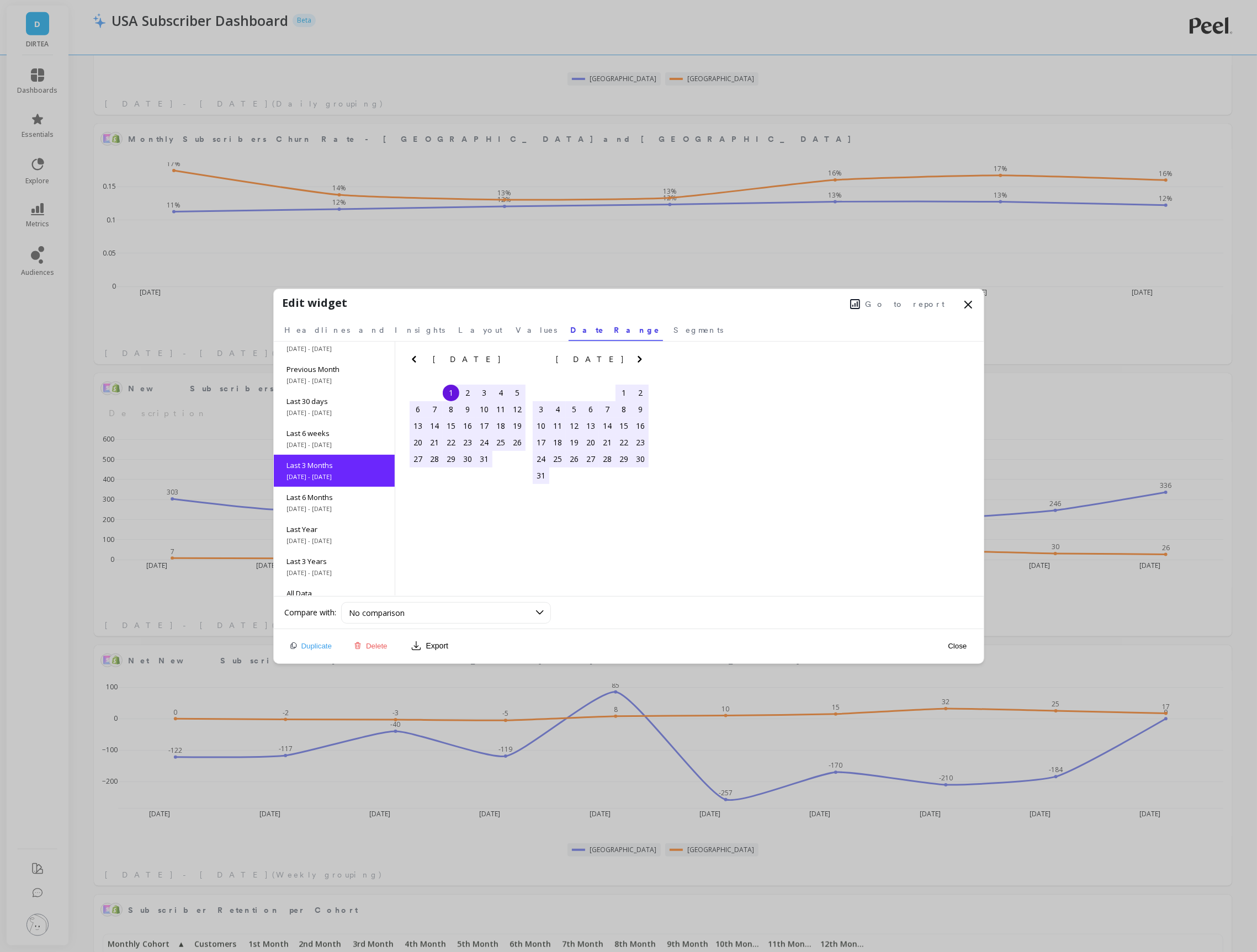
scroll to position [49, 0]
click at [516, 332] on span "Values" at bounding box center [537, 329] width 42 height 11
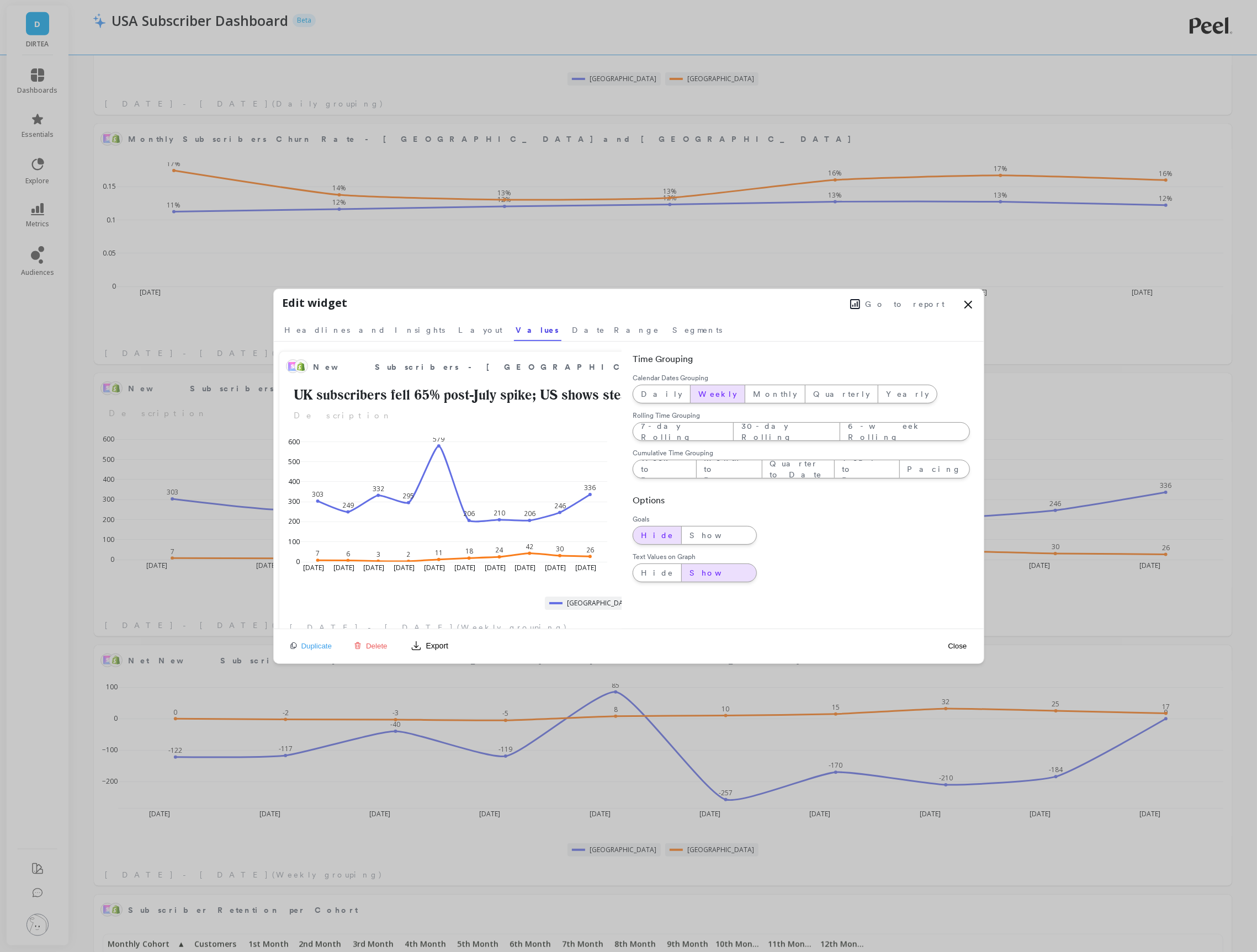
click at [968, 301] on icon at bounding box center [968, 304] width 13 height 13
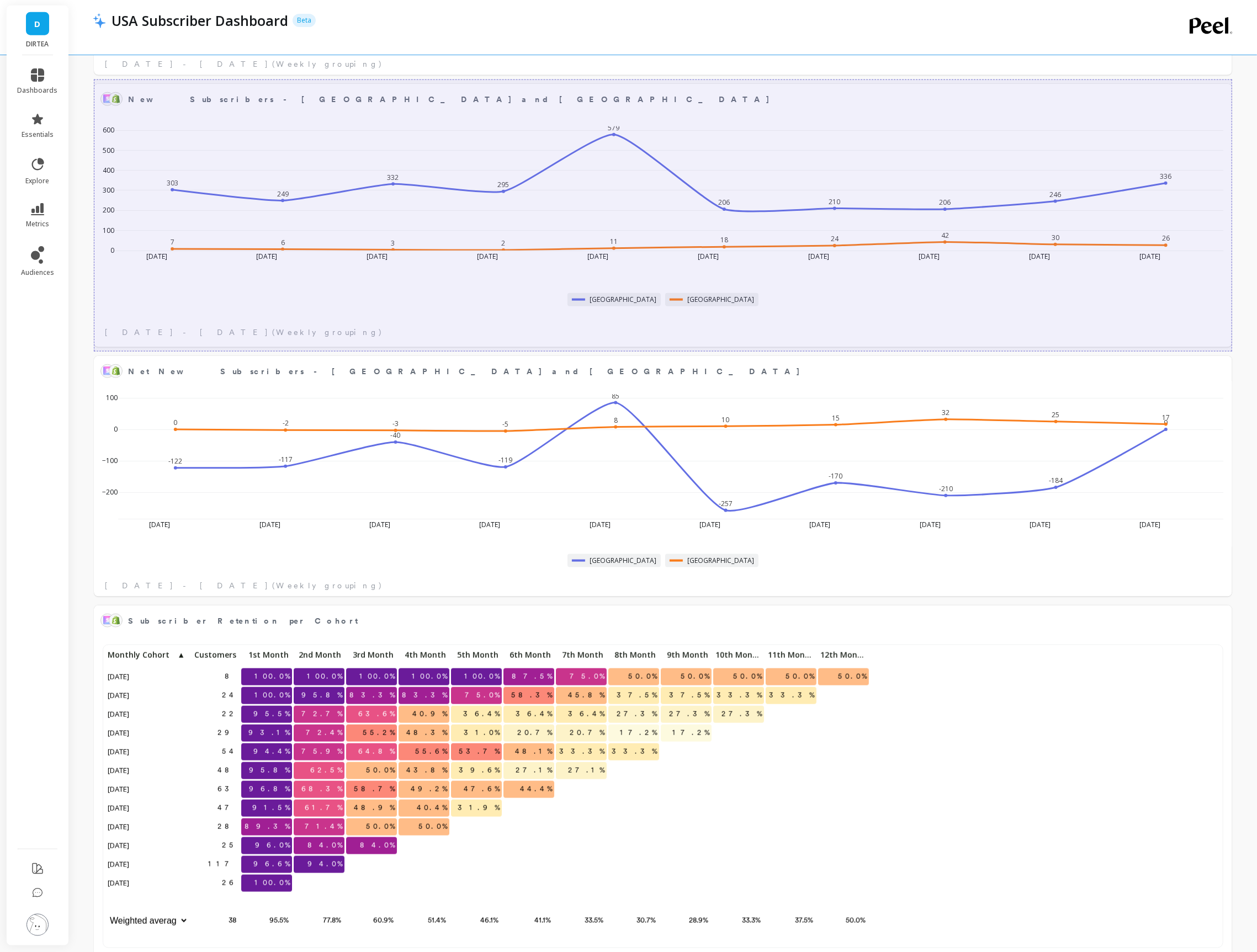
scroll to position [1034, 0]
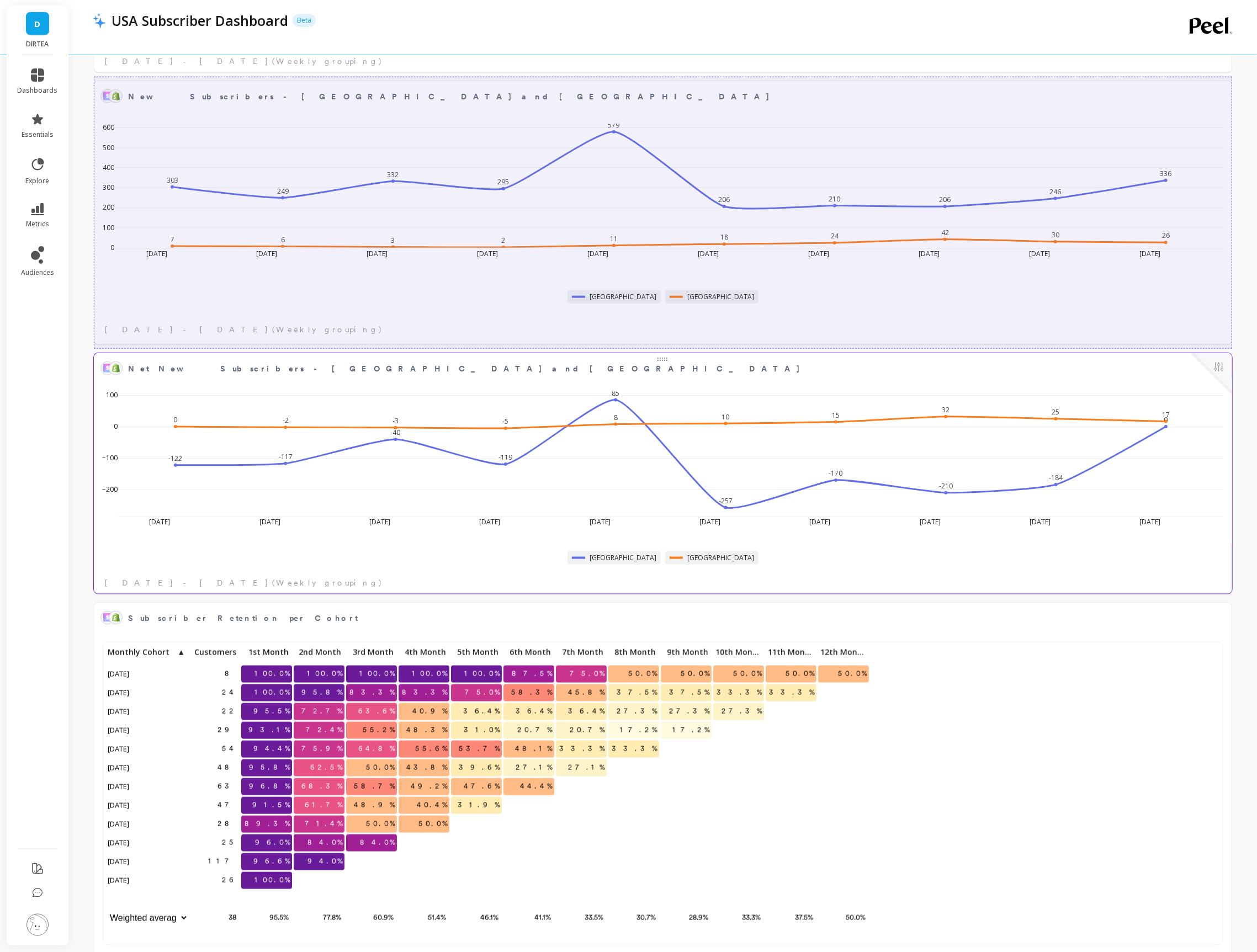
click at [1214, 575] on div "-122 -117 -40 -119 85 -257 -170 -210 -184 0 0 -2 -3 -5 8 10 15 32 25 17 Jun 29 …" at bounding box center [663, 486] width 1138 height 215
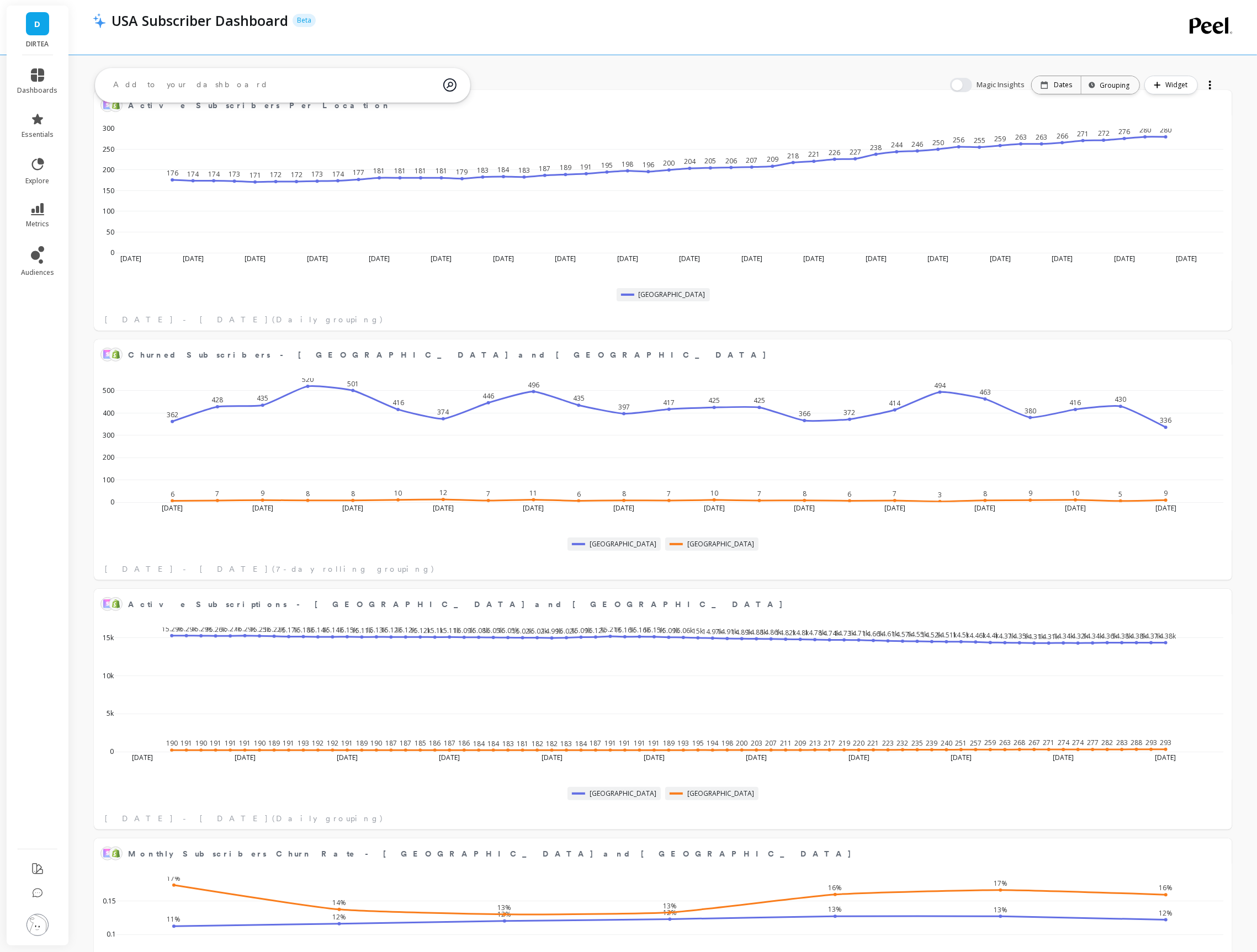
scroll to position [0, 0]
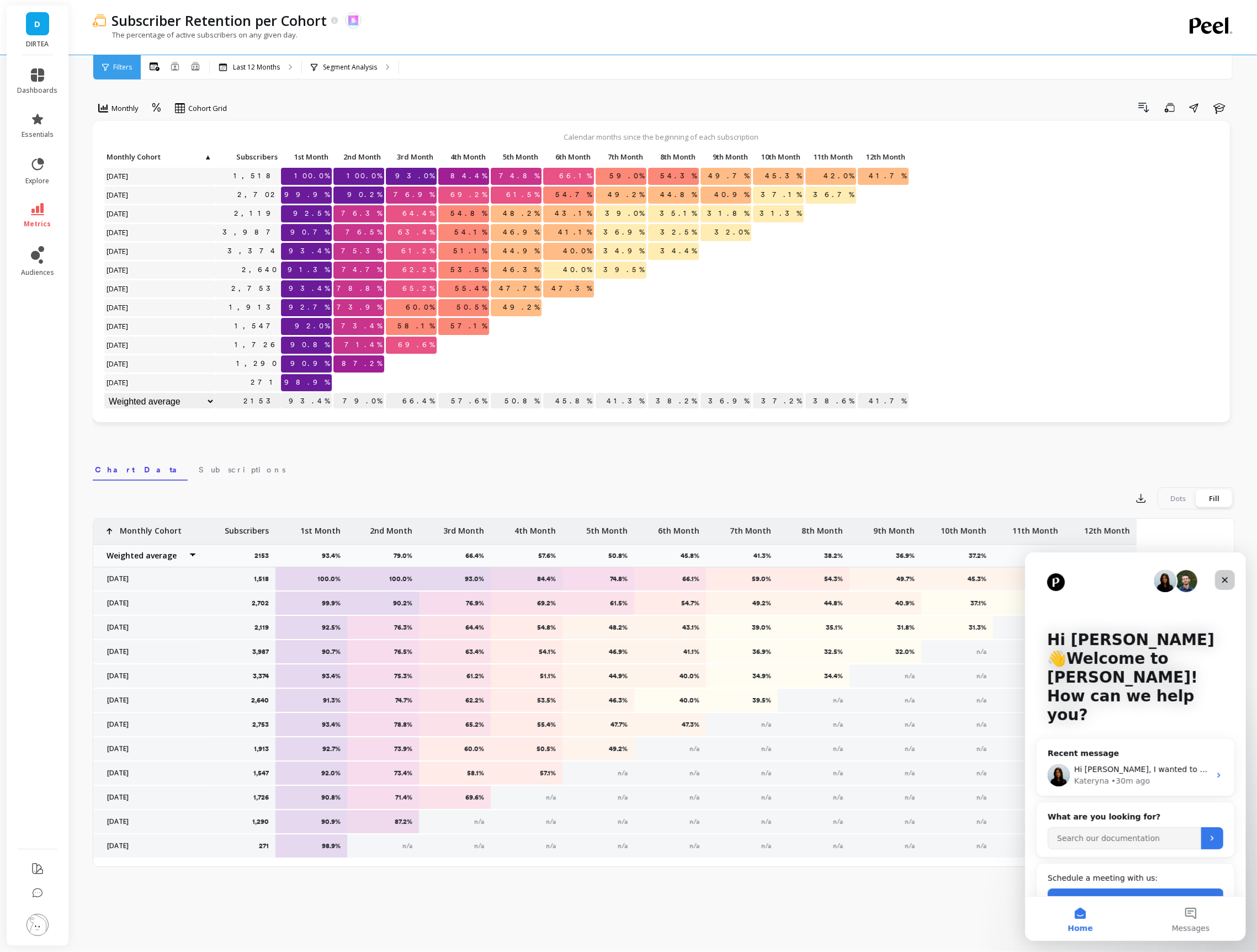
click at [1225, 582] on icon "Close" at bounding box center [1224, 579] width 9 height 9
